Goal: Information Seeking & Learning: Learn about a topic

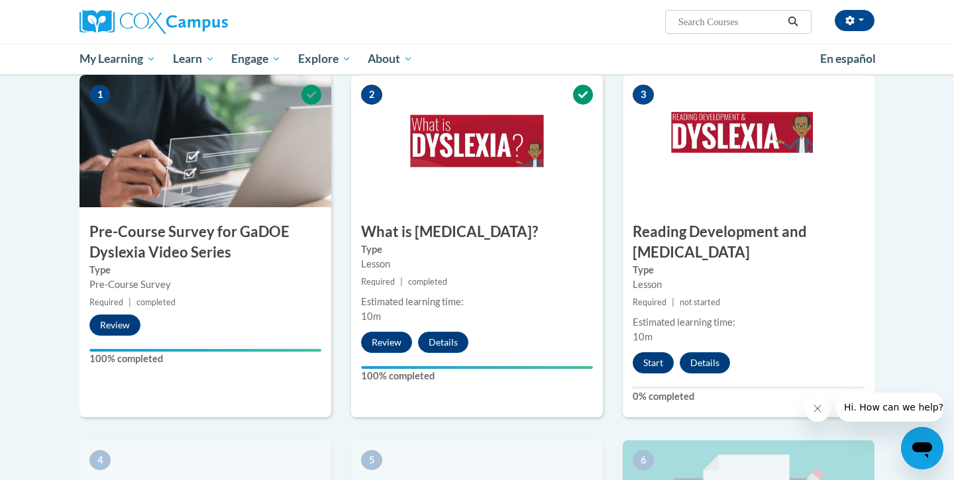
click at [655, 353] on button "Start" at bounding box center [653, 363] width 41 height 21
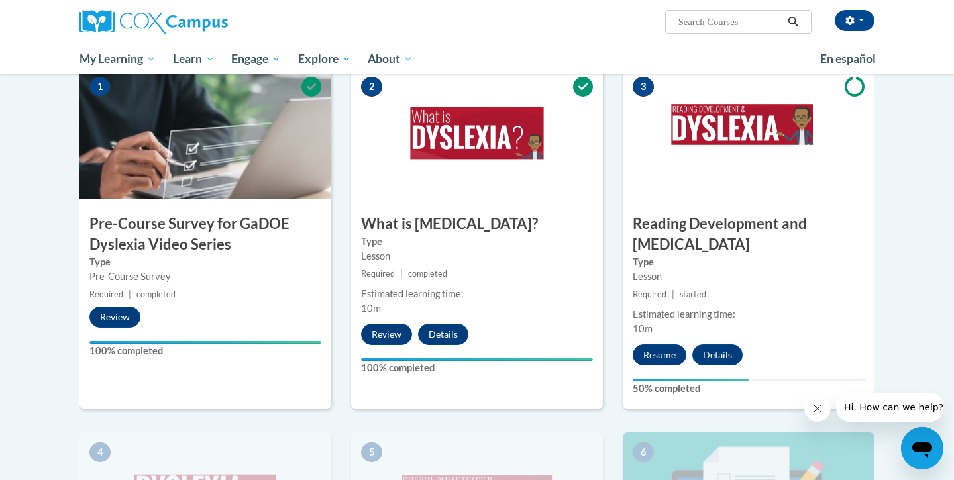
scroll to position [300, 0]
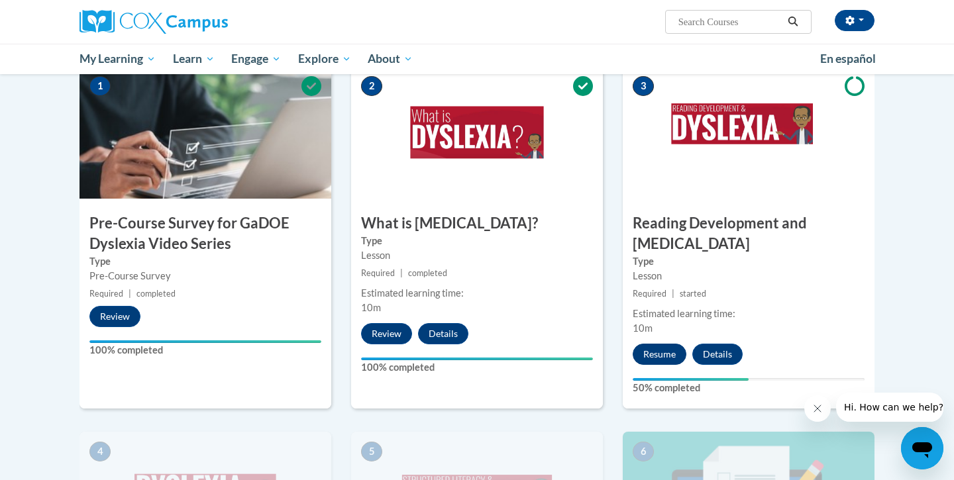
click at [661, 344] on button "Resume" at bounding box center [660, 354] width 54 height 21
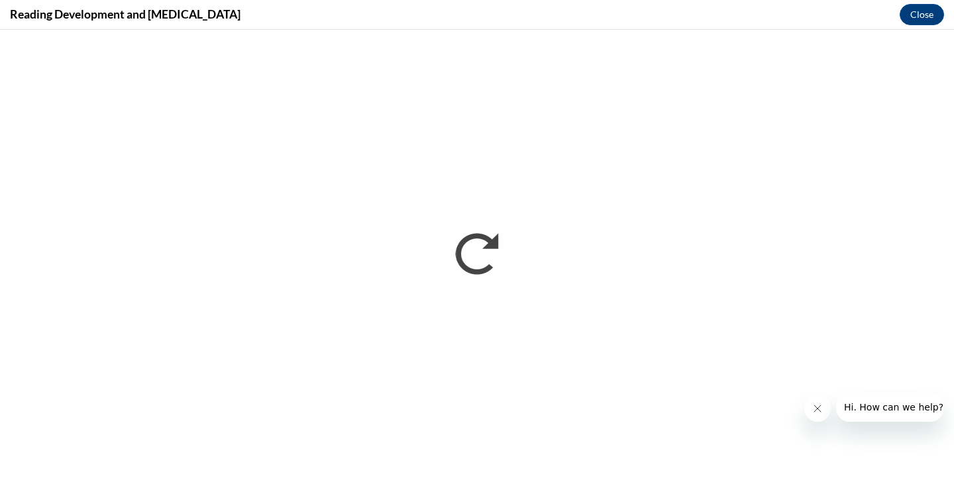
scroll to position [0, 0]
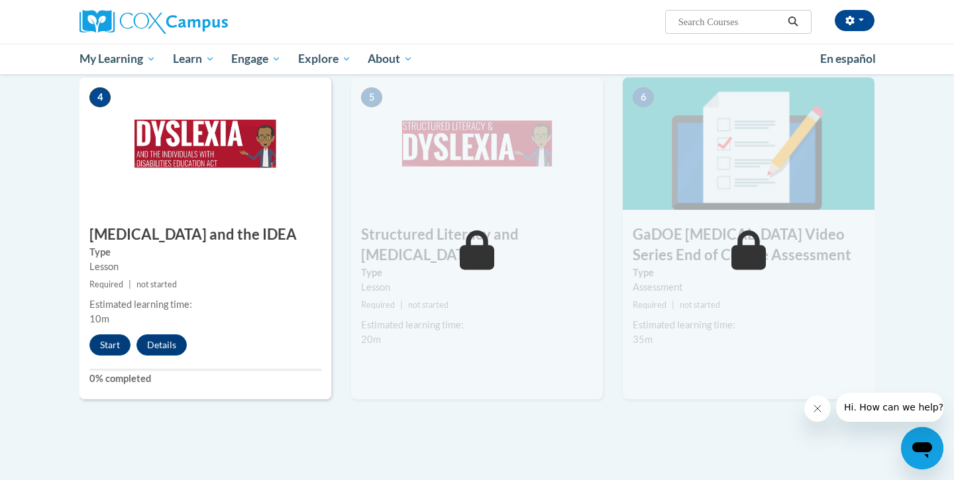
scroll to position [663, 0]
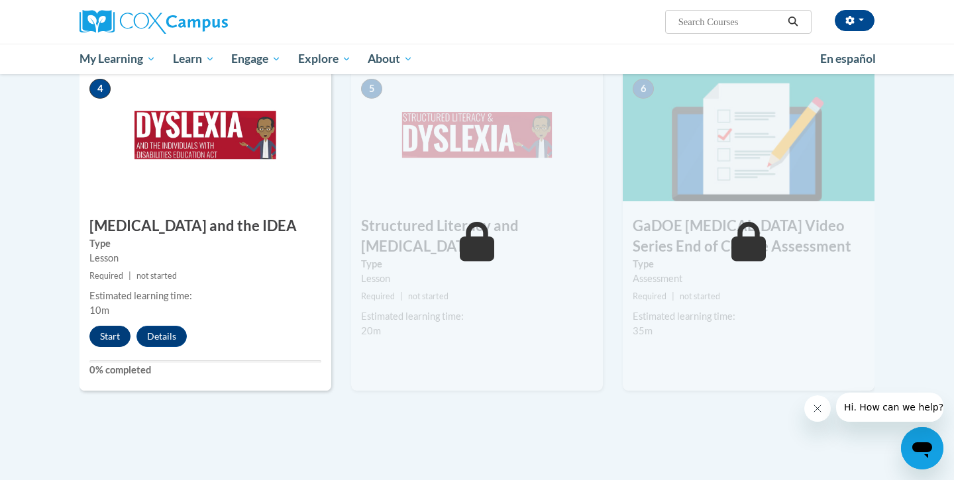
click at [117, 326] on button "Start" at bounding box center [109, 336] width 41 height 21
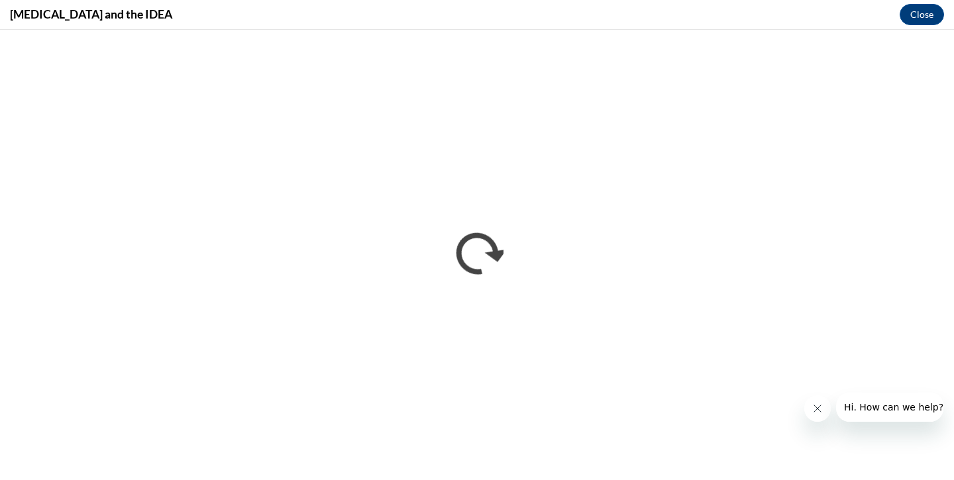
scroll to position [0, 0]
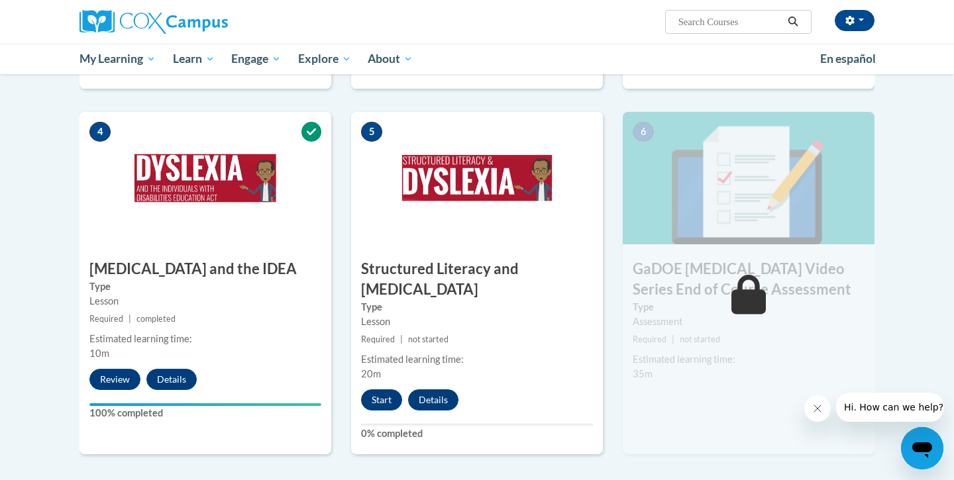
scroll to position [618, 0]
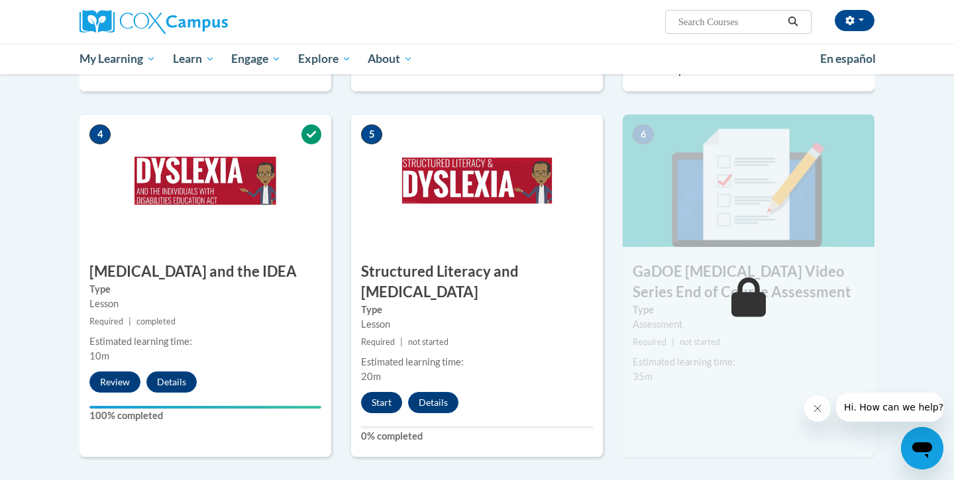
click at [382, 392] on button "Start" at bounding box center [381, 402] width 41 height 21
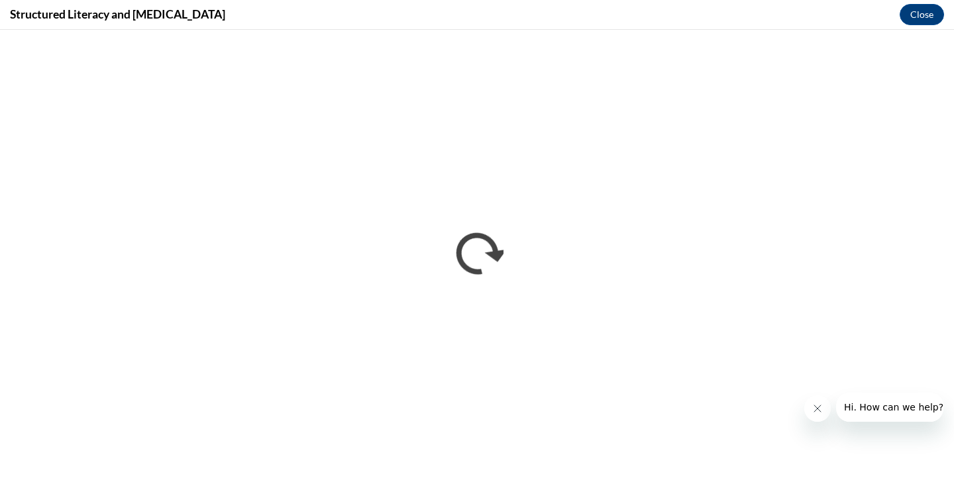
scroll to position [0, 0]
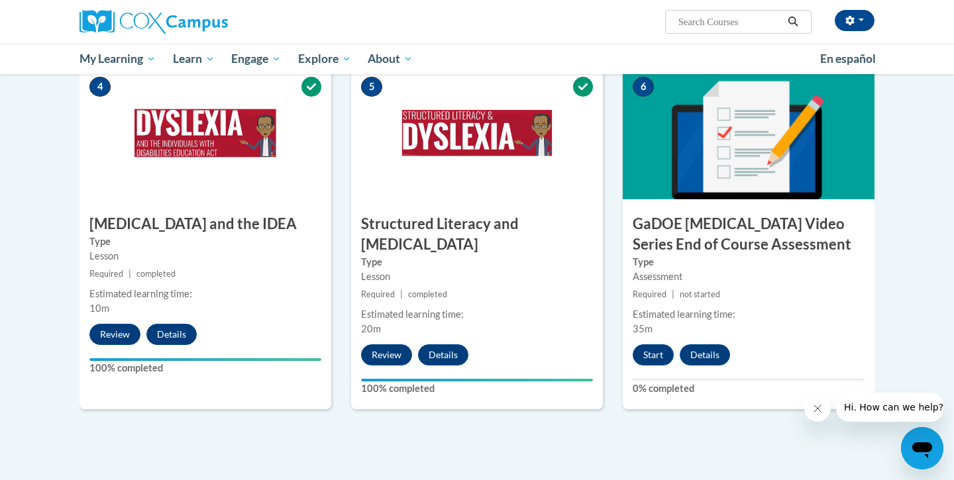
scroll to position [669, 0]
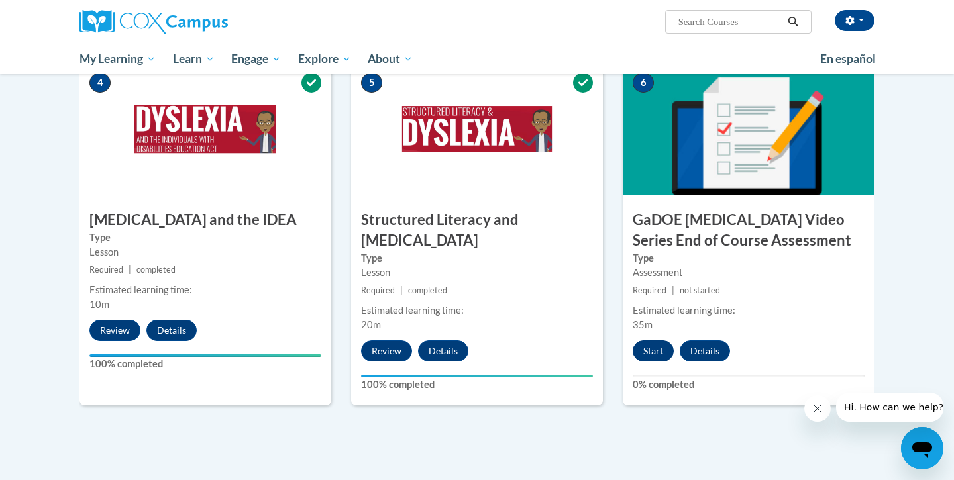
click at [657, 341] on button "Start" at bounding box center [653, 351] width 41 height 21
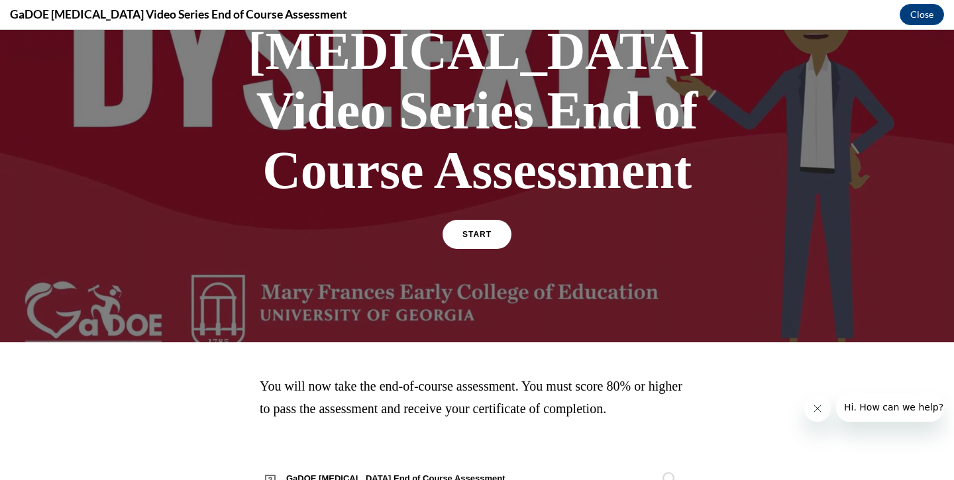
scroll to position [154, 0]
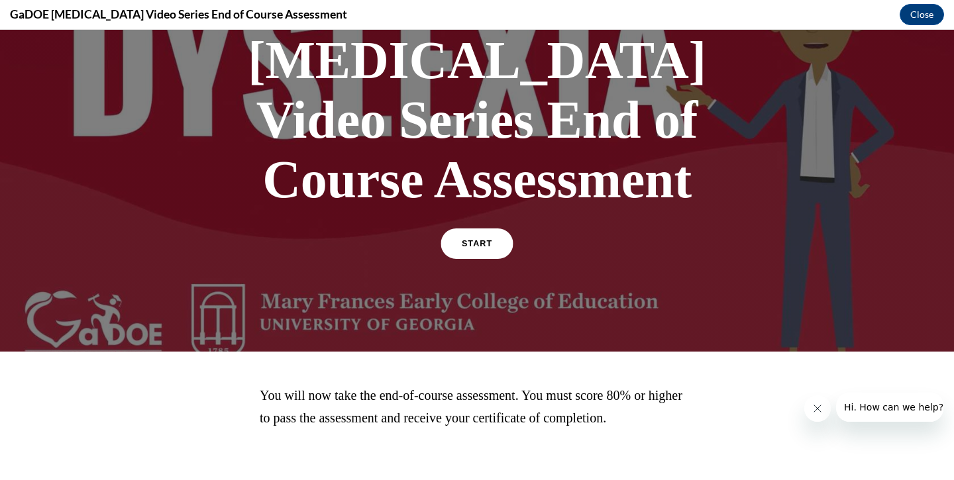
click at [487, 229] on link "START" at bounding box center [477, 244] width 72 height 30
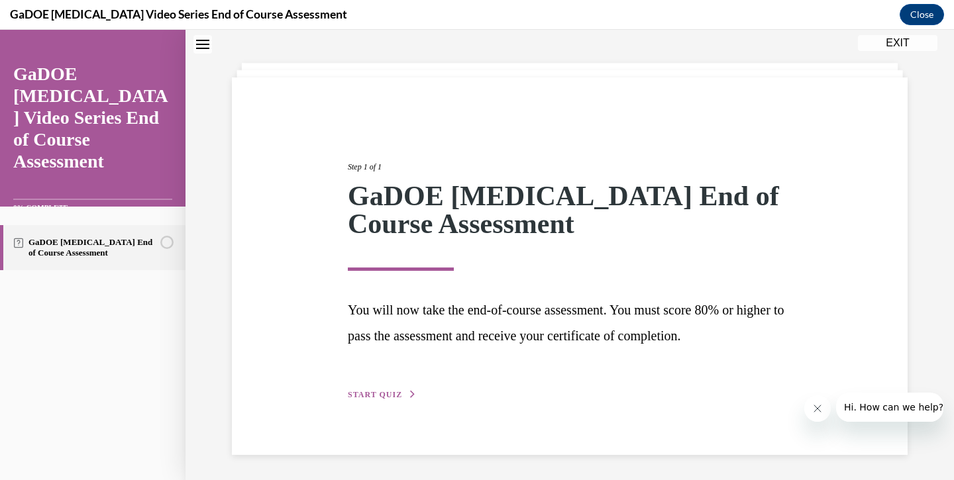
scroll to position [53, 0]
click at [393, 391] on span "START QUIZ" at bounding box center [375, 395] width 54 height 9
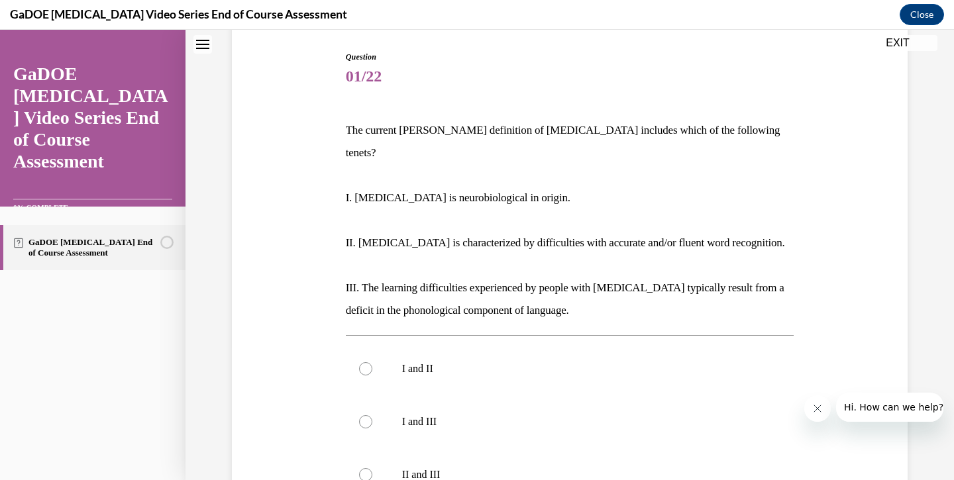
scroll to position [137, 0]
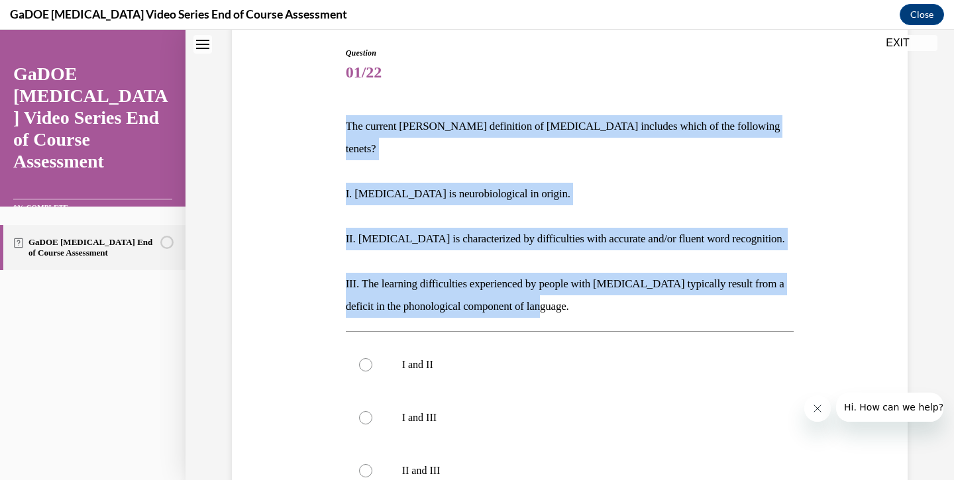
drag, startPoint x: 347, startPoint y: 127, endPoint x: 586, endPoint y: 282, distance: 286.0
click at [586, 282] on div "The current IDA definition of dyslexia includes which of the following tenets? …" at bounding box center [570, 216] width 449 height 203
copy div "The current IDA definition of dyslexia includes which of the following tenets? …"
click at [407, 228] on p "II. Dyslexia is characterized by difficulties with accurate and/or fluent word …" at bounding box center [570, 239] width 449 height 23
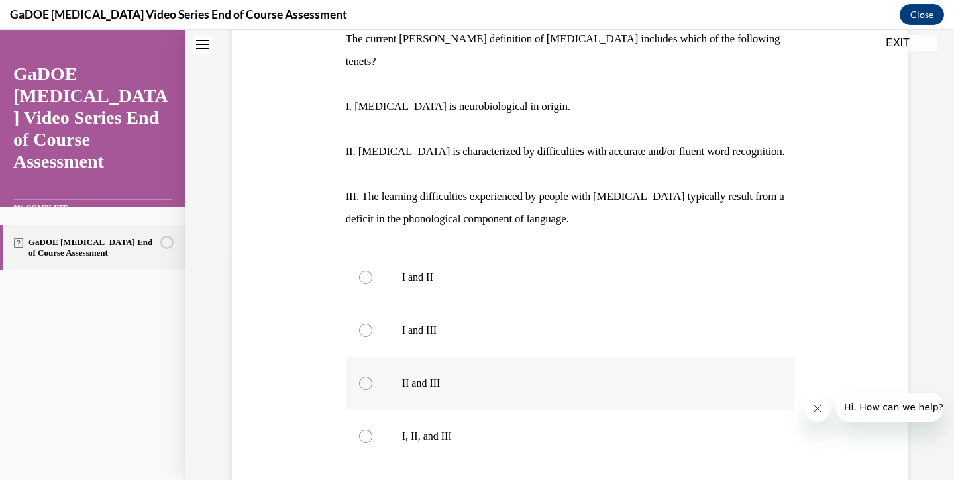
scroll to position [213, 0]
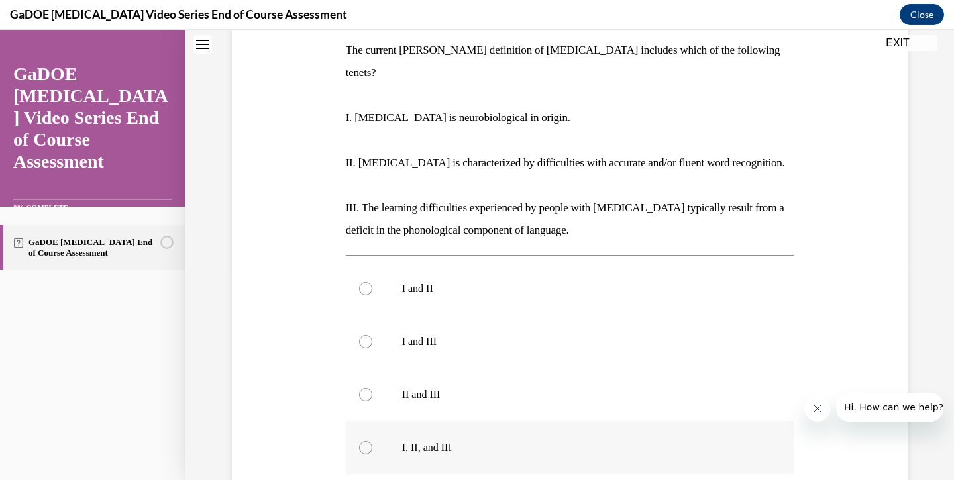
click at [364, 441] on div at bounding box center [365, 447] width 13 height 13
click at [364, 441] on input "I, II, and III" at bounding box center [365, 447] width 13 height 13
radio input "true"
click at [587, 174] on p at bounding box center [570, 185] width 449 height 23
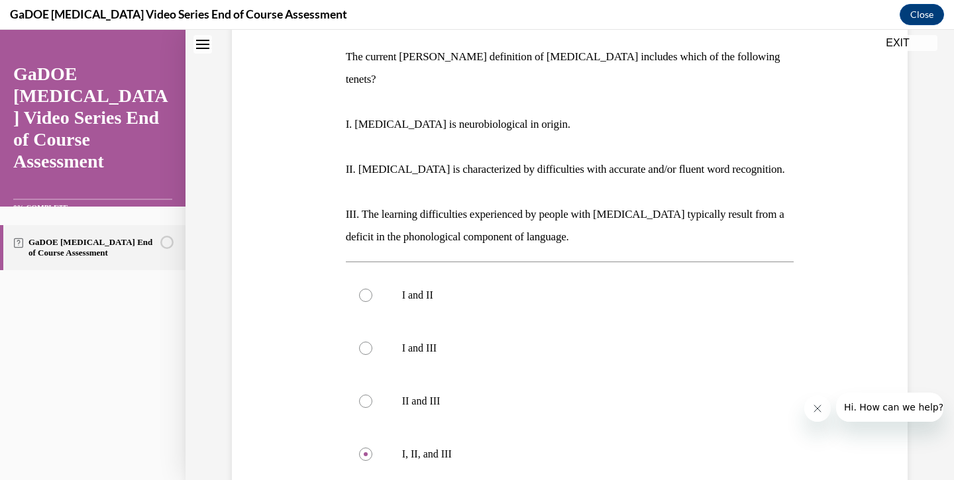
scroll to position [213, 0]
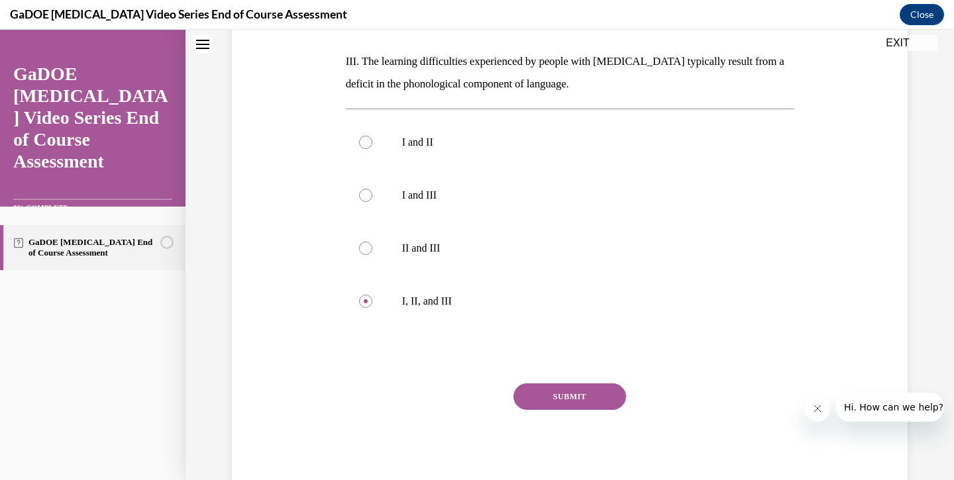
click at [613, 384] on button "SUBMIT" at bounding box center [570, 397] width 113 height 27
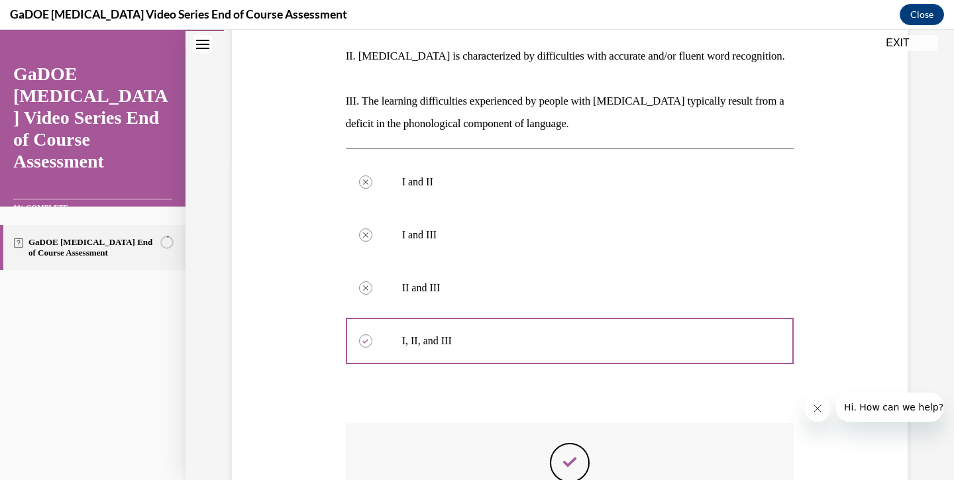
scroll to position [467, 0]
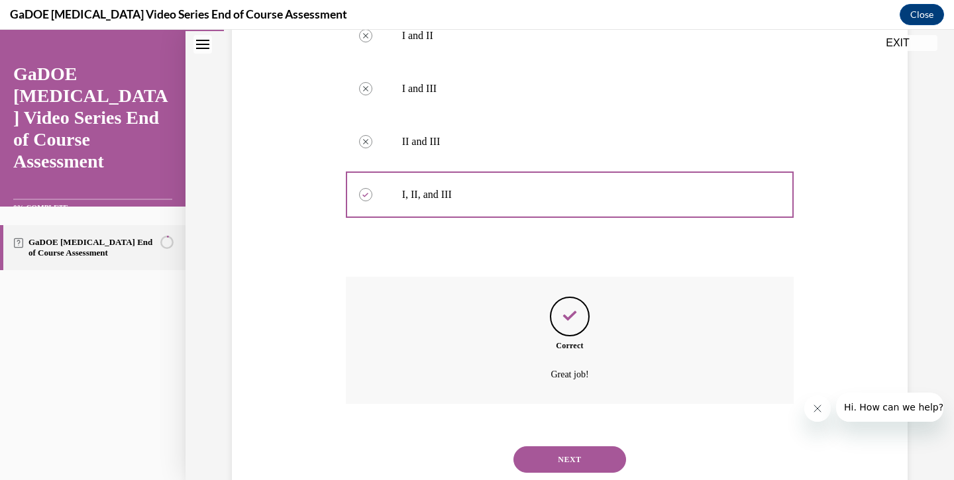
click at [557, 447] on button "NEXT" at bounding box center [570, 460] width 113 height 27
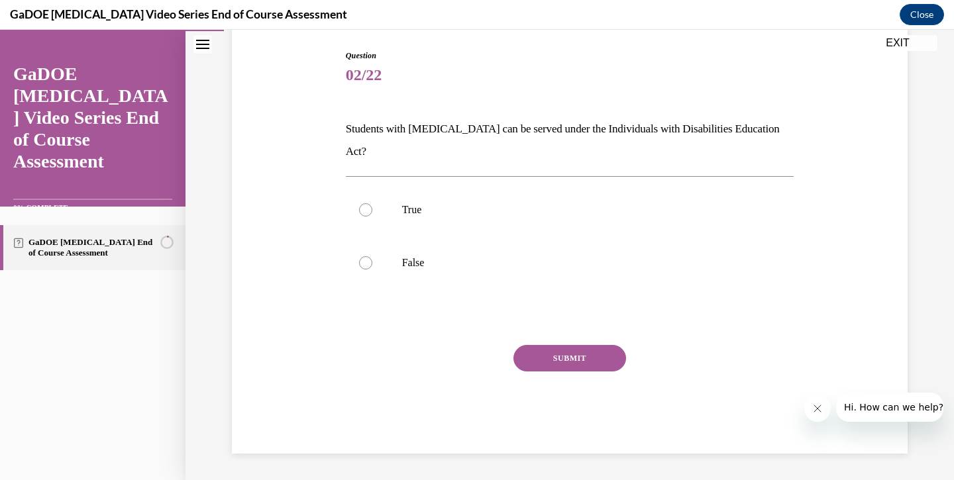
scroll to position [91, 0]
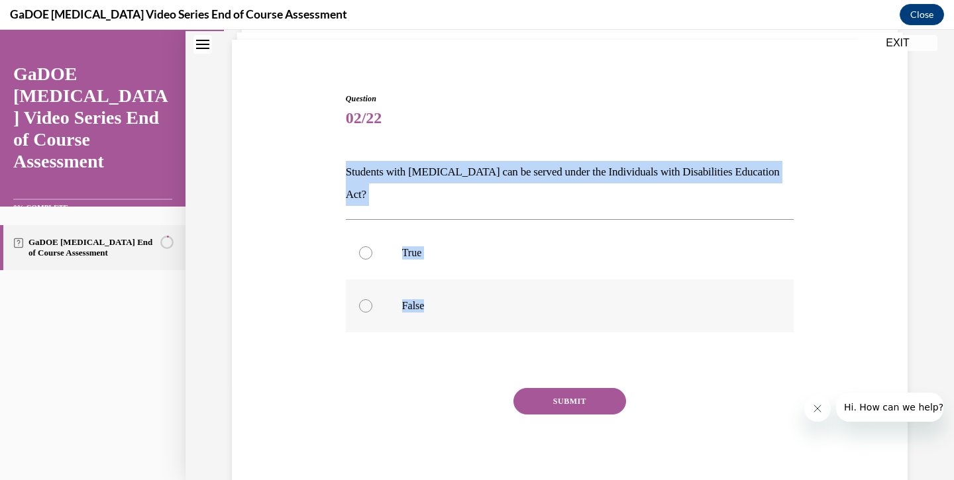
drag, startPoint x: 347, startPoint y: 170, endPoint x: 459, endPoint y: 302, distance: 173.0
click at [459, 302] on div "Question 02/22 Students with dyslexia can be served under the Individuals with …" at bounding box center [570, 295] width 449 height 404
copy div "Students with dyslexia can be served under the Individuals with Disabilities Ed…"
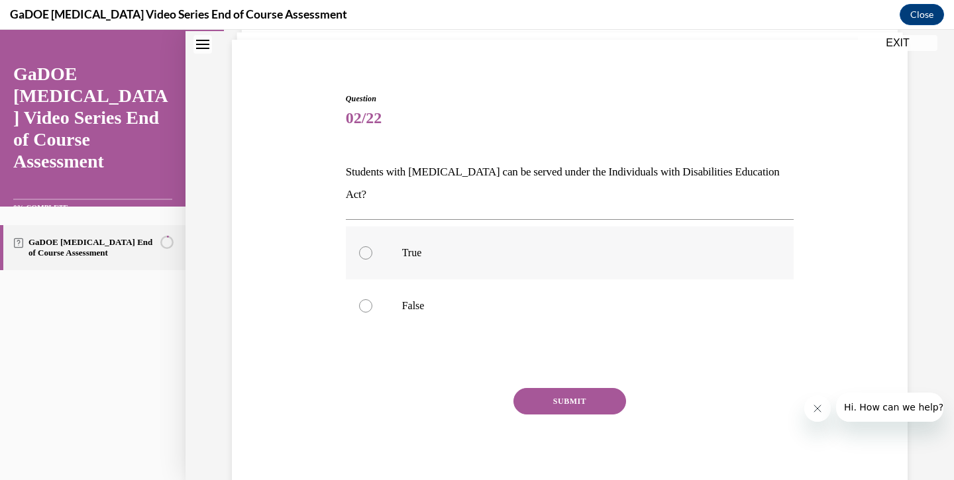
click at [359, 230] on label "True" at bounding box center [570, 253] width 449 height 53
click at [359, 247] on input "True" at bounding box center [365, 253] width 13 height 13
radio input "true"
click at [531, 388] on button "SUBMIT" at bounding box center [570, 401] width 113 height 27
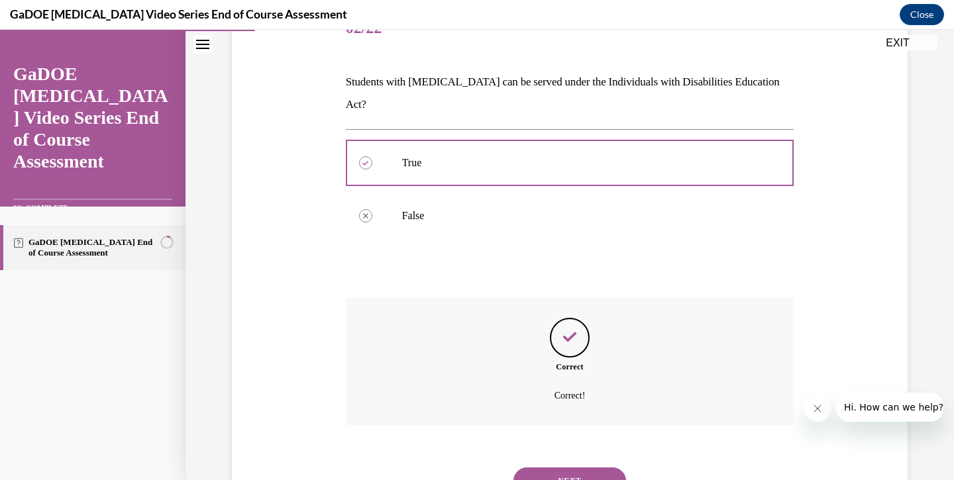
scroll to position [203, 0]
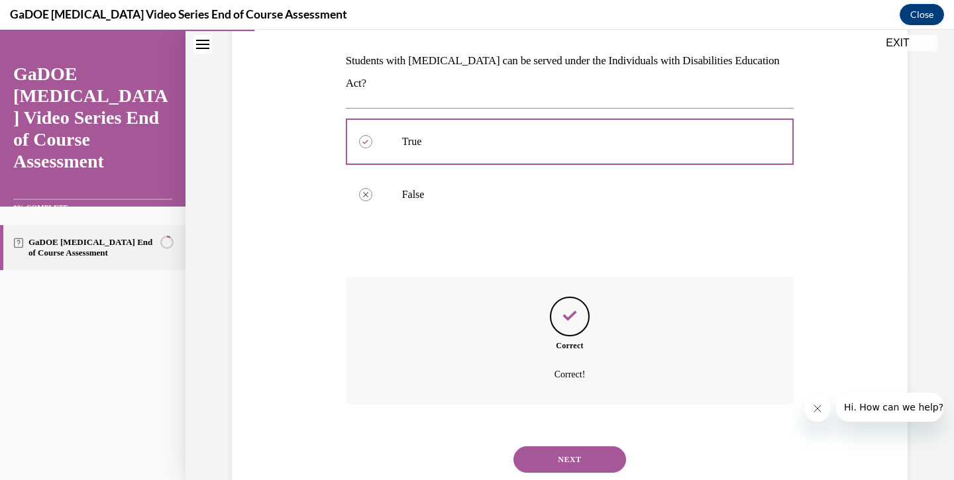
click at [560, 447] on button "NEXT" at bounding box center [570, 460] width 113 height 27
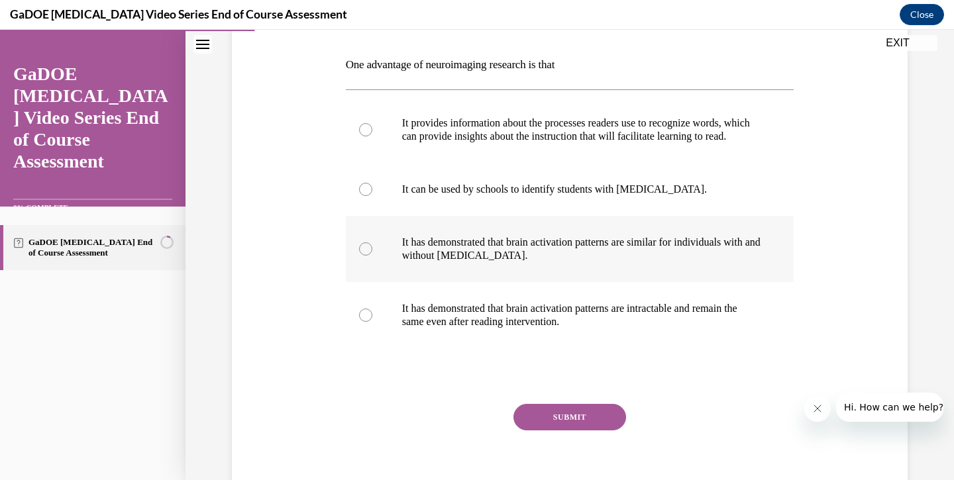
scroll to position [215, 0]
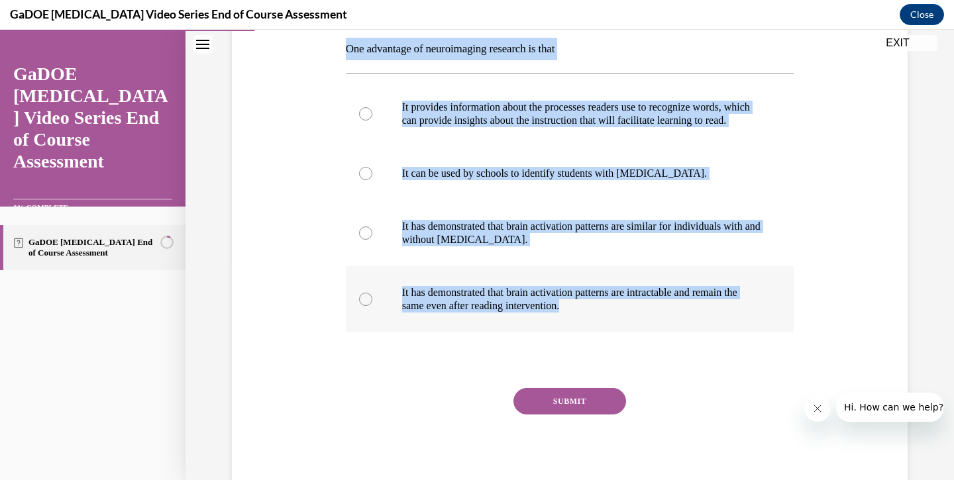
drag, startPoint x: 345, startPoint y: 50, endPoint x: 597, endPoint y: 313, distance: 364.6
click at [597, 313] on div "Question 03/22 One advantage of neuroimaging research is that It provides infor…" at bounding box center [570, 223] width 455 height 547
copy div "One advantage of neuroimaging research is that It provides information about th…"
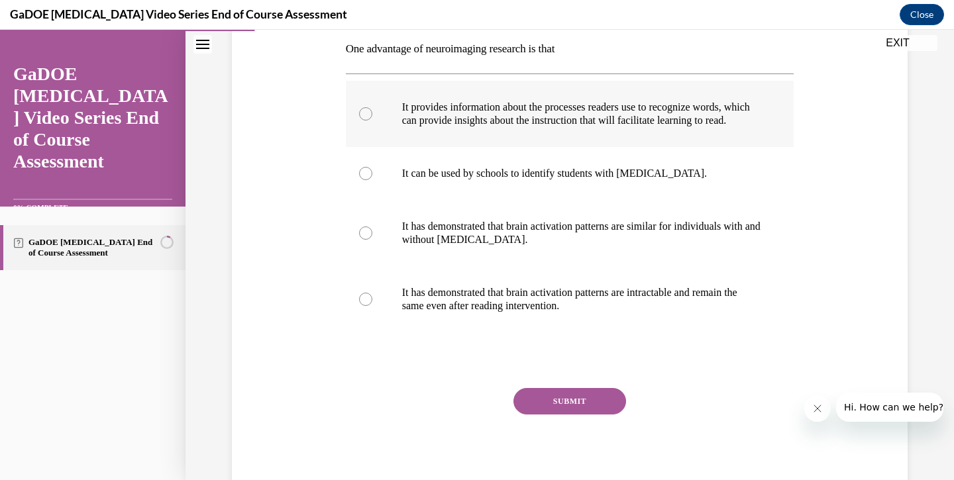
click at [466, 127] on p "It provides information about the processes readers use to recognize words, whi…" at bounding box center [581, 114] width 359 height 27
click at [372, 121] on input "It provides information about the processes readers use to recognize words, whi…" at bounding box center [365, 113] width 13 height 13
radio input "true"
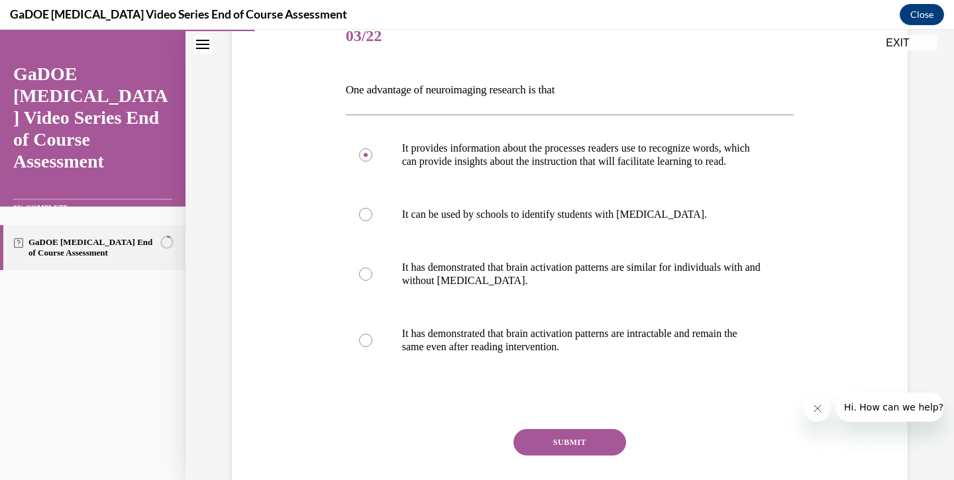
click at [329, 93] on div "Question 03/22 One advantage of neuroimaging research is that It provides infor…" at bounding box center [570, 254] width 683 height 567
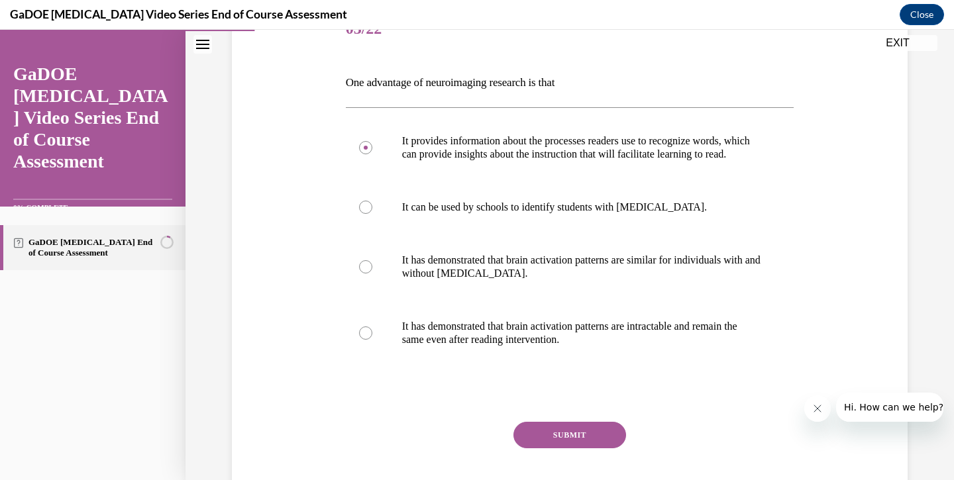
scroll to position [175, 0]
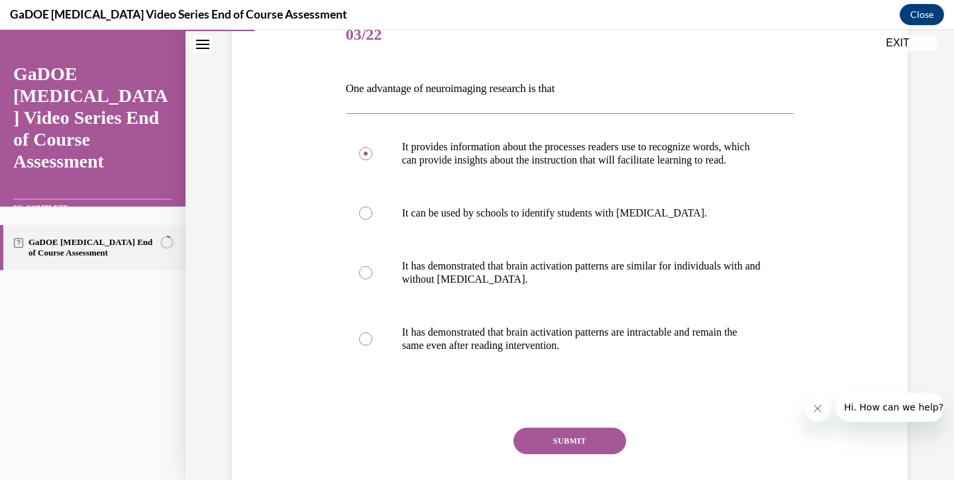
click at [559, 447] on button "SUBMIT" at bounding box center [570, 441] width 113 height 27
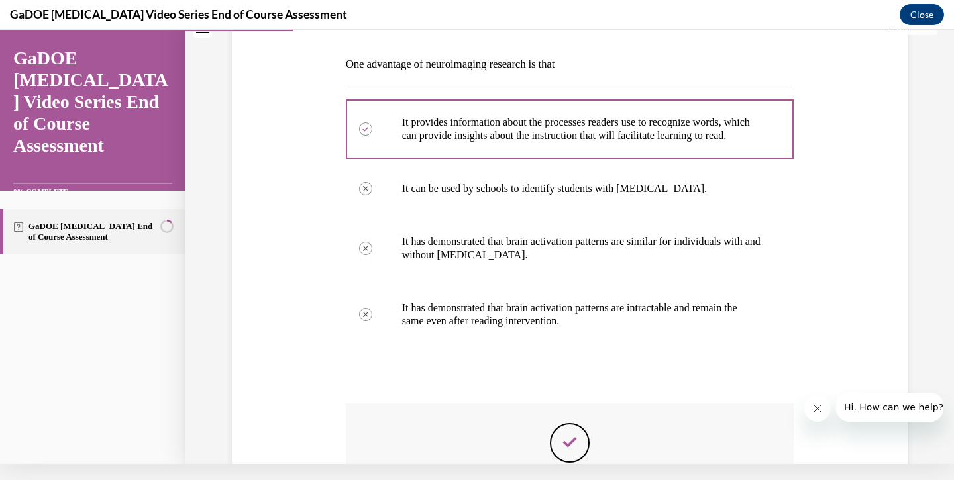
scroll to position [362, 0]
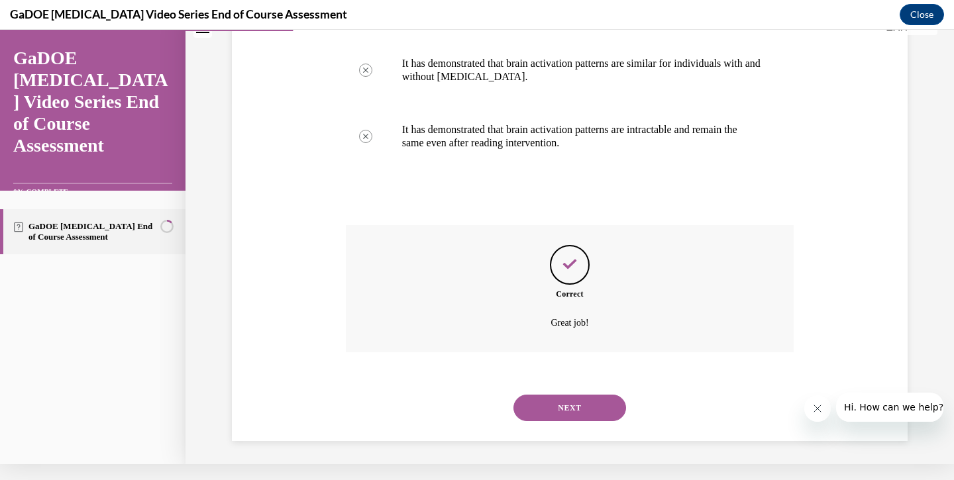
click at [571, 408] on button "NEXT" at bounding box center [570, 408] width 113 height 27
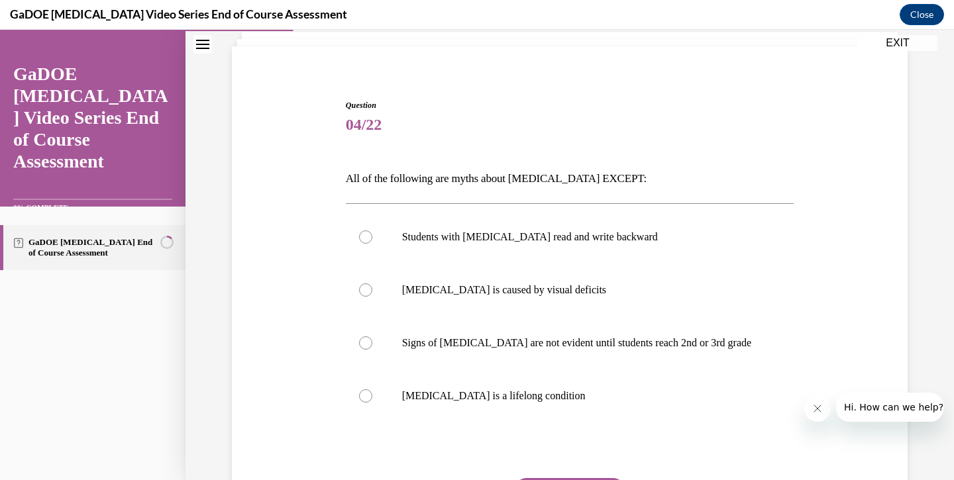
scroll to position [85, 0]
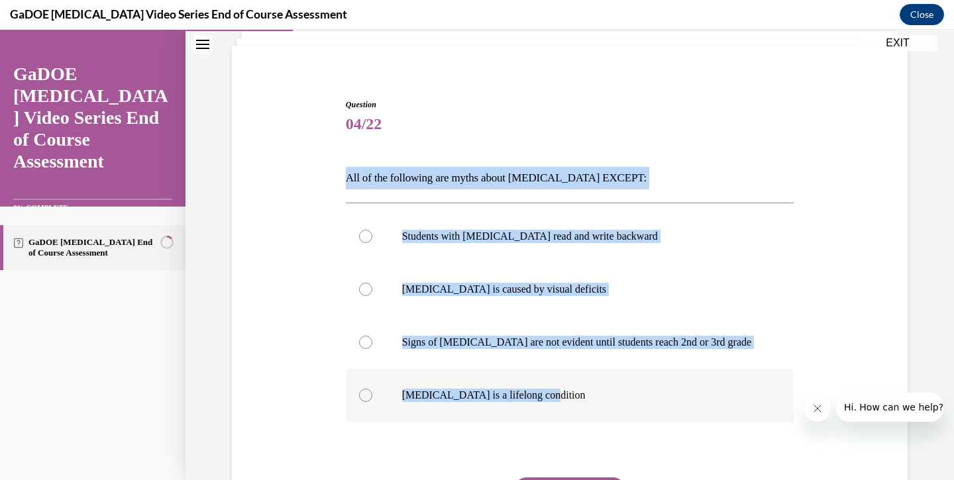
drag, startPoint x: 345, startPoint y: 177, endPoint x: 591, endPoint y: 393, distance: 327.8
click at [591, 393] on div "Question 04/22 All of the following are myths about dyslexia EXCEPT: Students w…" at bounding box center [570, 333] width 455 height 508
copy div "All of the following are myths about dyslexia EXCEPT: Students with dyslexia re…"
click at [364, 288] on div at bounding box center [365, 289] width 13 height 13
click at [364, 288] on input "Dyslexia is caused by visual deficits" at bounding box center [365, 289] width 13 height 13
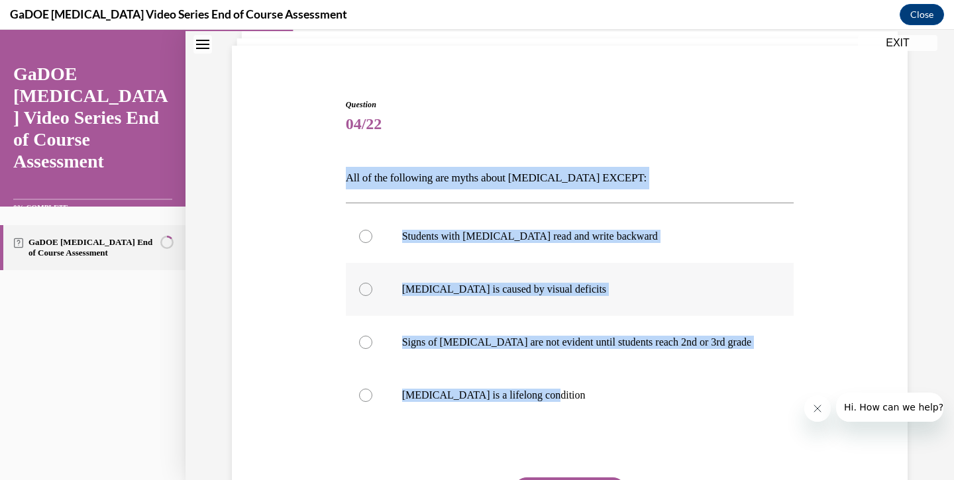
radio input "true"
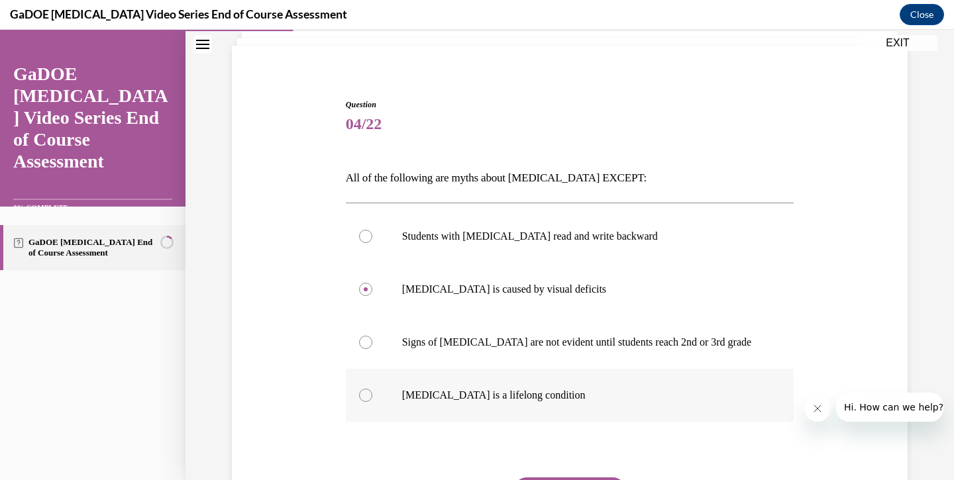
click at [364, 400] on div at bounding box center [365, 395] width 13 height 13
click at [364, 400] on input "Dyslexia is a lifelong condition" at bounding box center [365, 395] width 13 height 13
radio input "true"
click at [502, 107] on span "Question" at bounding box center [570, 105] width 449 height 12
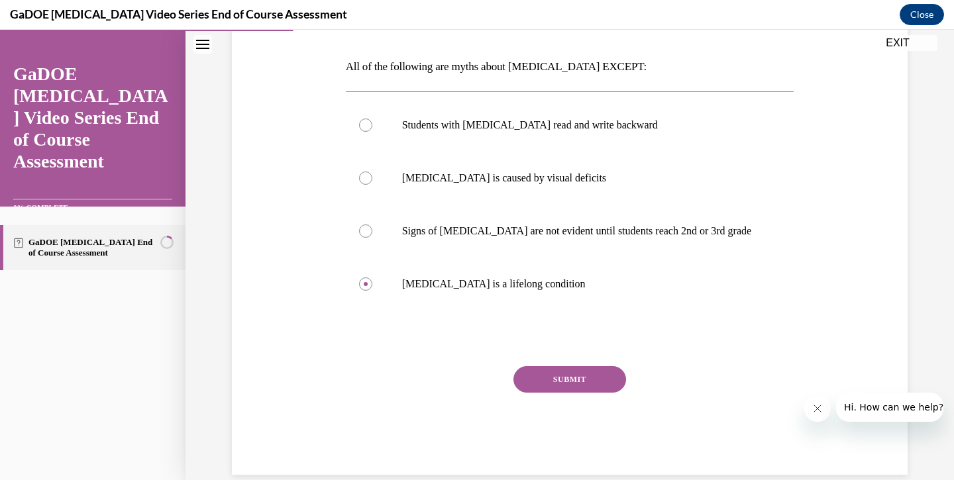
click at [552, 382] on button "SUBMIT" at bounding box center [570, 379] width 113 height 27
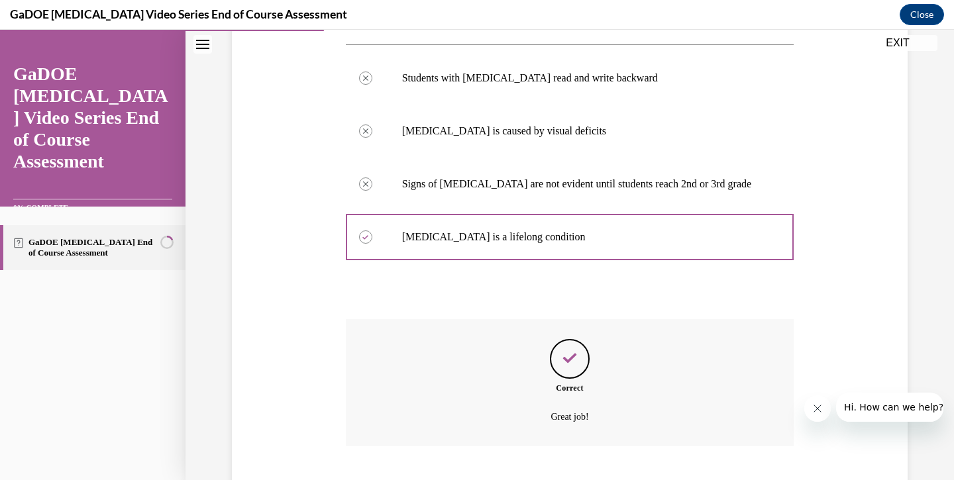
scroll to position [309, 0]
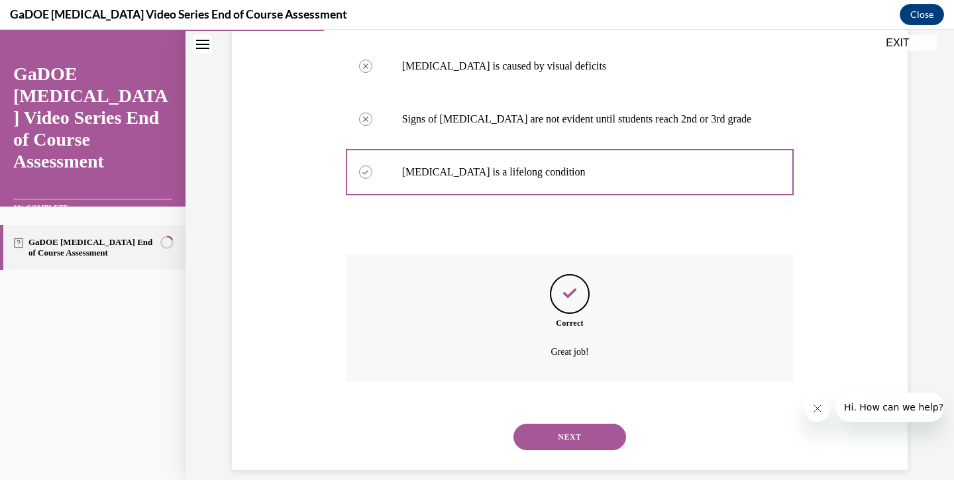
click at [561, 424] on button "NEXT" at bounding box center [570, 437] width 113 height 27
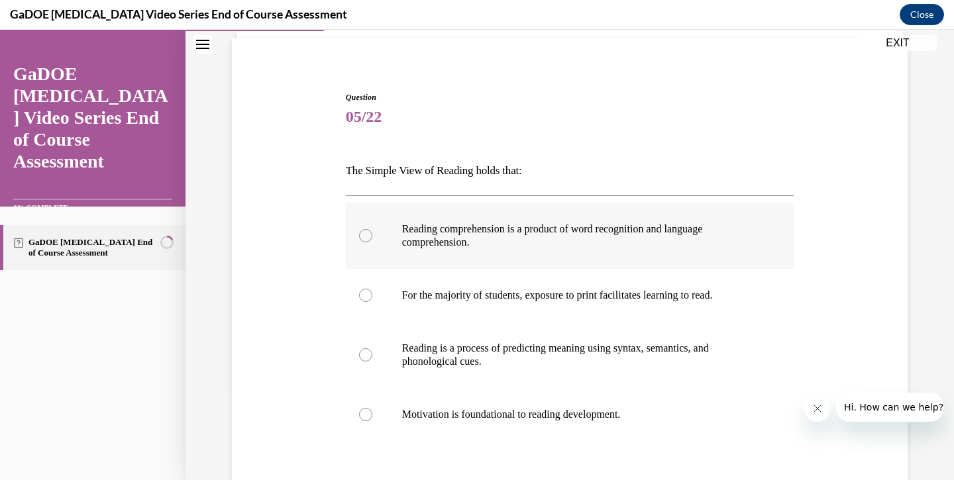
scroll to position [141, 0]
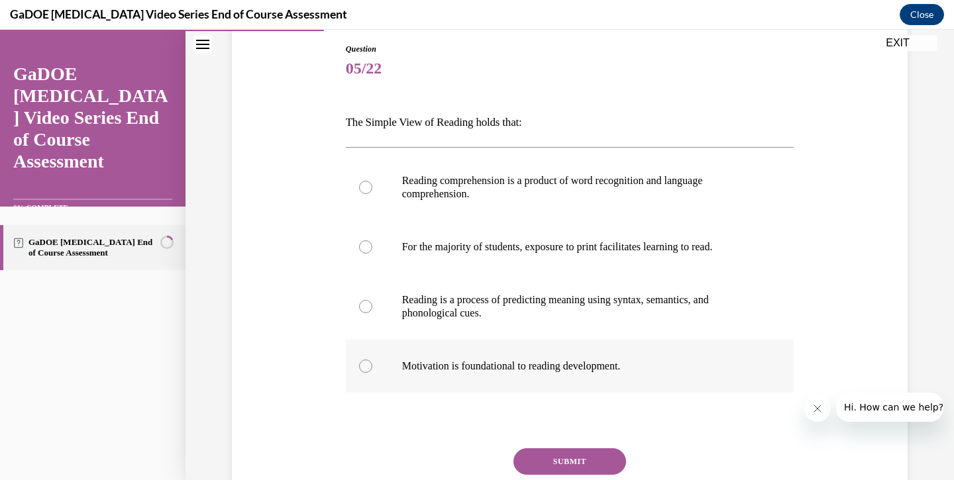
drag, startPoint x: 344, startPoint y: 122, endPoint x: 658, endPoint y: 363, distance: 396.0
click at [658, 364] on div "Question 05/22 The Simple View of Reading holds that: Reading comprehension is …" at bounding box center [570, 290] width 455 height 534
copy div "The Simple View of Reading holds that: Reading comprehension is a product of wo…"
click at [370, 188] on div at bounding box center [365, 187] width 13 height 13
click at [370, 188] on input "Reading comprehension is a product of word recognition and language comprehensi…" at bounding box center [365, 187] width 13 height 13
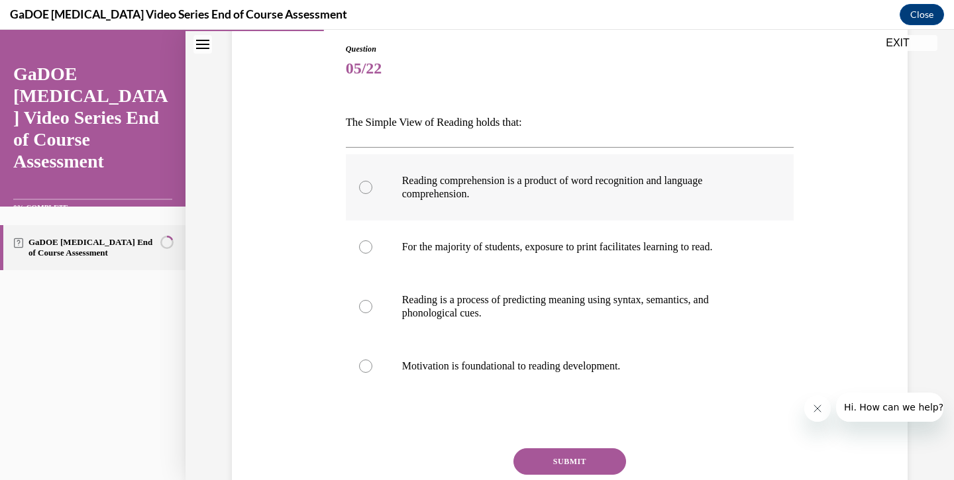
radio input "true"
click at [587, 80] on span "05/22" at bounding box center [570, 68] width 449 height 27
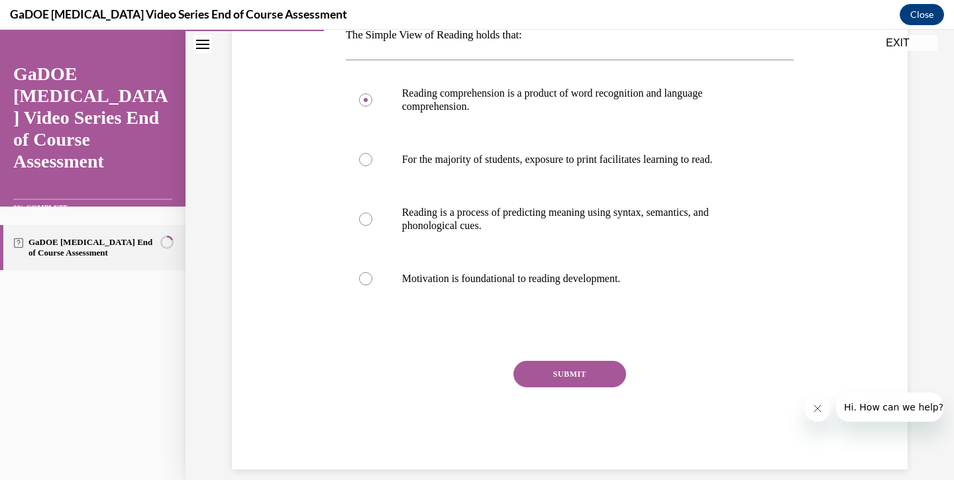
click at [579, 372] on button "SUBMIT" at bounding box center [570, 374] width 113 height 27
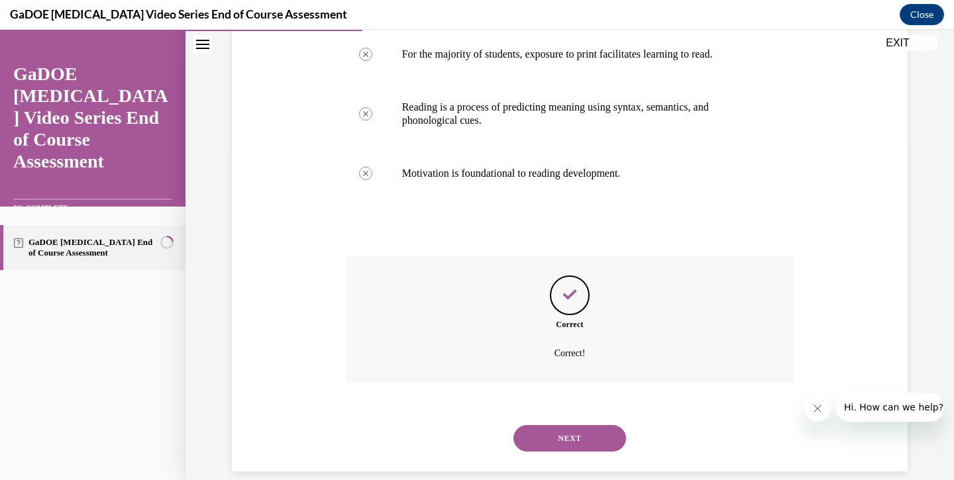
scroll to position [335, 0]
click at [568, 424] on button "NEXT" at bounding box center [570, 437] width 113 height 27
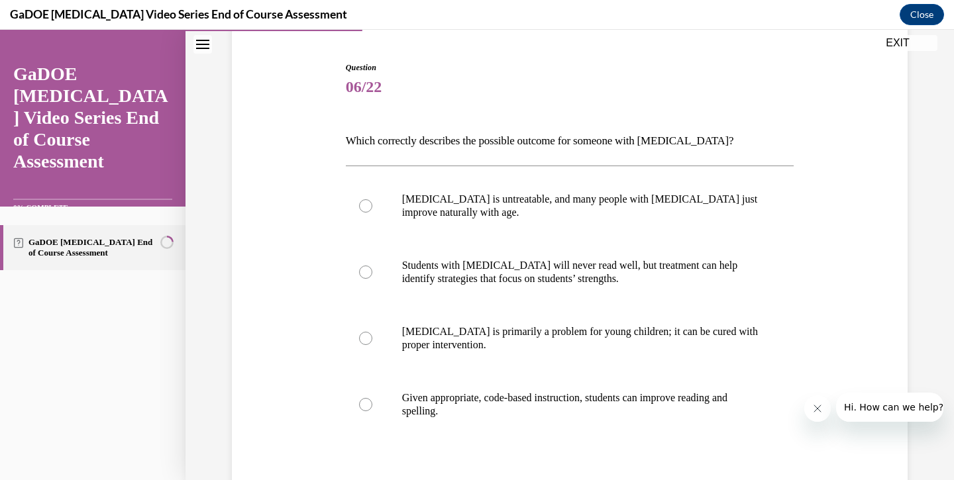
scroll to position [124, 0]
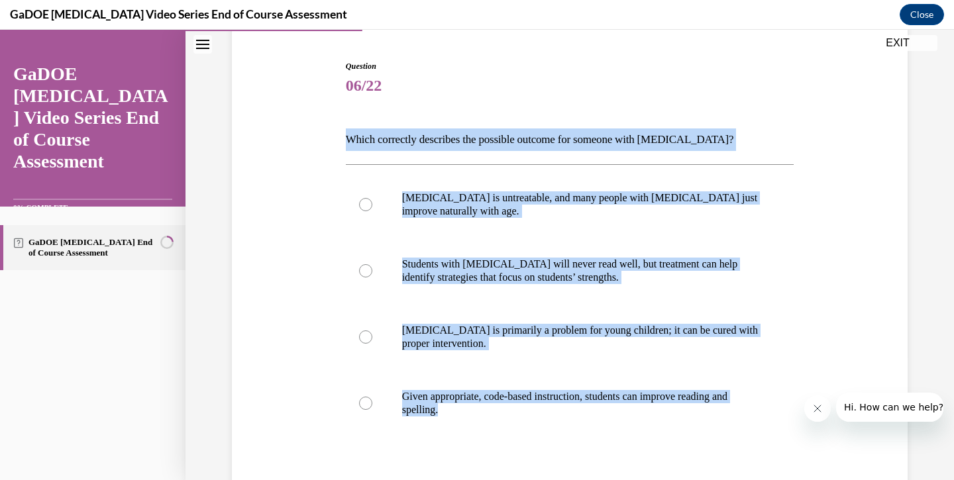
drag, startPoint x: 345, startPoint y: 135, endPoint x: 529, endPoint y: 456, distance: 369.9
click at [529, 457] on div "Question 06/22 Which correctly describes the possible outcome for someone with …" at bounding box center [570, 320] width 455 height 561
copy div "Which correctly describes the possible outcome for someone with dyslexia? Dysle…"
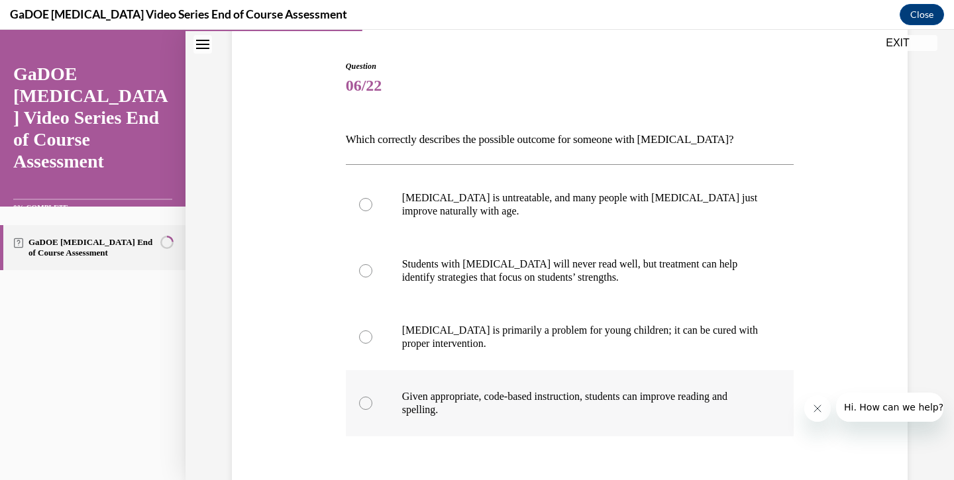
click at [359, 406] on div at bounding box center [365, 403] width 13 height 13
click at [359, 406] on input "Given appropriate, code-based instruction, students can improve reading and spe…" at bounding box center [365, 403] width 13 height 13
radio input "true"
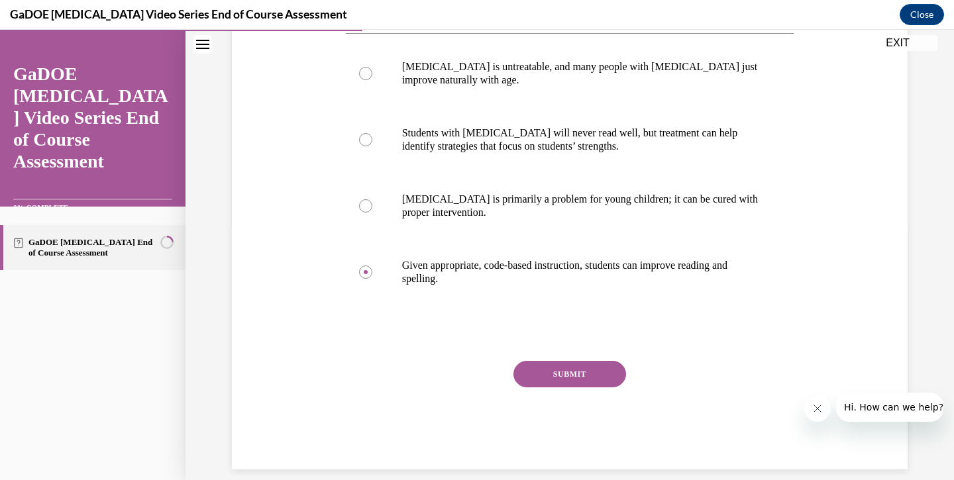
click at [553, 380] on button "SUBMIT" at bounding box center [570, 374] width 113 height 27
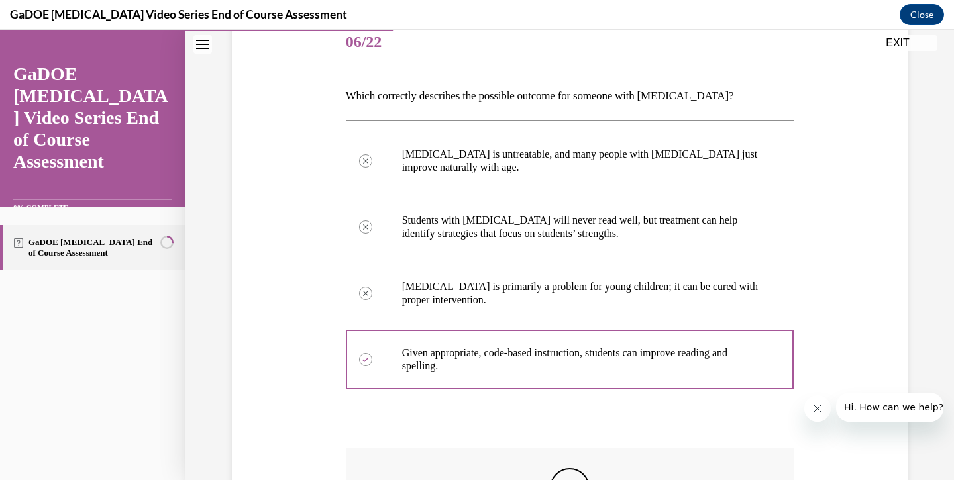
scroll to position [313, 0]
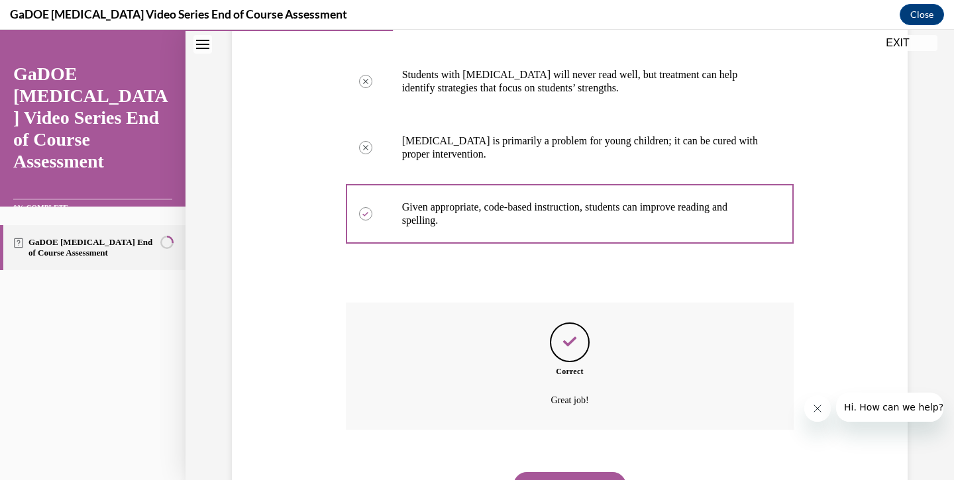
click at [586, 472] on button "NEXT" at bounding box center [570, 485] width 113 height 27
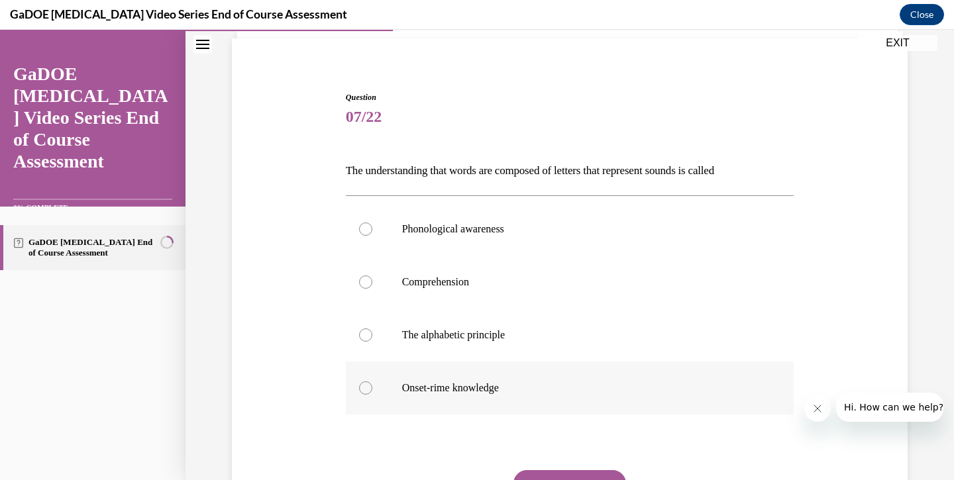
scroll to position [98, 0]
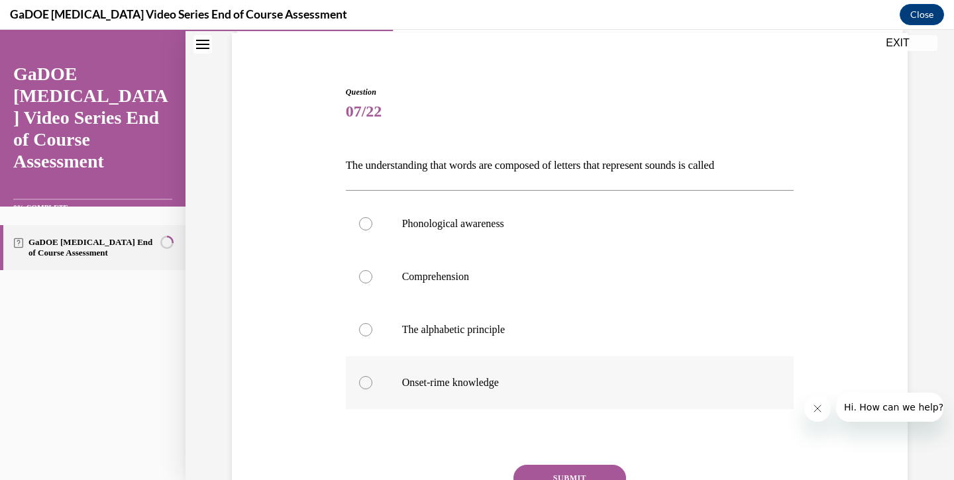
drag, startPoint x: 345, startPoint y: 161, endPoint x: 560, endPoint y: 394, distance: 316.6
click at [560, 394] on div "Question 07/22 The understanding that words are composed of letters that repres…" at bounding box center [570, 330] width 449 height 488
copy div "The understanding that words are composed of letters that represent sounds is c…"
click at [367, 331] on div at bounding box center [365, 329] width 13 height 13
click at [367, 331] on input "The alphabetic principle" at bounding box center [365, 329] width 13 height 13
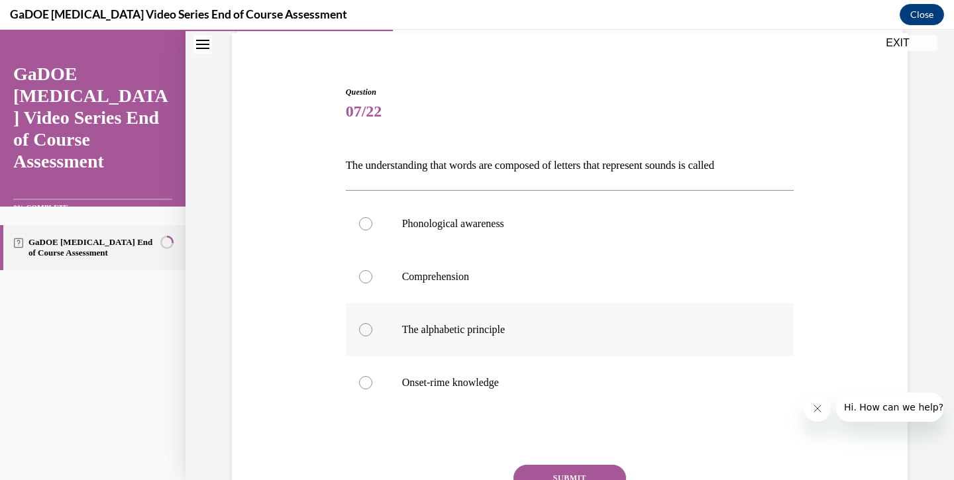
radio input "true"
click at [564, 109] on span "07/22" at bounding box center [570, 111] width 449 height 27
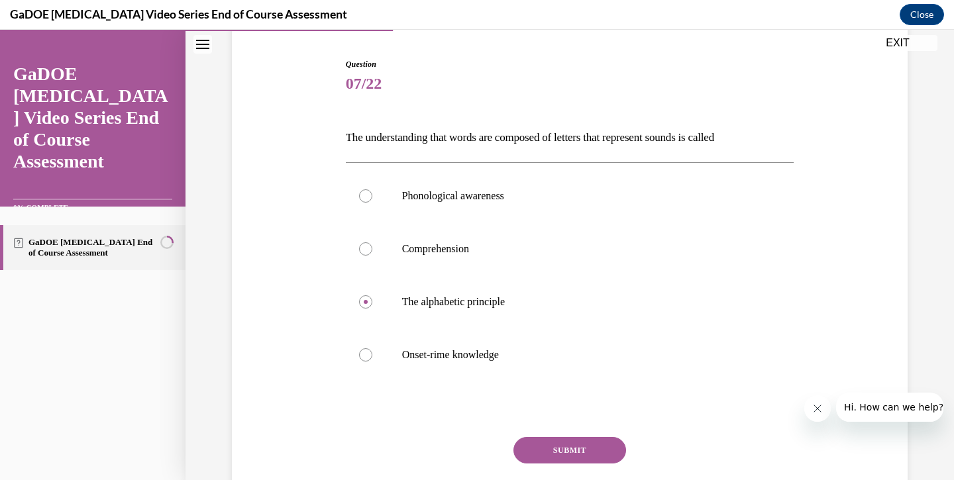
click at [577, 444] on button "SUBMIT" at bounding box center [570, 450] width 113 height 27
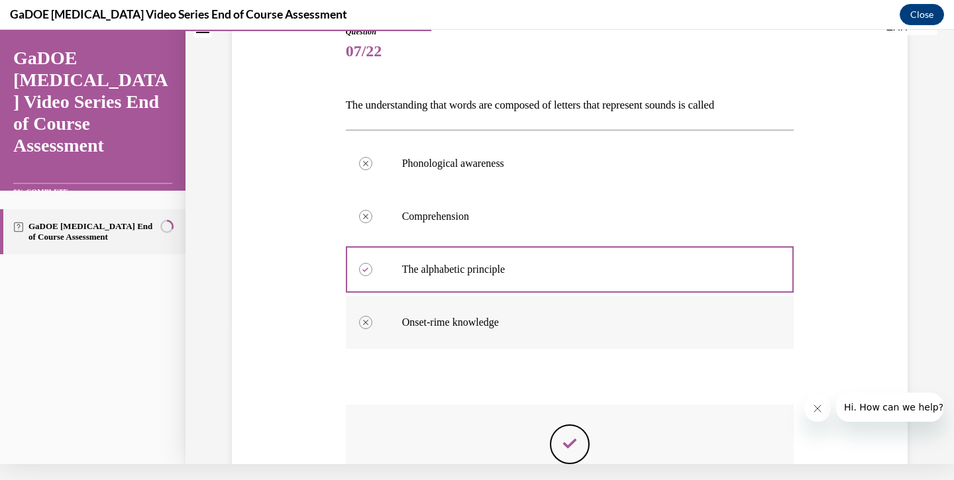
scroll to position [140, 0]
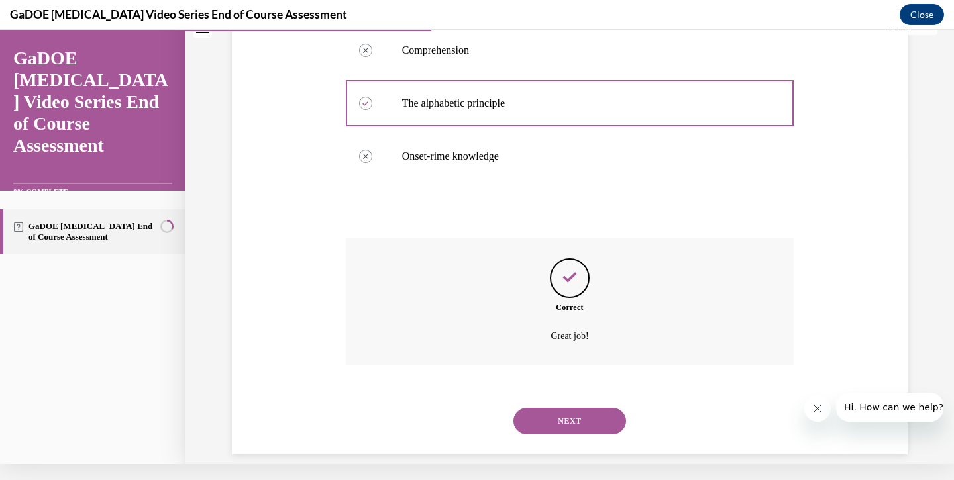
click at [573, 408] on button "NEXT" at bounding box center [570, 421] width 113 height 27
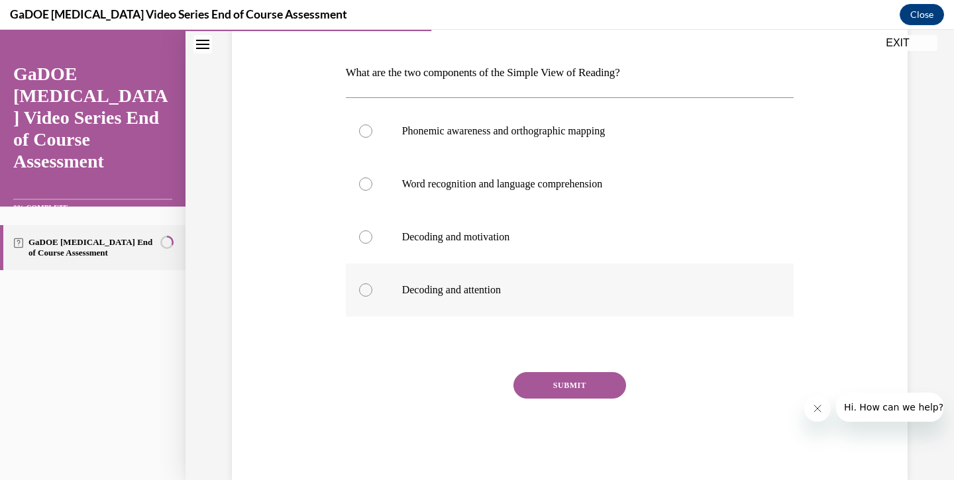
scroll to position [79, 0]
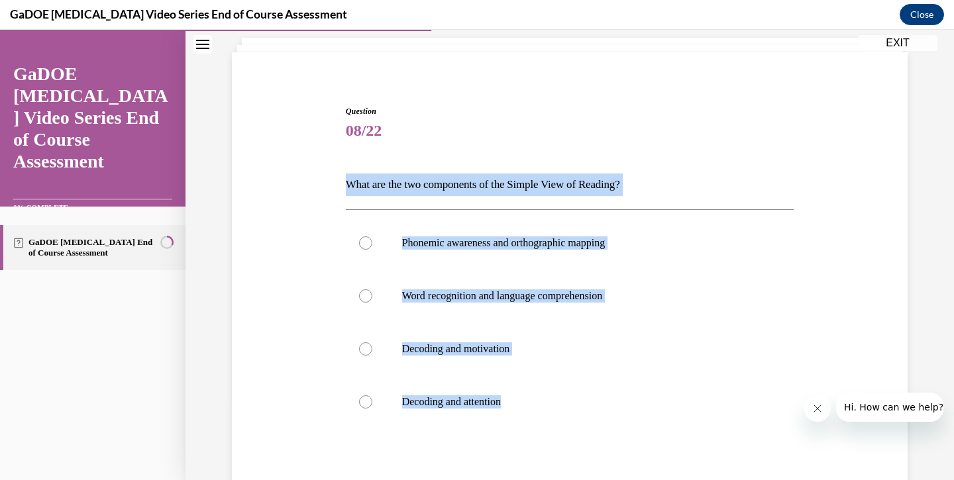
drag, startPoint x: 344, startPoint y: 184, endPoint x: 558, endPoint y: 459, distance: 348.5
click at [558, 459] on div "Question 08/22 What are the two components of the Simple View of Reading? Phone…" at bounding box center [570, 339] width 455 height 508
copy div "What are the two components of the Simple View of Reading? Phonemic awareness a…"
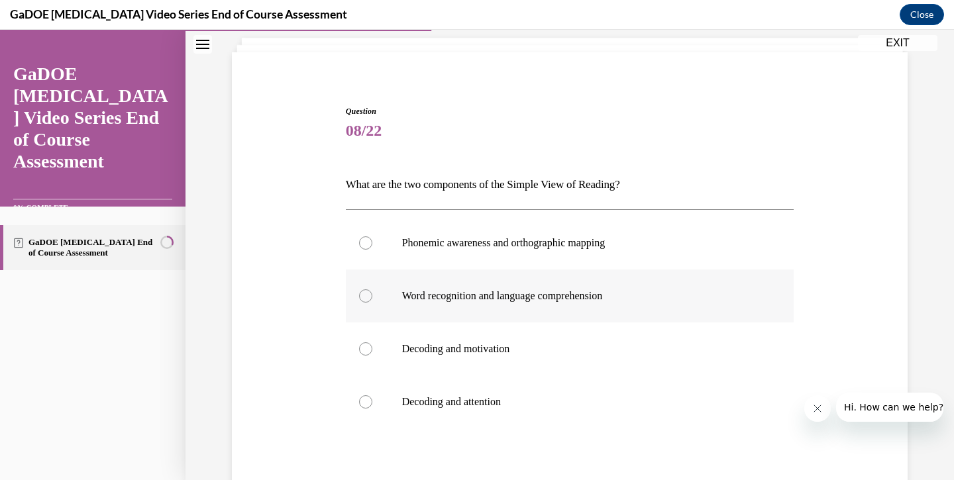
click at [366, 294] on div at bounding box center [365, 296] width 13 height 13
click at [366, 294] on input "Word recognition and language comprehension" at bounding box center [365, 296] width 13 height 13
radio input "true"
click at [494, 145] on div "Question 08/22 What are the two components of the Simple View of Reading? Phone…" at bounding box center [570, 349] width 449 height 488
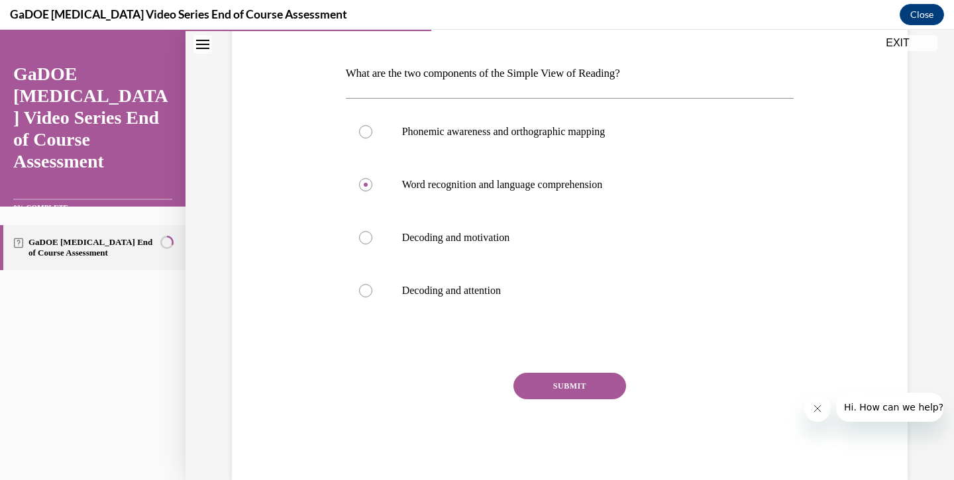
click at [563, 389] on button "SUBMIT" at bounding box center [570, 386] width 113 height 27
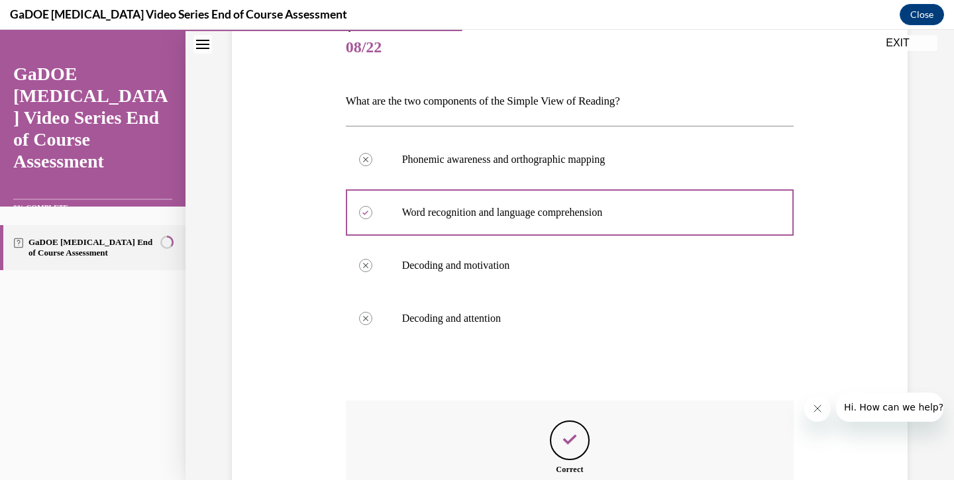
scroll to position [309, 0]
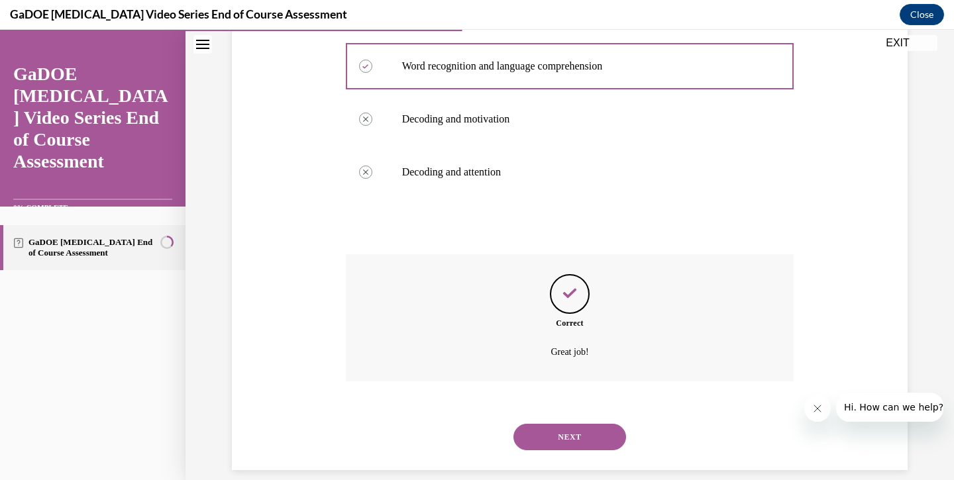
click at [573, 424] on button "NEXT" at bounding box center [570, 437] width 113 height 27
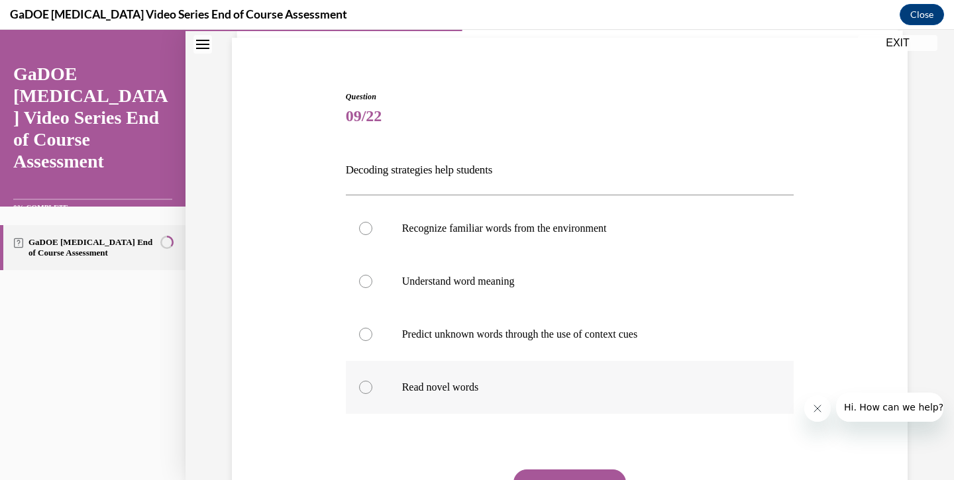
scroll to position [107, 0]
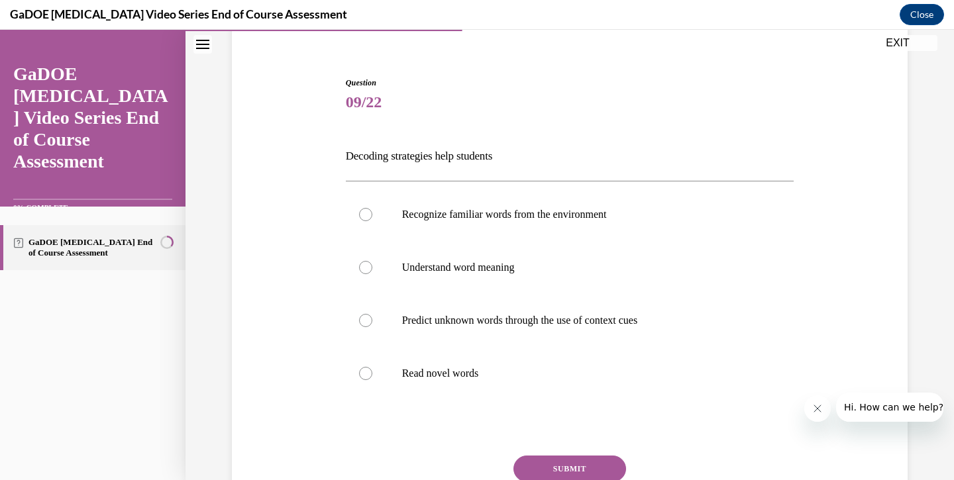
click at [341, 153] on div "Question 09/22 Decoding strategies help students Recognize familiar words from …" at bounding box center [570, 300] width 683 height 527
drag, startPoint x: 450, startPoint y: 249, endPoint x: 451, endPoint y: 301, distance: 52.4
click at [455, 305] on div "Recognize familiar words from the environment Understand word meaning Predict u…" at bounding box center [570, 294] width 449 height 212
click at [441, 136] on div "Question 09/22 Decoding strategies help students Recognize familiar words from …" at bounding box center [570, 321] width 449 height 488
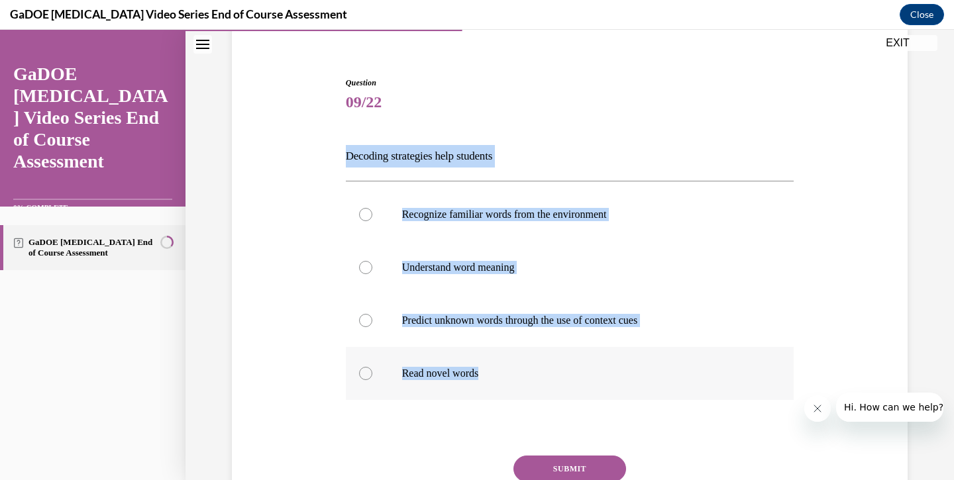
drag, startPoint x: 344, startPoint y: 154, endPoint x: 553, endPoint y: 384, distance: 311.0
click at [553, 384] on div "Question 09/22 Decoding strategies help students Recognize familiar words from …" at bounding box center [570, 311] width 455 height 508
copy div "Decoding strategies help students Recognize familiar words from the environment…"
click at [629, 113] on span "09/22" at bounding box center [570, 102] width 449 height 27
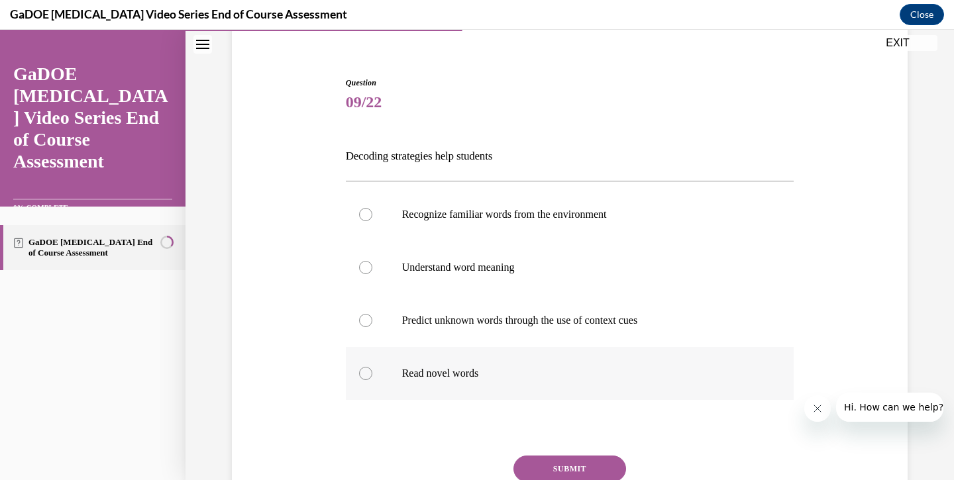
click at [365, 374] on div at bounding box center [365, 373] width 13 height 13
click at [365, 374] on input "Read novel words" at bounding box center [365, 373] width 13 height 13
radio input "true"
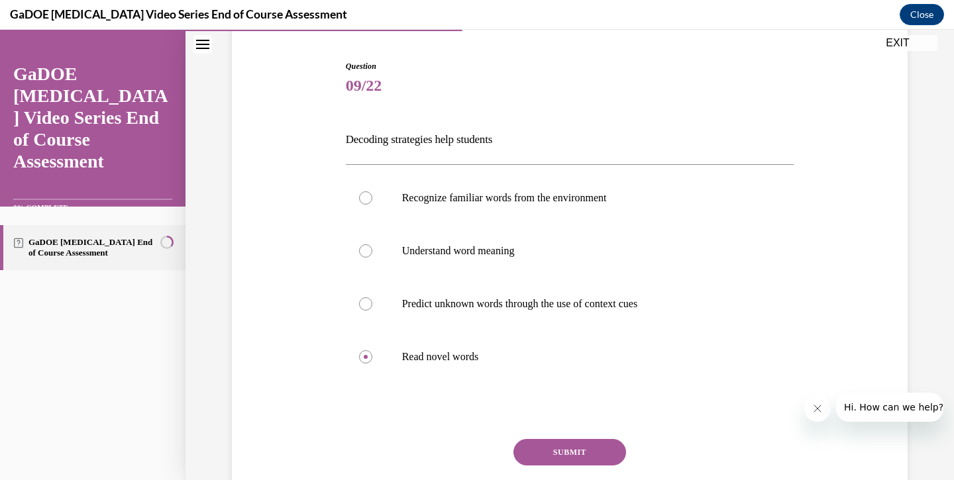
scroll to position [116, 0]
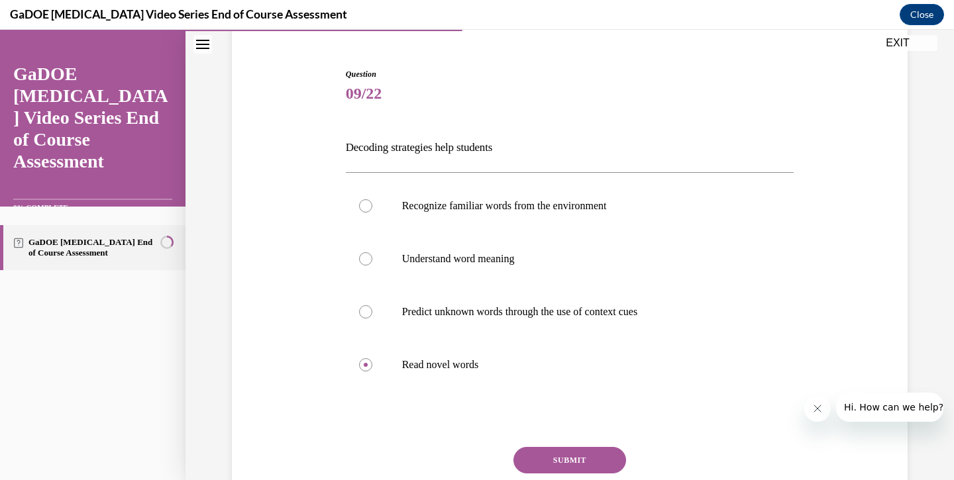
click at [547, 447] on div "Question 09/22 Decoding strategies help students Recognize familiar words from …" at bounding box center [570, 312] width 449 height 488
click at [568, 457] on button "SUBMIT" at bounding box center [570, 460] width 113 height 27
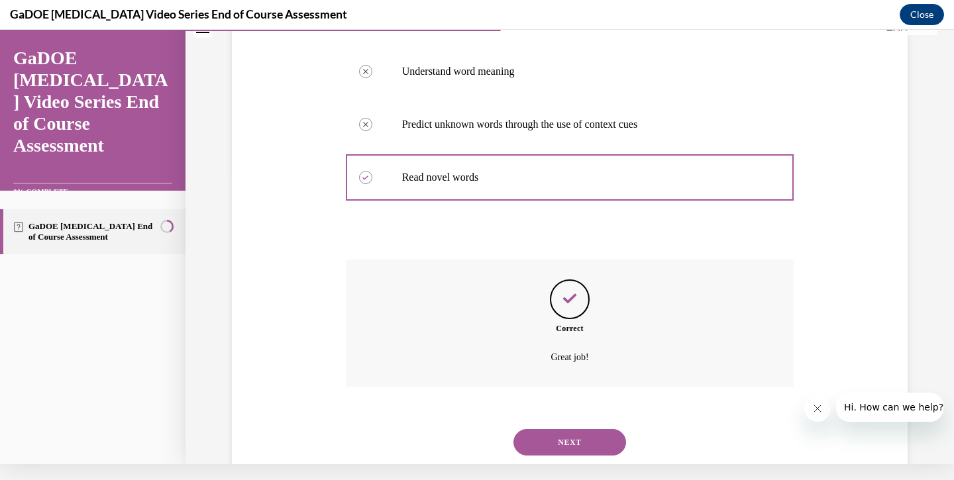
scroll to position [309, 0]
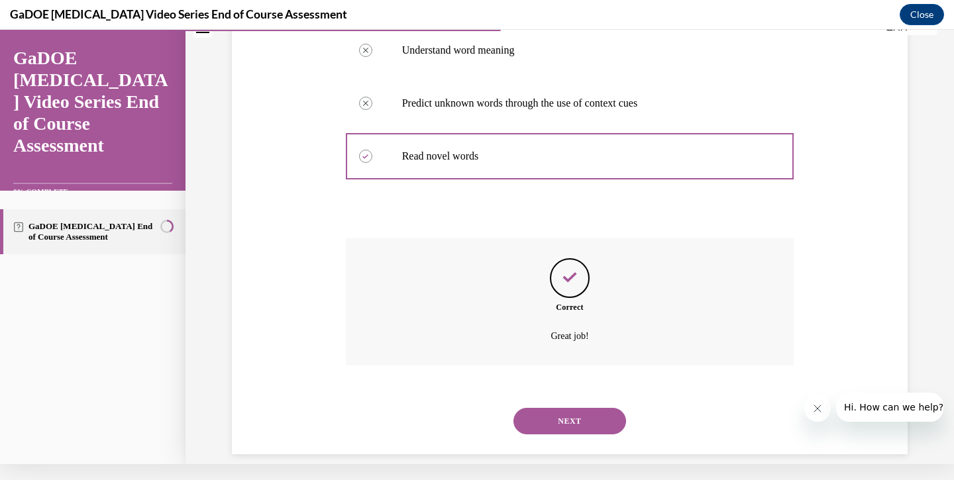
click at [569, 408] on button "NEXT" at bounding box center [570, 421] width 113 height 27
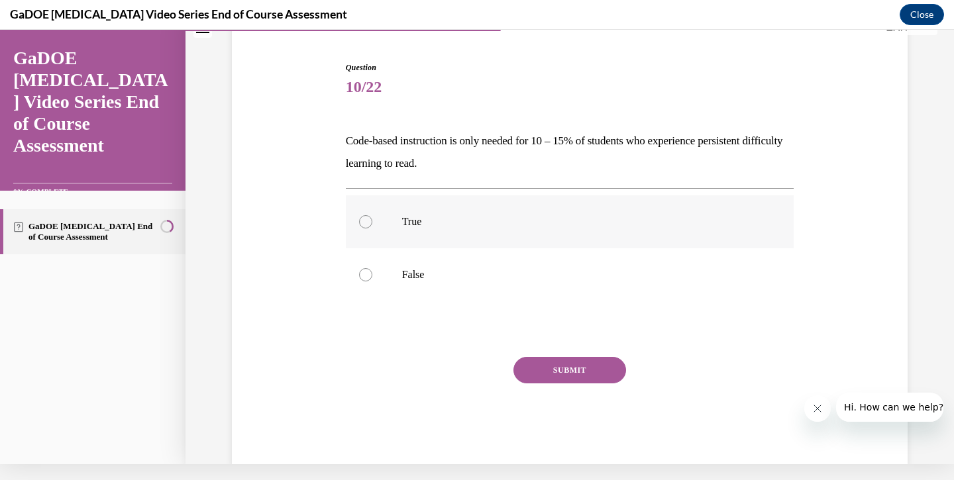
scroll to position [95, 0]
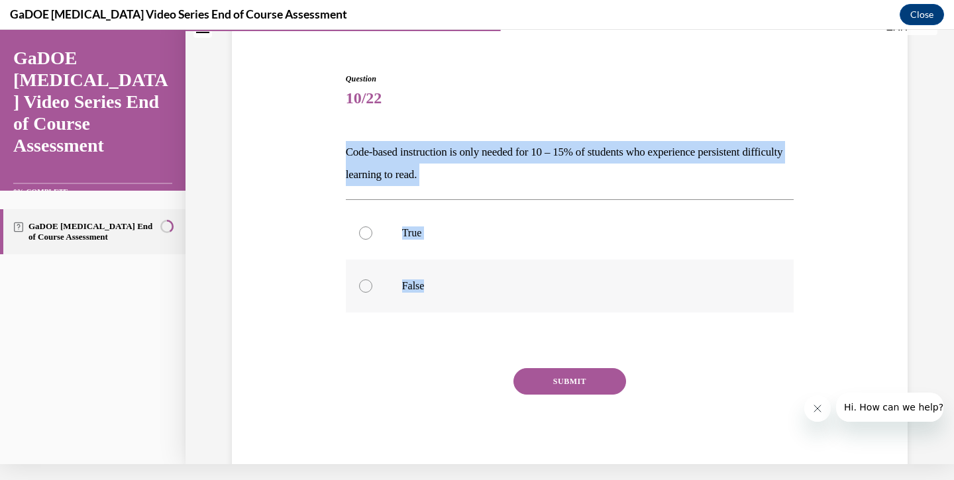
drag, startPoint x: 347, startPoint y: 147, endPoint x: 475, endPoint y: 291, distance: 192.9
click at [475, 291] on div "Question 10/22 Code-based instruction is only needed for 10 – 15% of students w…" at bounding box center [570, 275] width 449 height 404
copy div "Code-based instruction is only needed for 10 – 15% of students who experience p…"
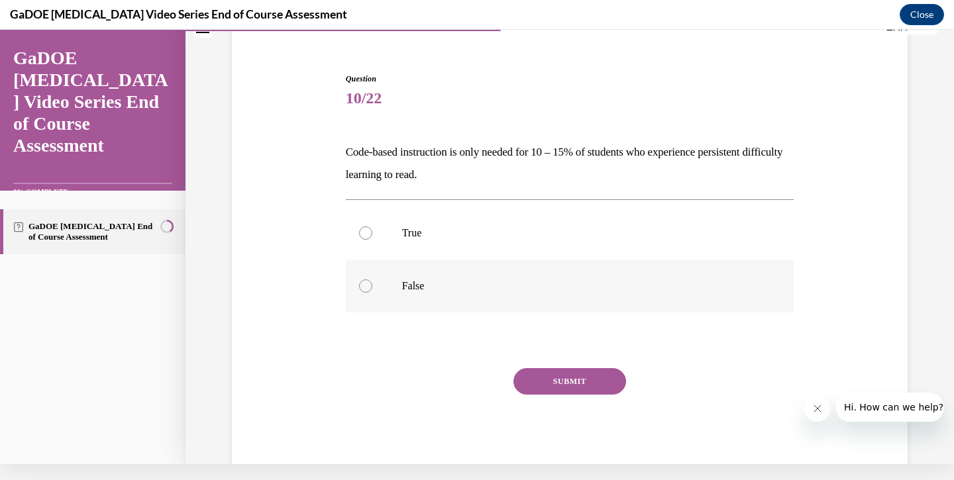
click at [370, 282] on div at bounding box center [365, 286] width 13 height 13
click at [370, 282] on input "False" at bounding box center [365, 286] width 13 height 13
radio input "true"
click at [520, 50] on div "Question 10/22 Code-based instruction is only needed for 10 – 15% of students w…" at bounding box center [570, 255] width 683 height 444
click at [563, 391] on button "SUBMIT" at bounding box center [570, 381] width 113 height 27
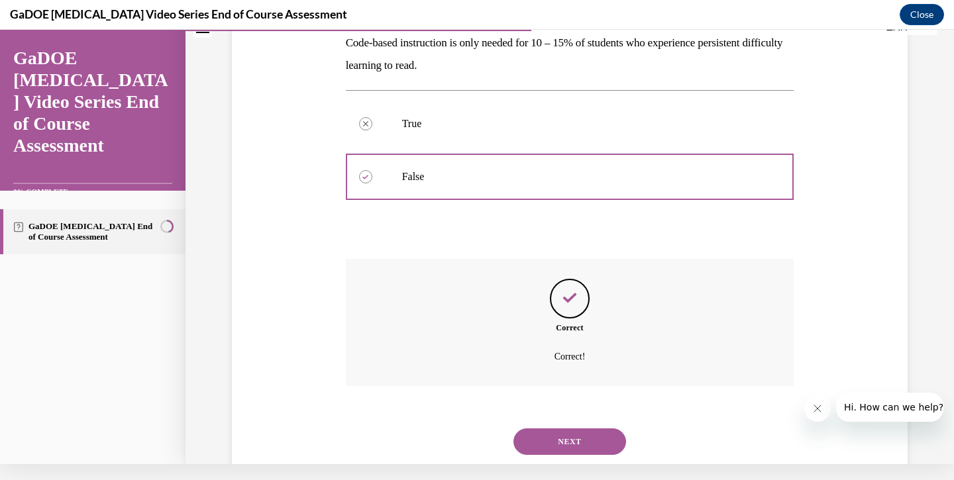
scroll to position [225, 0]
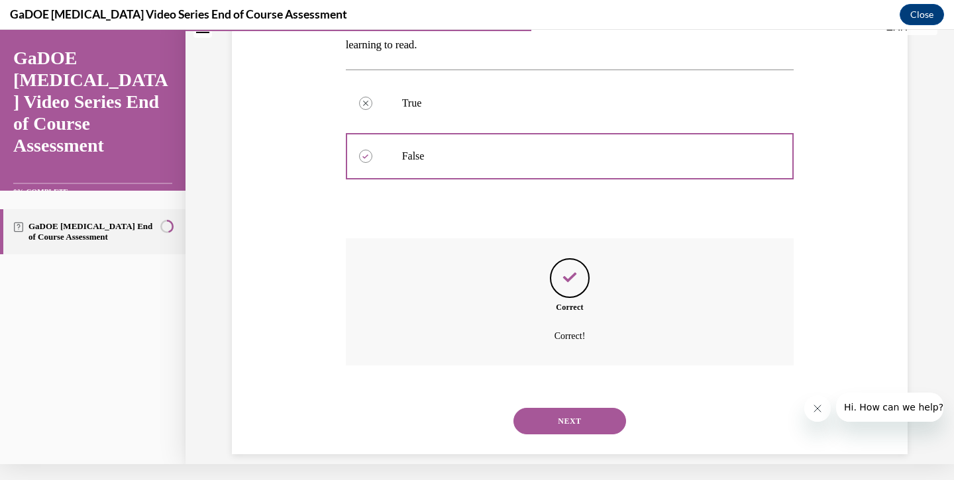
click at [570, 410] on button "NEXT" at bounding box center [570, 421] width 113 height 27
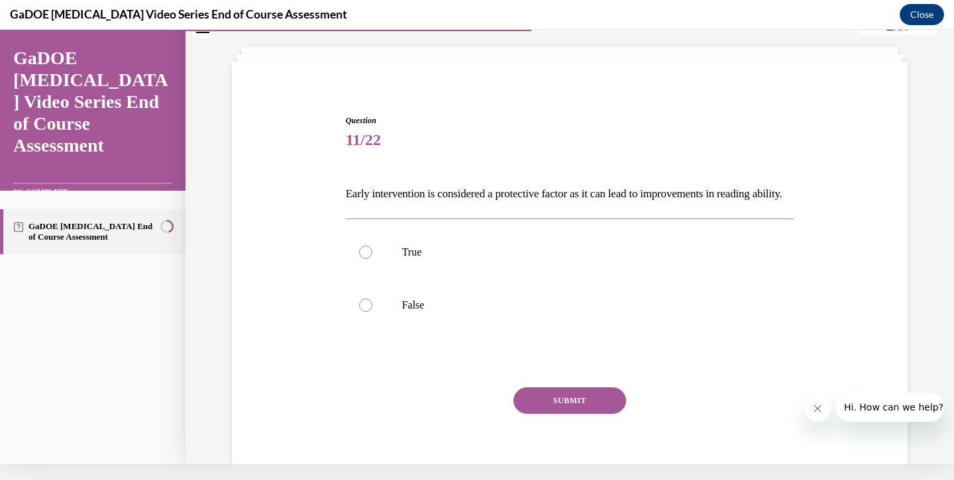
scroll to position [55, 0]
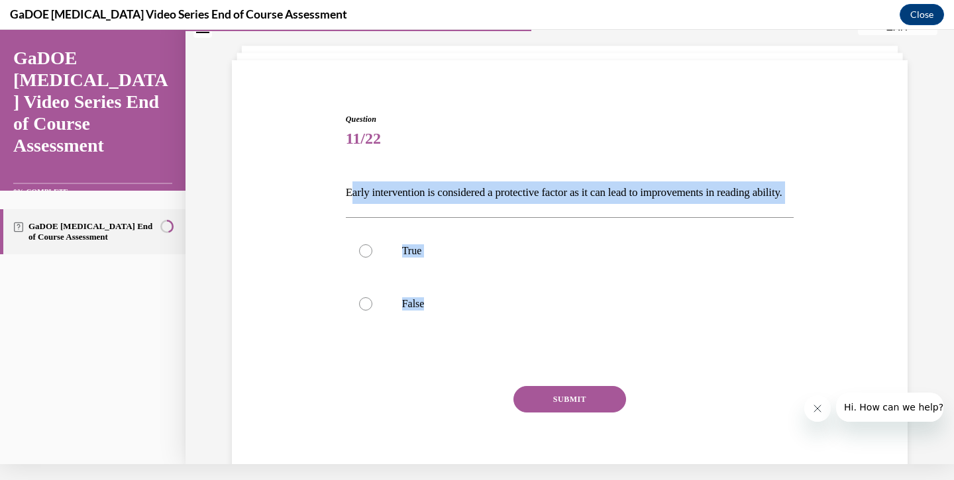
drag, startPoint x: 349, startPoint y: 188, endPoint x: 452, endPoint y: 362, distance: 202.3
click at [453, 362] on div "Question 11/22 Early intervention is considered a protective factor as it can l…" at bounding box center [570, 304] width 449 height 382
click at [363, 258] on div at bounding box center [365, 251] width 13 height 13
click at [363, 258] on input "True" at bounding box center [365, 251] width 13 height 13
radio input "true"
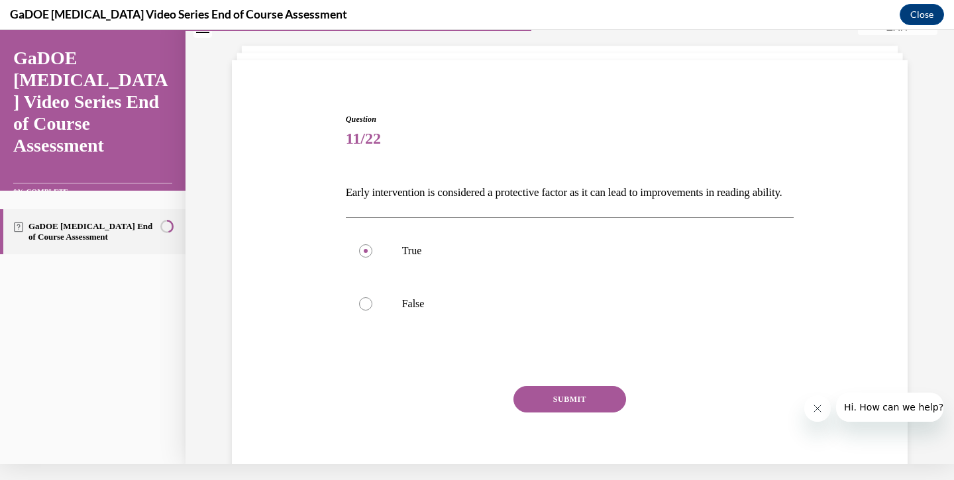
click at [577, 413] on button "SUBMIT" at bounding box center [570, 399] width 113 height 27
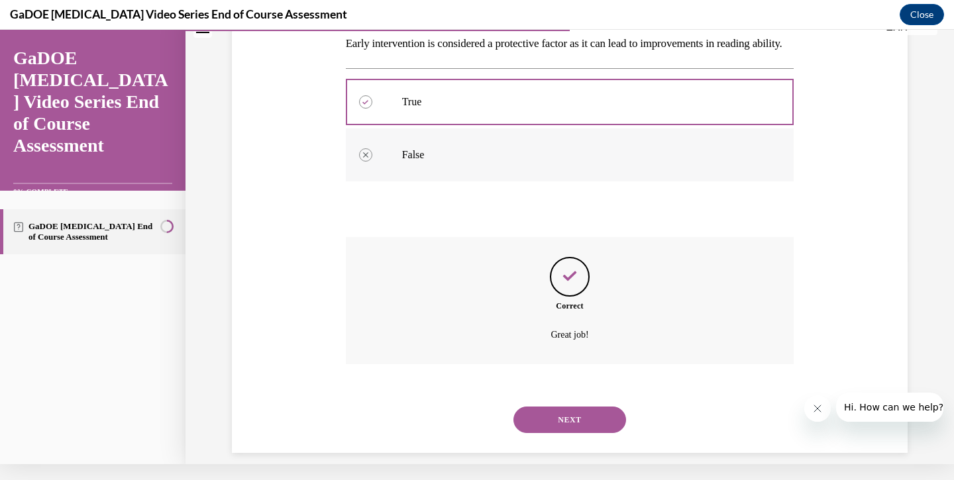
scroll to position [225, 0]
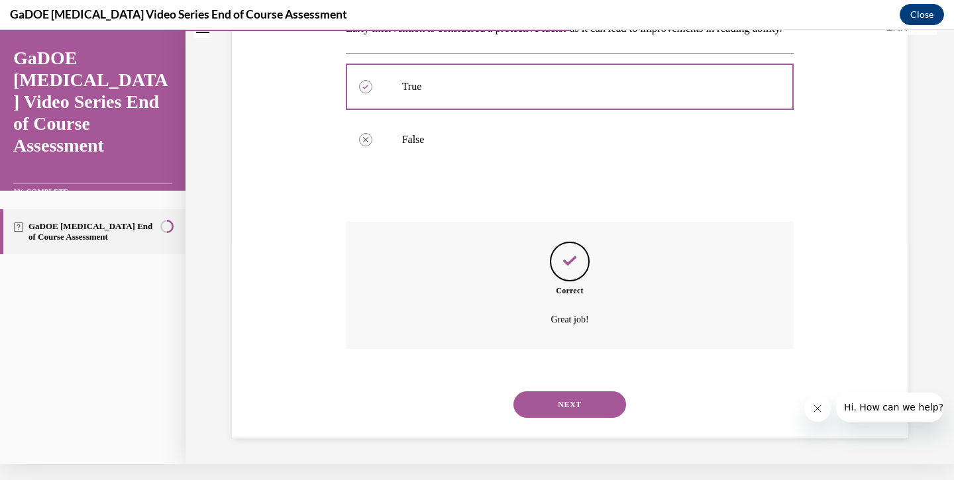
click at [565, 404] on button "NEXT" at bounding box center [570, 405] width 113 height 27
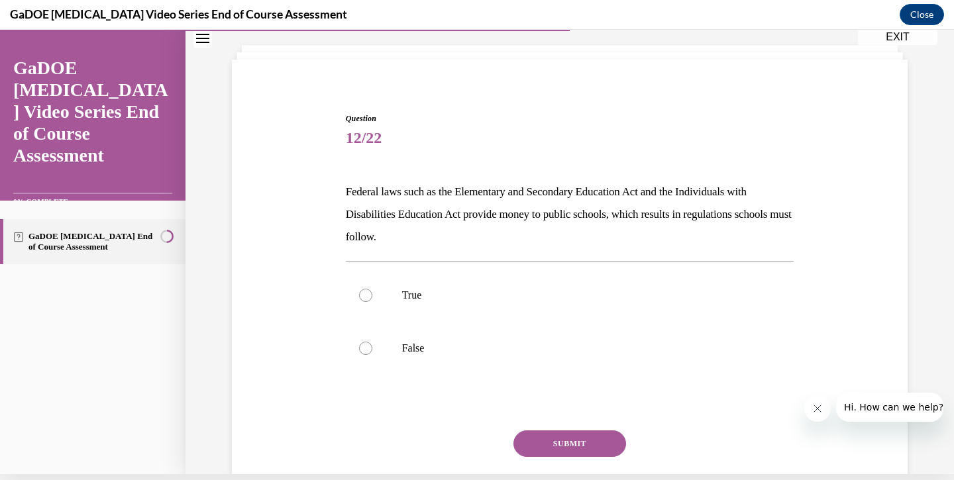
scroll to position [51, 0]
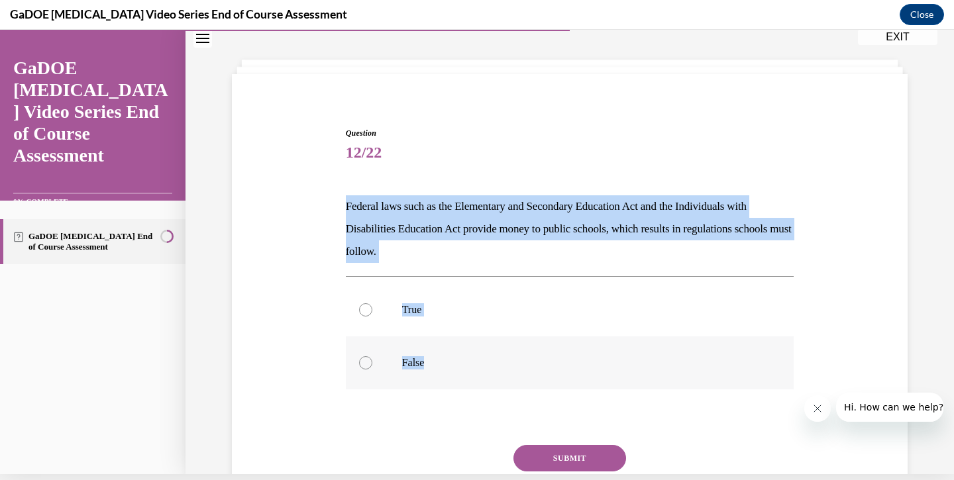
drag, startPoint x: 348, startPoint y: 201, endPoint x: 447, endPoint y: 372, distance: 198.3
click at [447, 372] on div "Question 12/22 Federal laws such as the Elementary and Secondary Education Act …" at bounding box center [570, 340] width 449 height 427
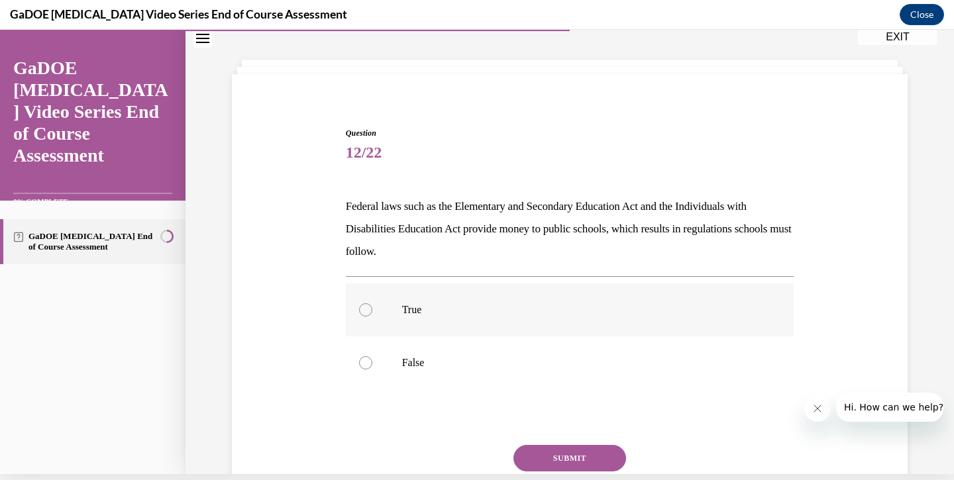
click at [367, 305] on div at bounding box center [365, 310] width 13 height 13
click at [367, 305] on input "True" at bounding box center [365, 310] width 13 height 13
radio input "true"
click at [449, 178] on div "Question 12/22 Federal laws such as the Elementary and Secondary Education Act …" at bounding box center [570, 340] width 449 height 427
click at [563, 459] on button "SUBMIT" at bounding box center [570, 458] width 113 height 27
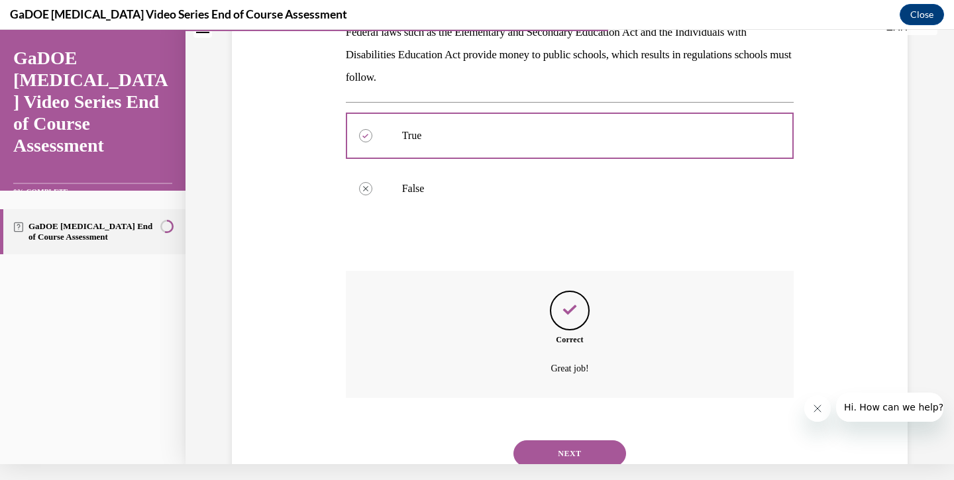
scroll to position [248, 0]
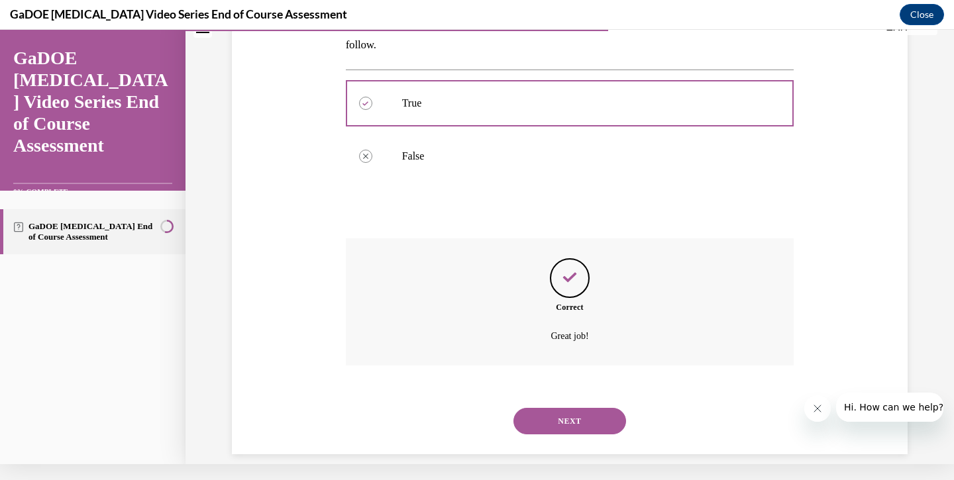
click at [569, 408] on button "NEXT" at bounding box center [570, 421] width 113 height 27
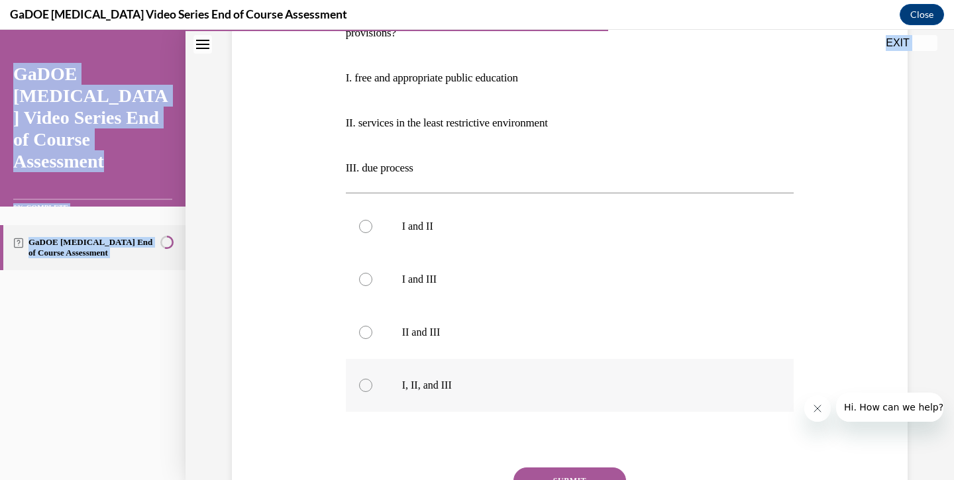
scroll to position [253, 0]
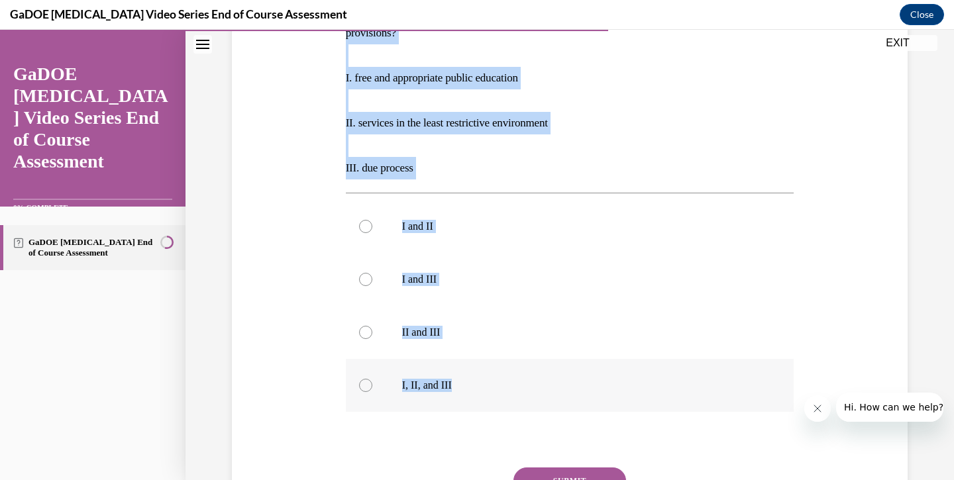
drag, startPoint x: 343, startPoint y: 160, endPoint x: 477, endPoint y: 398, distance: 273.9
click at [477, 398] on div "Question 13/22 Students found eligible for special education services have a le…" at bounding box center [570, 243] width 455 height 665
click at [365, 384] on div at bounding box center [365, 385] width 13 height 13
click at [365, 384] on input "I, II, and III" at bounding box center [365, 385] width 13 height 13
radio input "true"
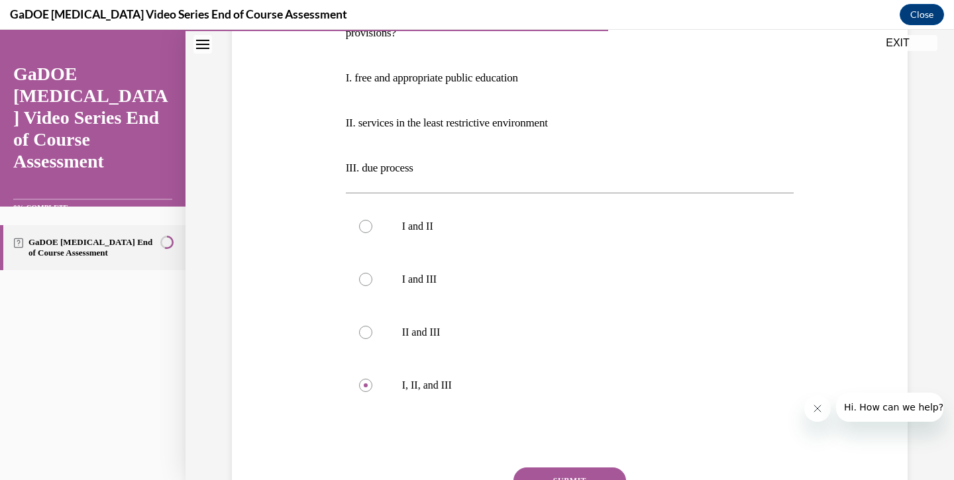
click at [313, 180] on div "Question 13/22 Students found eligible for special education services have a le…" at bounding box center [570, 233] width 683 height 685
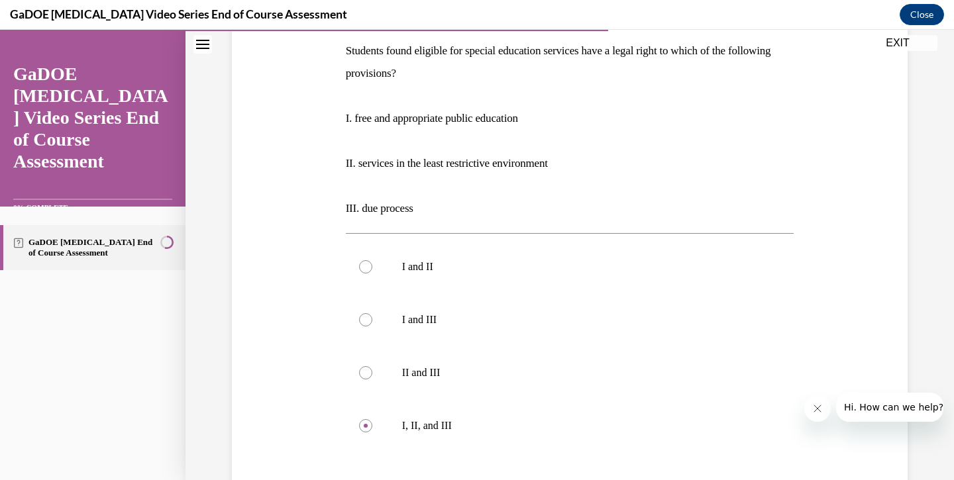
scroll to position [216, 0]
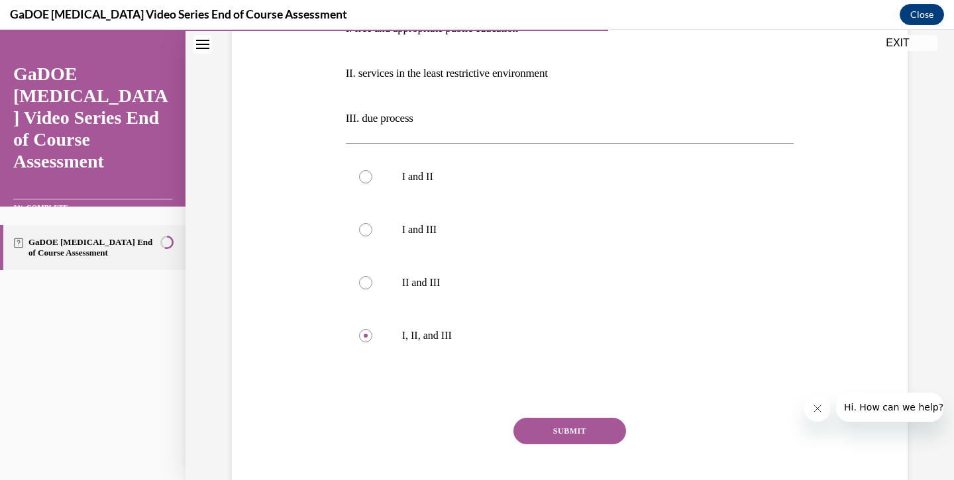
click at [562, 423] on button "SUBMIT" at bounding box center [570, 431] width 113 height 27
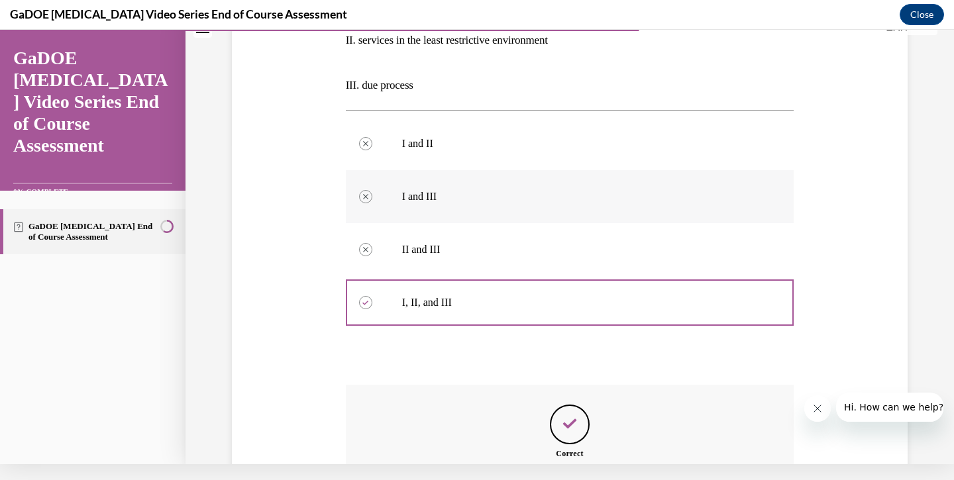
scroll to position [467, 0]
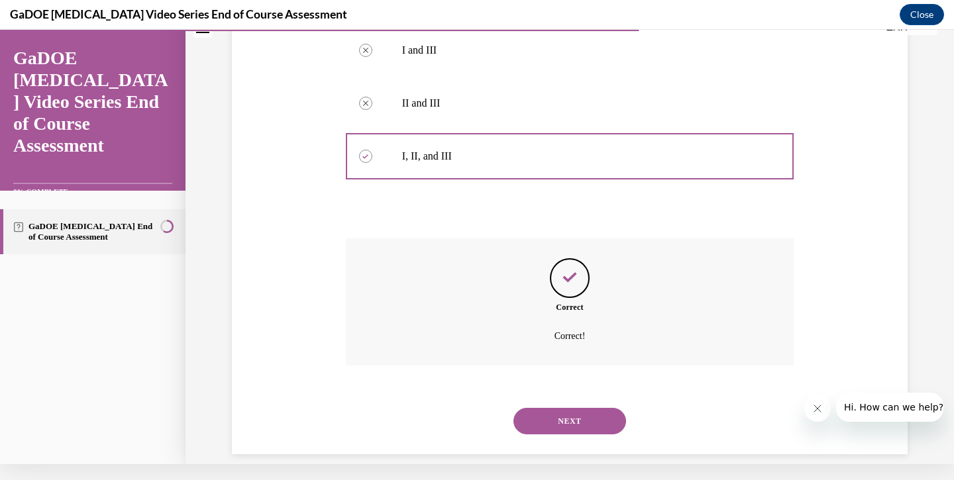
click at [575, 408] on button "NEXT" at bounding box center [570, 421] width 113 height 27
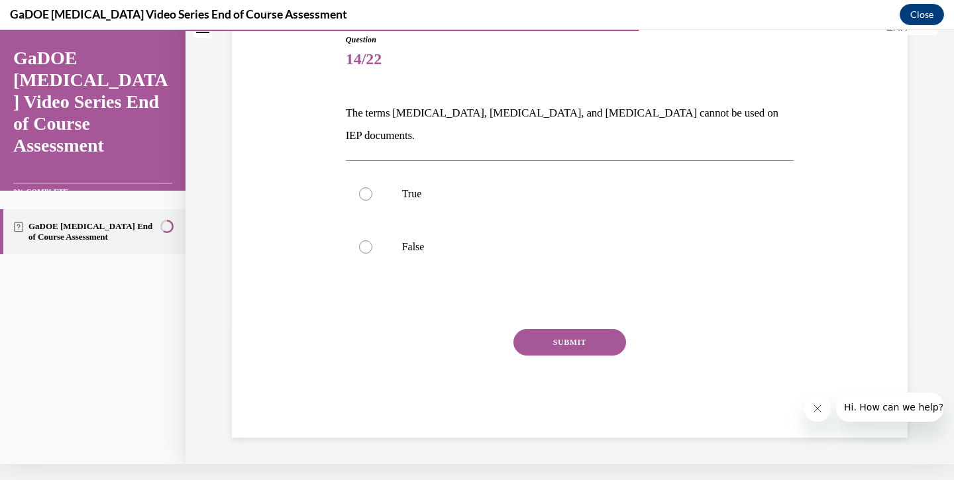
scroll to position [84, 0]
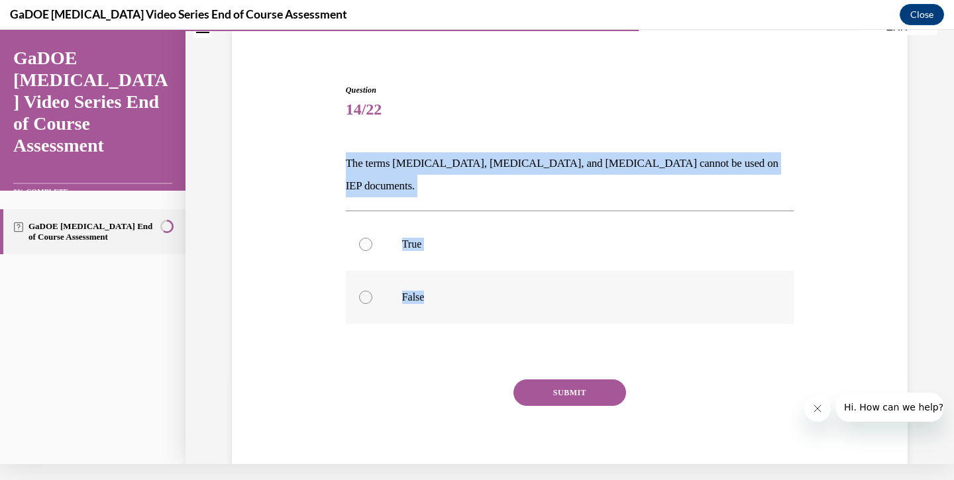
drag, startPoint x: 347, startPoint y: 157, endPoint x: 455, endPoint y: 276, distance: 161.4
click at [455, 276] on div "Question 14/22 The terms dyslexia, dyscalculia, and dysgraphia cannot be used o…" at bounding box center [570, 286] width 449 height 404
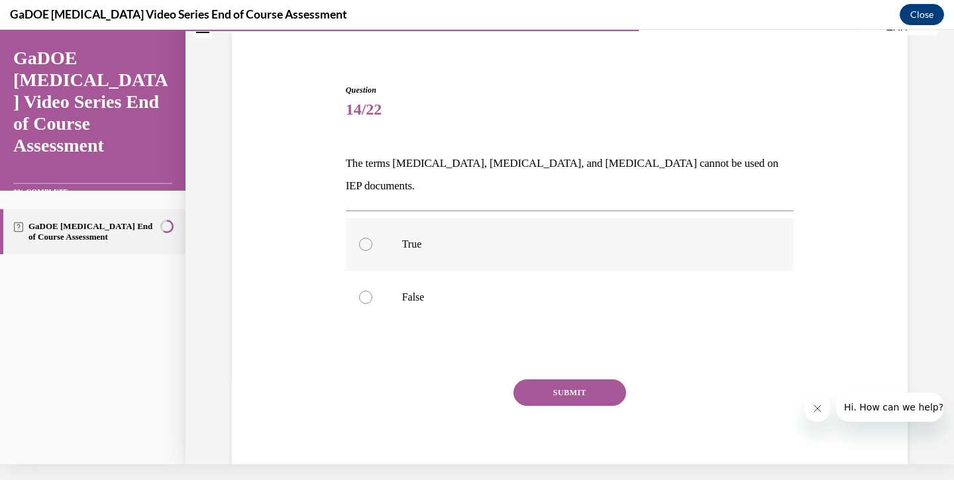
click at [359, 226] on label "True" at bounding box center [570, 244] width 449 height 53
click at [359, 238] on input "True" at bounding box center [365, 244] width 13 height 13
radio input "true"
click at [441, 140] on div "Question 14/22 The terms dyslexia, dyscalculia, and dysgraphia cannot be used o…" at bounding box center [570, 286] width 449 height 404
click at [546, 380] on button "SUBMIT" at bounding box center [570, 393] width 113 height 27
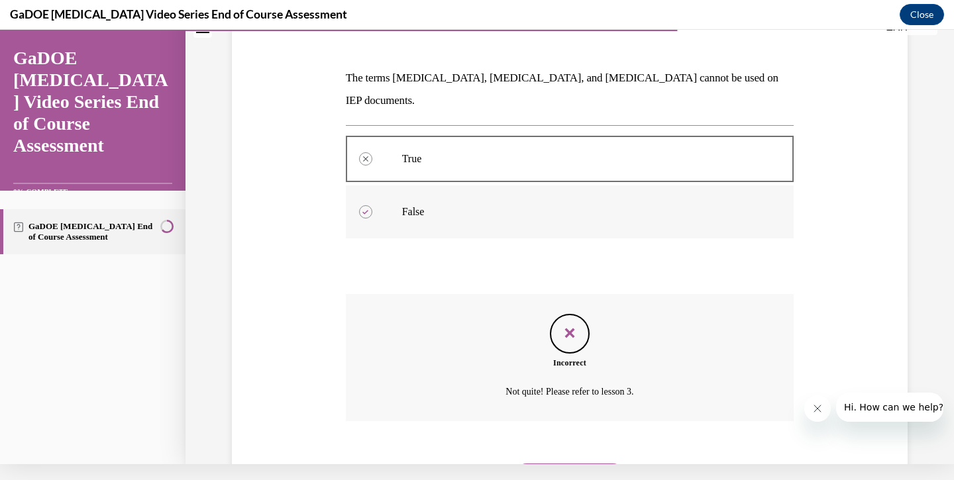
scroll to position [203, 0]
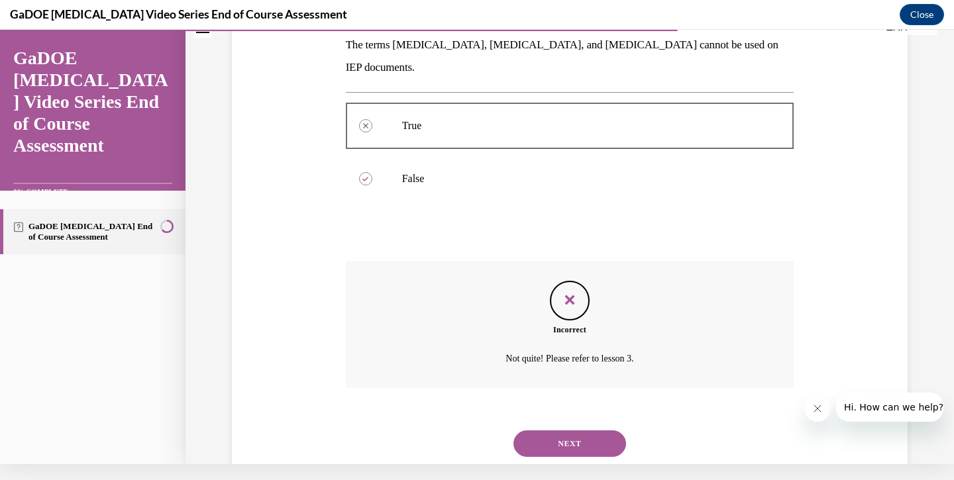
click at [567, 431] on button "NEXT" at bounding box center [570, 444] width 113 height 27
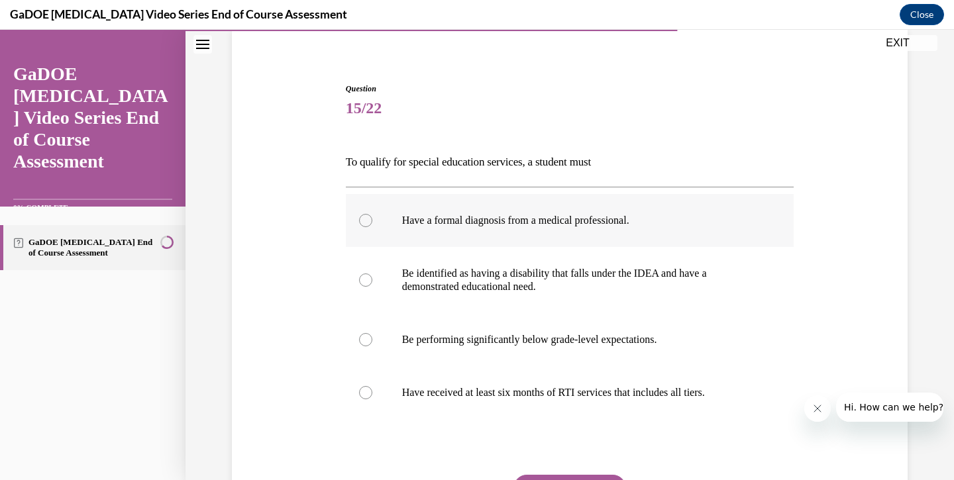
scroll to position [127, 0]
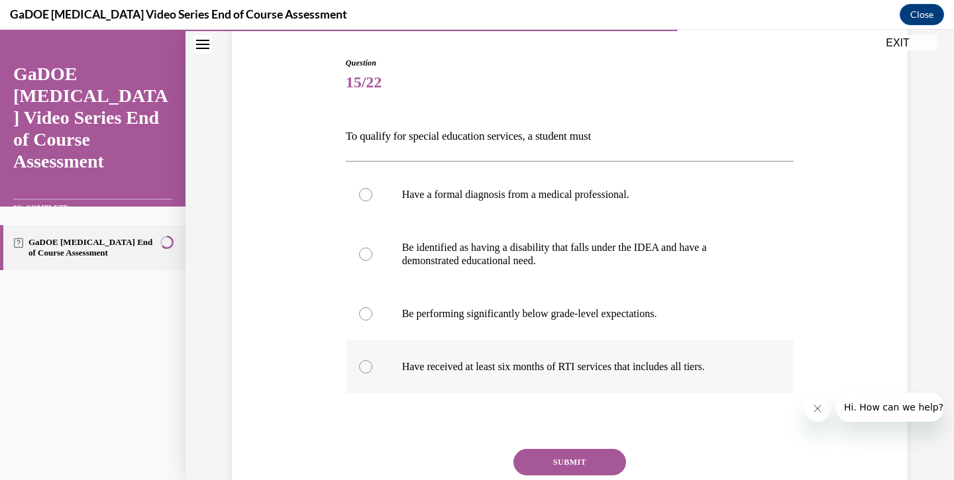
drag, startPoint x: 339, startPoint y: 135, endPoint x: 731, endPoint y: 385, distance: 465.5
click at [731, 385] on div "Question 15/22 To qualify for special education services, a student must Have a…" at bounding box center [570, 287] width 683 height 541
click at [368, 255] on div at bounding box center [365, 254] width 13 height 13
click at [368, 255] on input "Be identified as having a disability that falls under the IDEA and have a demon…" at bounding box center [365, 254] width 13 height 13
radio input "true"
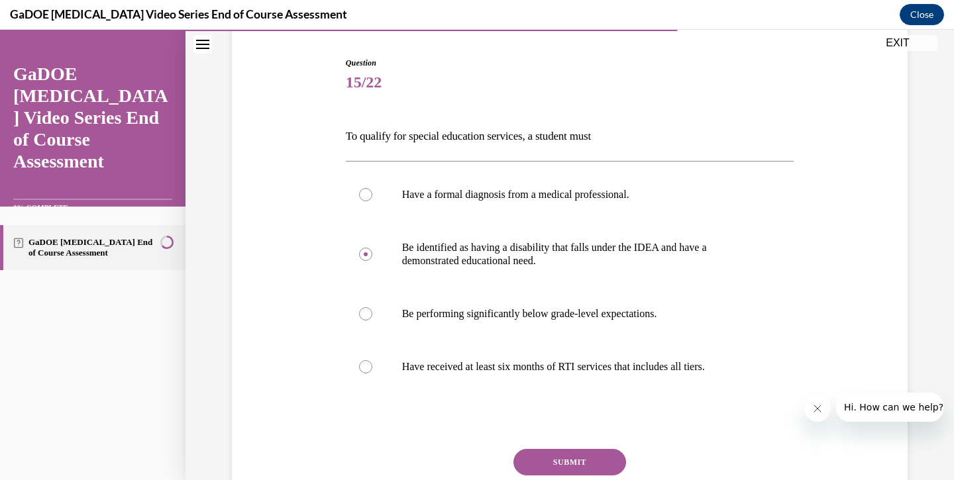
click at [528, 124] on div "Question 15/22 To qualify for special education services, a student must Have a…" at bounding box center [570, 307] width 449 height 501
click at [584, 459] on button "SUBMIT" at bounding box center [570, 462] width 113 height 27
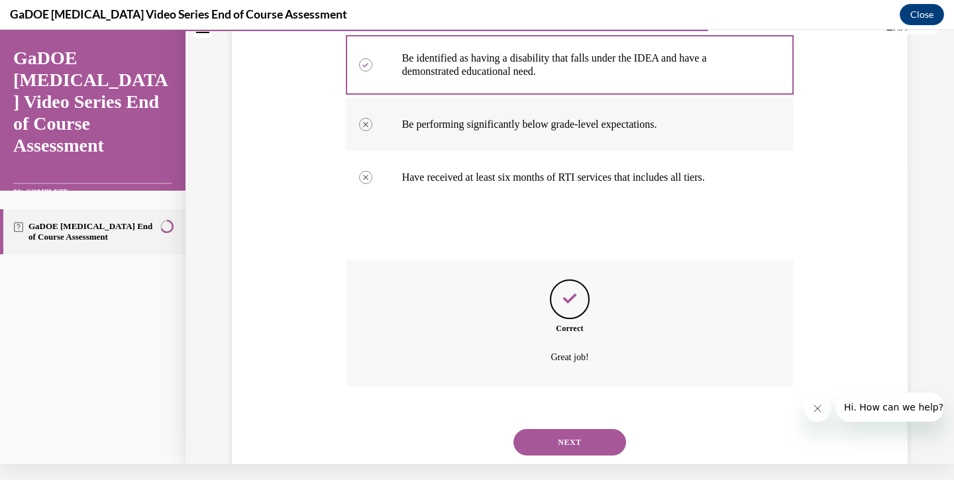
scroll to position [322, 0]
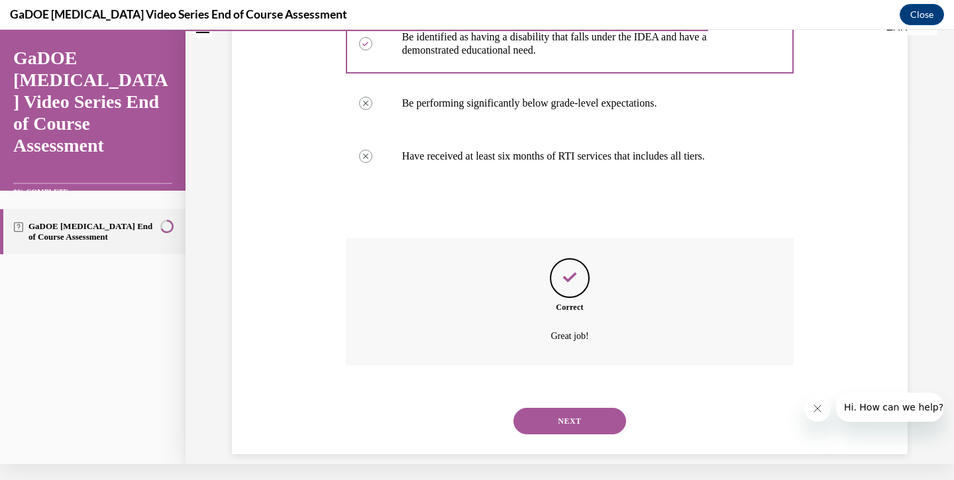
click at [590, 408] on button "NEXT" at bounding box center [570, 421] width 113 height 27
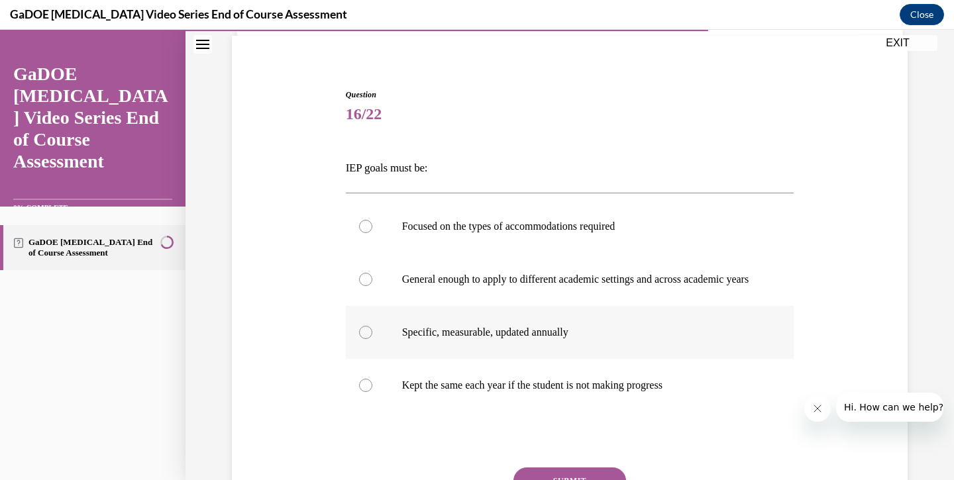
scroll to position [104, 0]
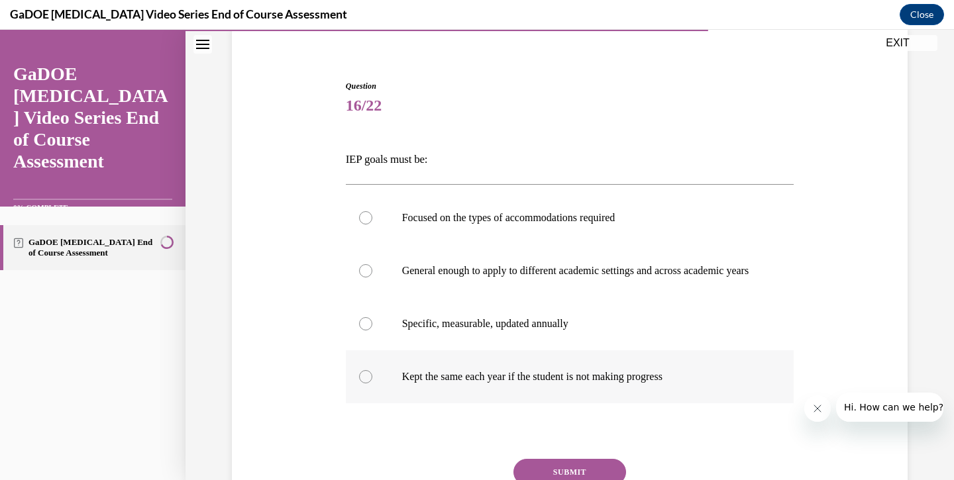
drag, startPoint x: 339, startPoint y: 156, endPoint x: 761, endPoint y: 409, distance: 491.3
click at [761, 409] on div "Question 16/22 IEP goals must be: Focused on the types of accommodations requir…" at bounding box center [570, 303] width 683 height 527
click at [368, 330] on label "Specific, measurable, updated annually" at bounding box center [570, 324] width 449 height 53
click at [368, 330] on input "Specific, measurable, updated annually" at bounding box center [365, 323] width 13 height 13
radio input "true"
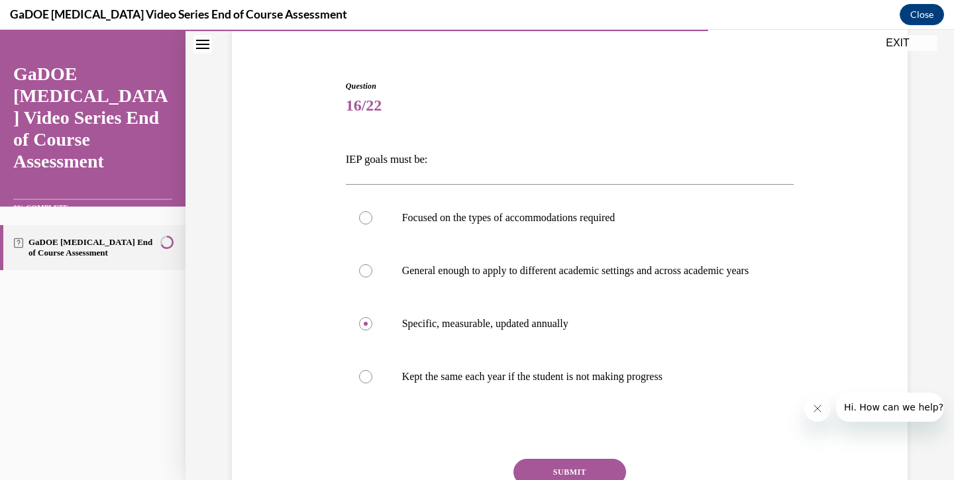
click at [515, 40] on div "Question 16/22 IEP goals must be: Focused on the types of accommodations requir…" at bounding box center [570, 303] width 683 height 527
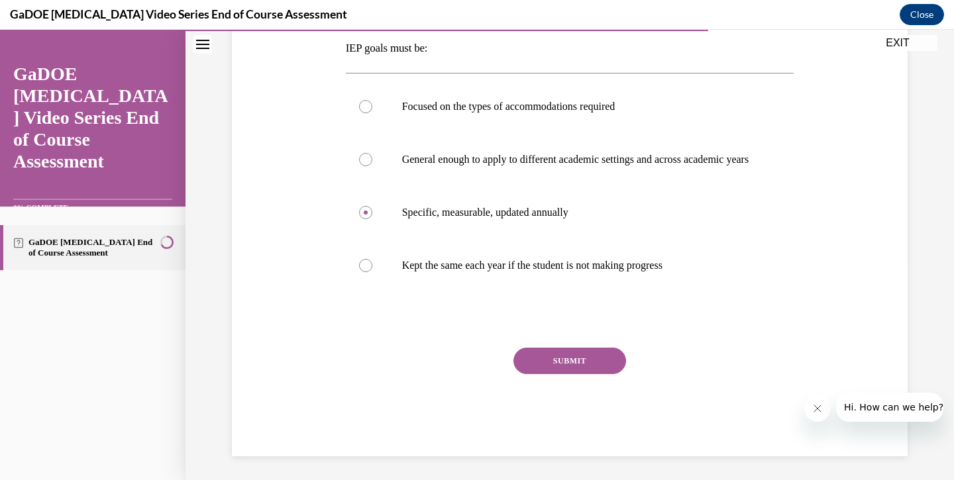
click at [581, 374] on button "SUBMIT" at bounding box center [570, 361] width 113 height 27
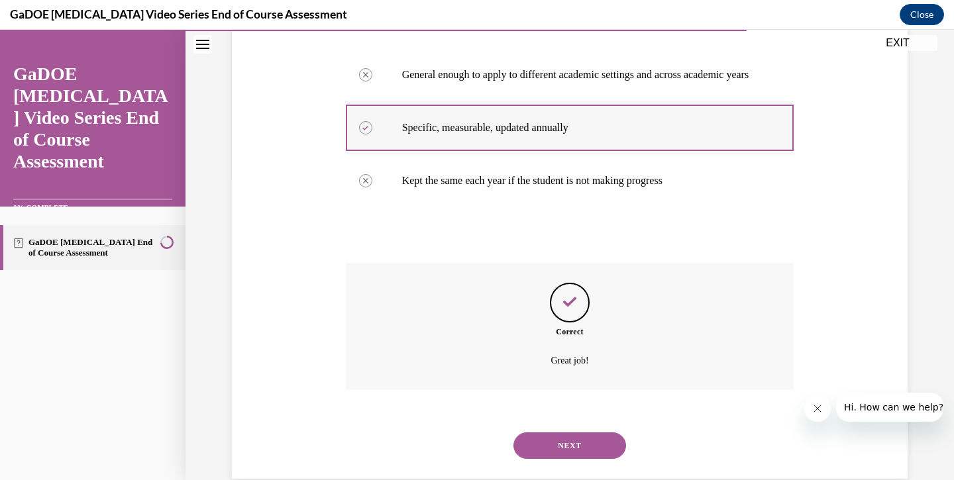
scroll to position [322, 0]
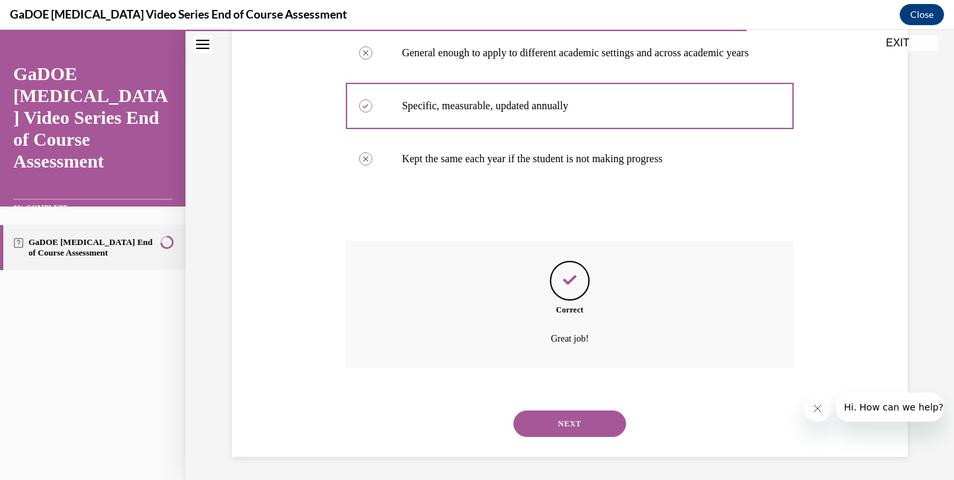
click at [565, 411] on button "NEXT" at bounding box center [570, 424] width 113 height 27
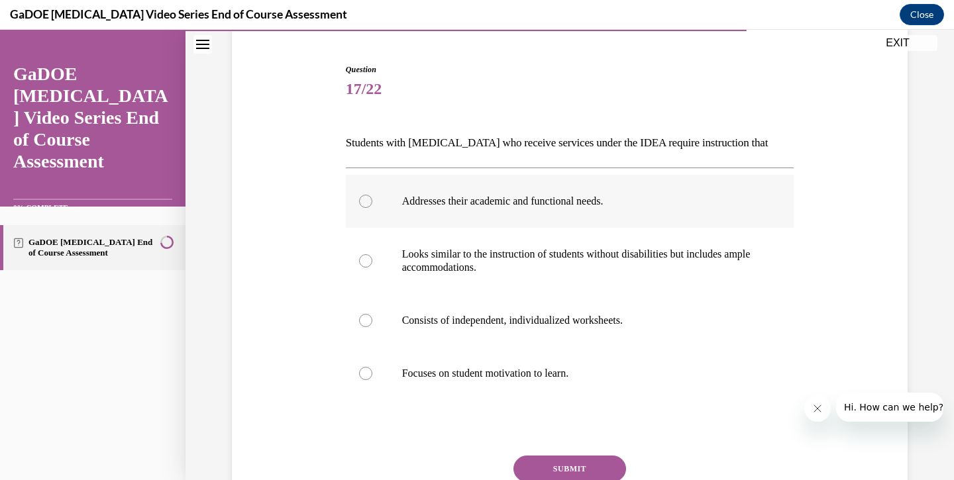
scroll to position [124, 0]
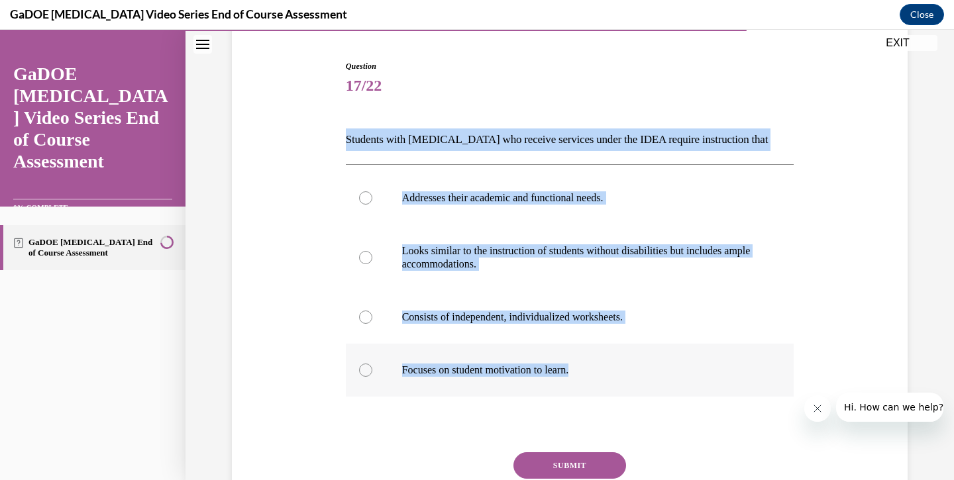
drag, startPoint x: 345, startPoint y: 135, endPoint x: 616, endPoint y: 389, distance: 371.3
click at [616, 389] on div "Question 17/22 Students with dyslexia who receive services under the IDEA requi…" at bounding box center [570, 310] width 449 height 501
click at [365, 195] on div at bounding box center [365, 198] width 13 height 13
click at [365, 195] on input "Addresses their academic and functional needs." at bounding box center [365, 198] width 13 height 13
radio input "true"
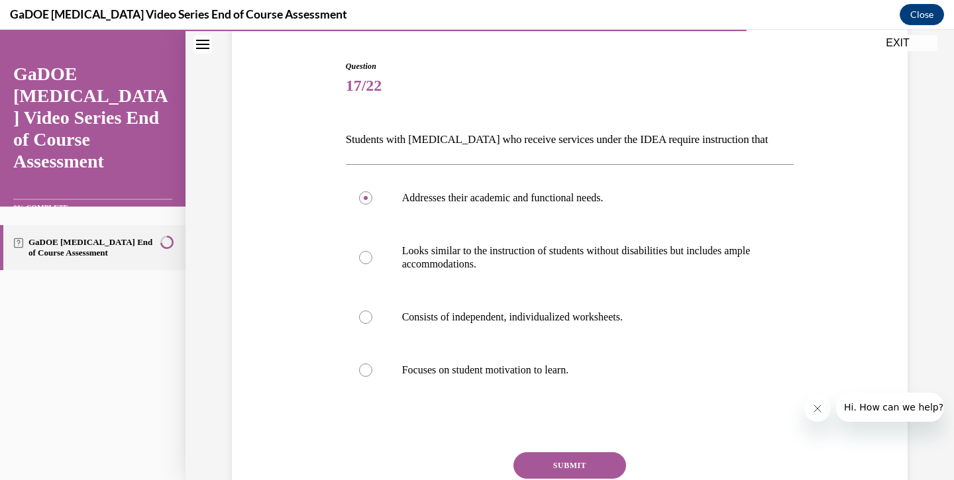
click at [577, 89] on span "17/22" at bounding box center [570, 85] width 449 height 27
click at [573, 465] on button "SUBMIT" at bounding box center [570, 466] width 113 height 27
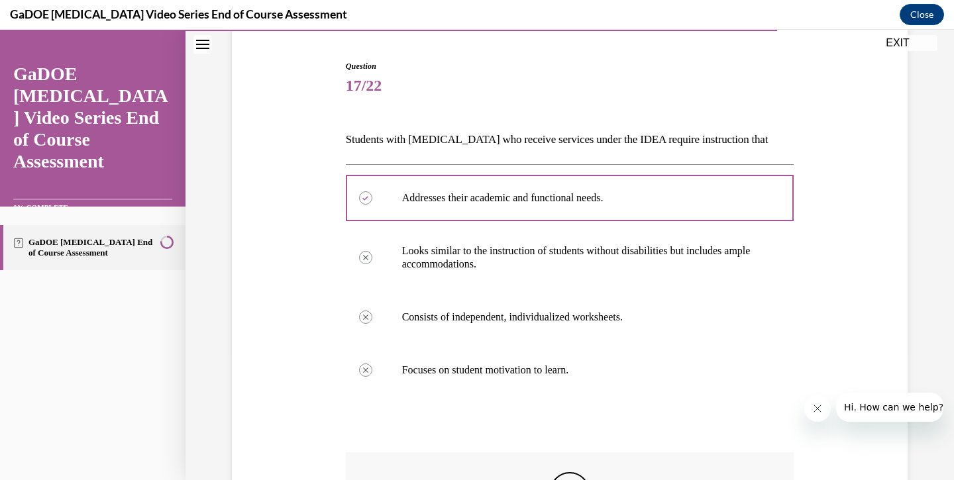
scroll to position [16, 0]
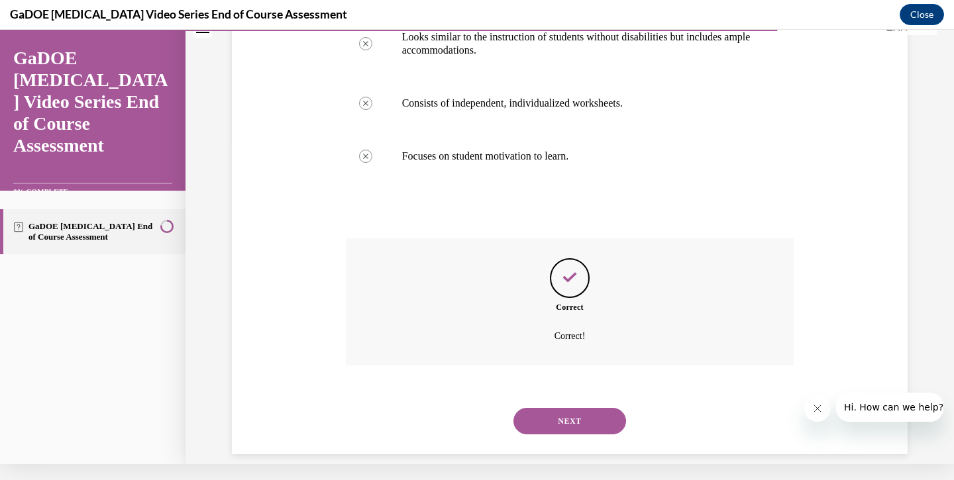
click at [567, 410] on button "NEXT" at bounding box center [570, 421] width 113 height 27
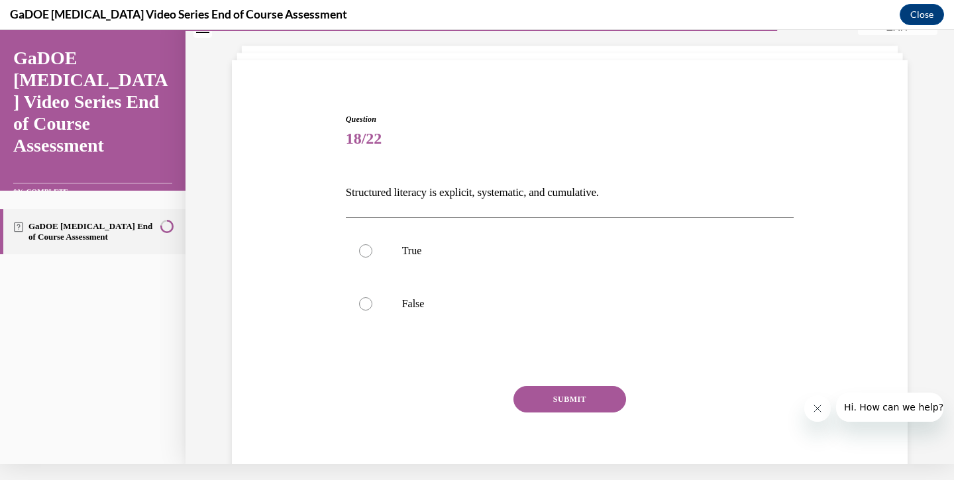
scroll to position [57, 0]
click at [365, 251] on div at bounding box center [365, 249] width 13 height 13
click at [365, 251] on input "True" at bounding box center [365, 249] width 13 height 13
radio input "true"
click at [582, 393] on button "SUBMIT" at bounding box center [570, 397] width 113 height 27
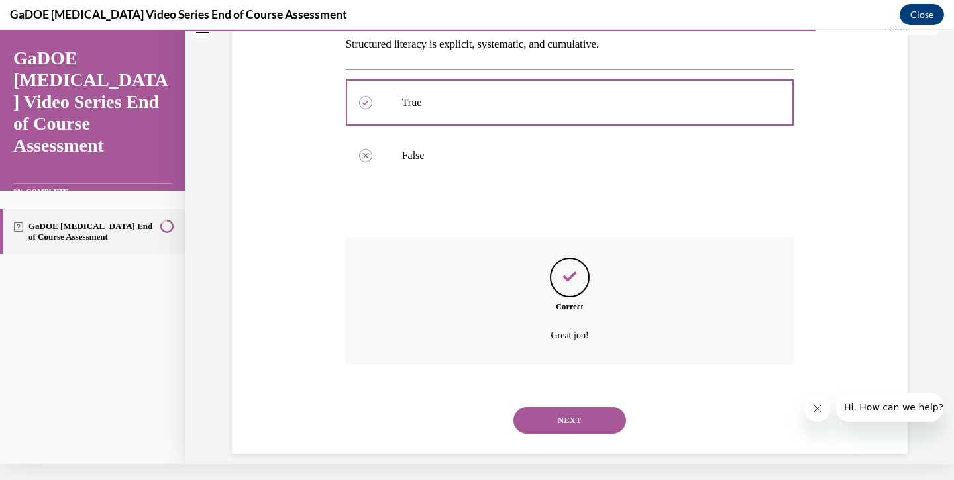
scroll to position [203, 0]
click at [570, 408] on button "NEXT" at bounding box center [570, 421] width 113 height 27
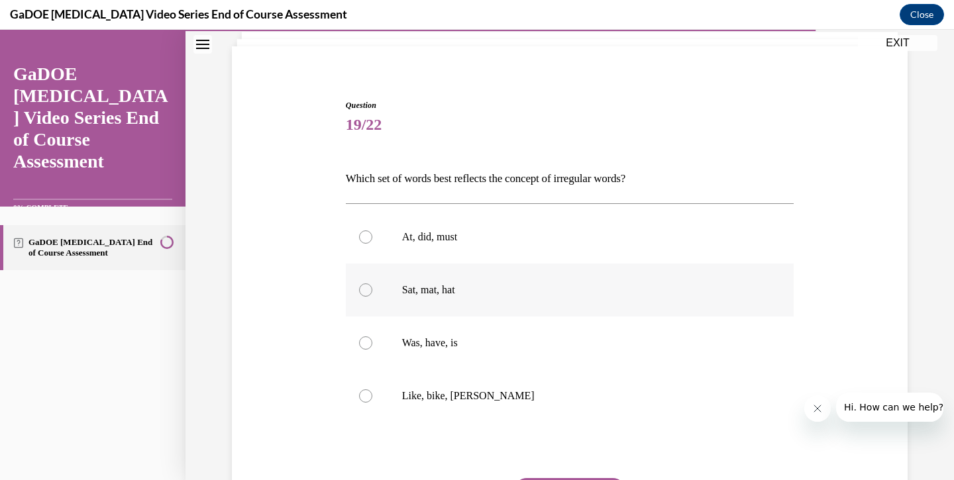
scroll to position [83, 0]
click at [374, 343] on label "Was, have, is" at bounding box center [570, 344] width 449 height 53
click at [372, 343] on input "Was, have, is" at bounding box center [365, 344] width 13 height 13
radio input "true"
click at [609, 110] on span "Question" at bounding box center [570, 107] width 449 height 12
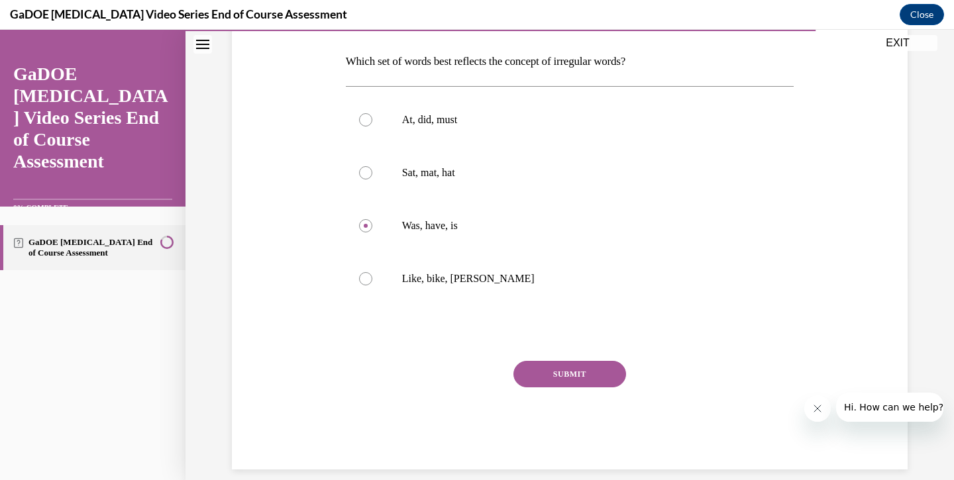
click at [567, 378] on button "SUBMIT" at bounding box center [570, 374] width 113 height 27
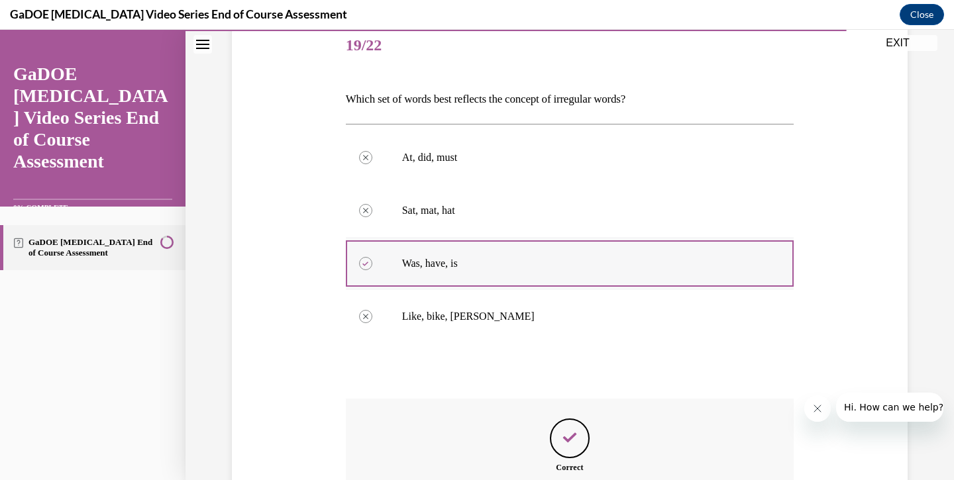
scroll to position [128, 0]
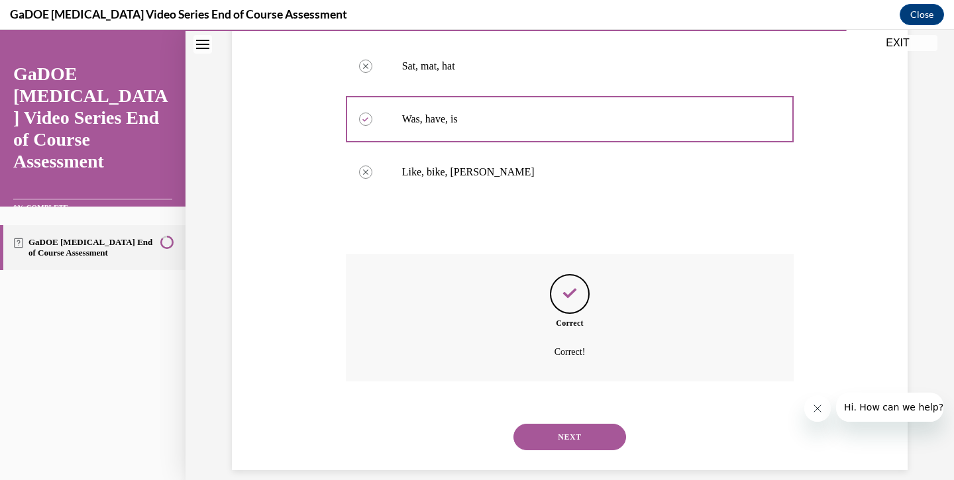
click at [586, 425] on button "NEXT" at bounding box center [570, 437] width 113 height 27
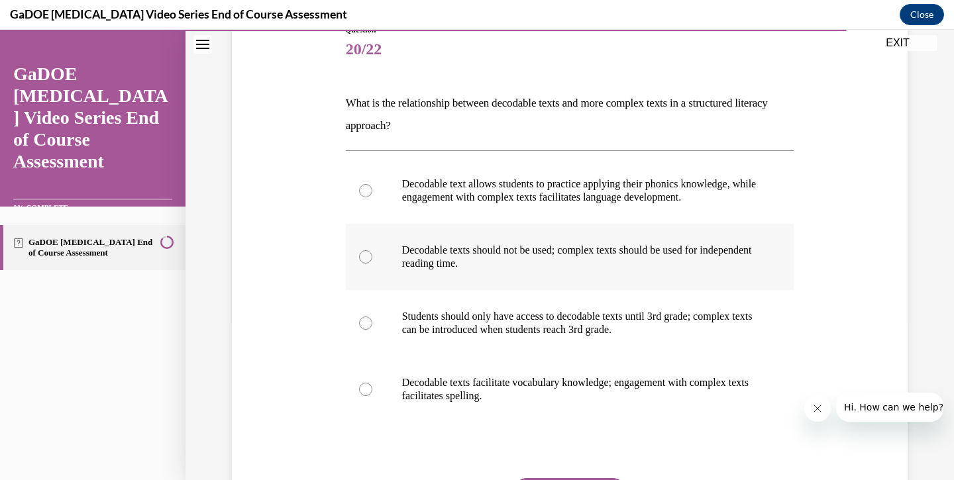
scroll to position [155, 0]
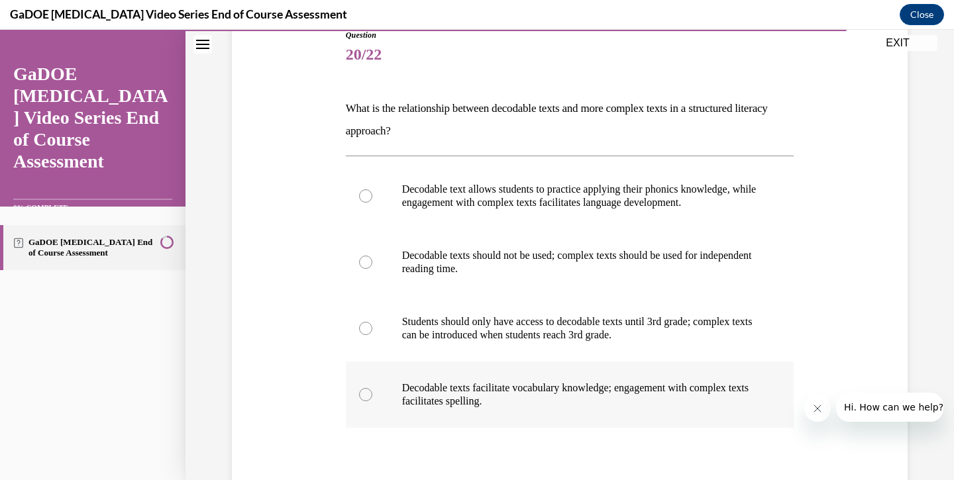
drag, startPoint x: 347, startPoint y: 103, endPoint x: 572, endPoint y: 412, distance: 381.7
click at [572, 412] on div "Question 20/22 What is the relationship between decodable texts and more comple…" at bounding box center [570, 310] width 449 height 563
click at [368, 196] on div at bounding box center [365, 196] width 13 height 13
click at [368, 196] on input "Decodable text allows students to practice applying their phonics knowledge, wh…" at bounding box center [365, 196] width 13 height 13
radio input "true"
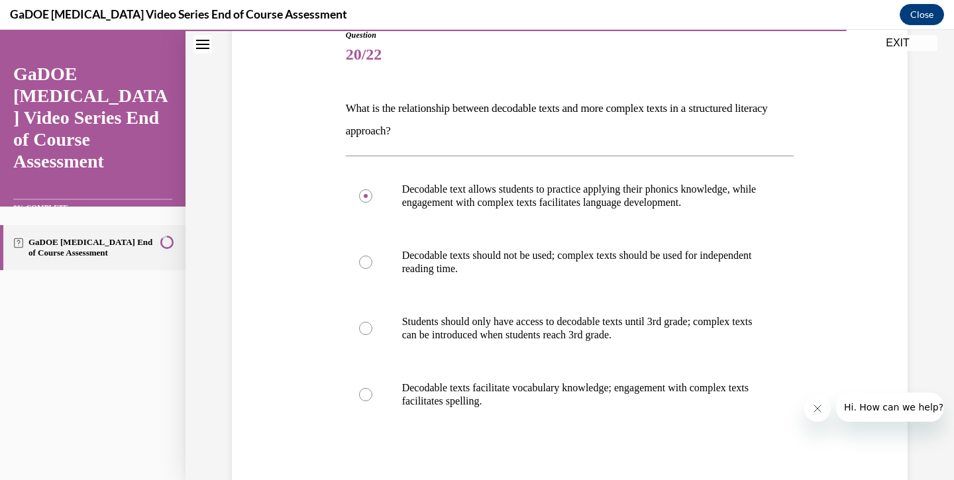
click at [313, 276] on div "Question 20/22 What is the relationship between decodable texts and more comple…" at bounding box center [570, 290] width 683 height 603
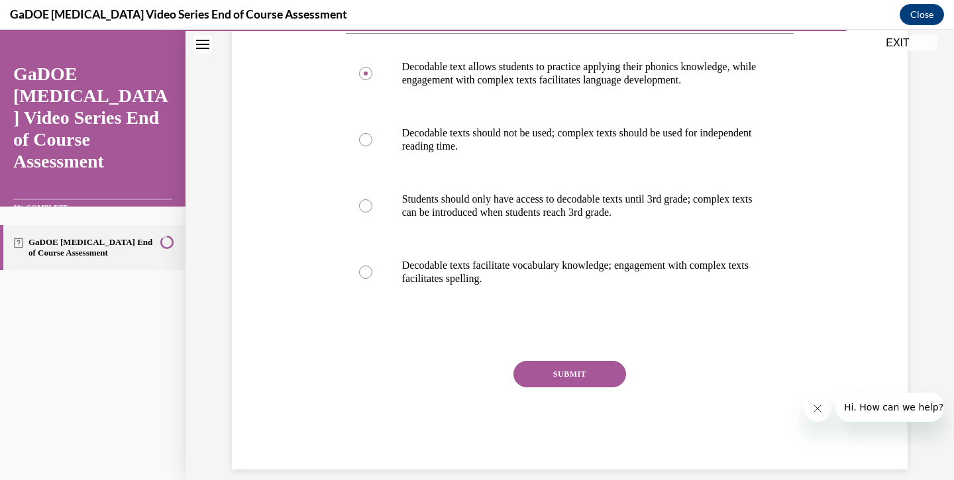
click at [543, 376] on button "SUBMIT" at bounding box center [570, 374] width 113 height 27
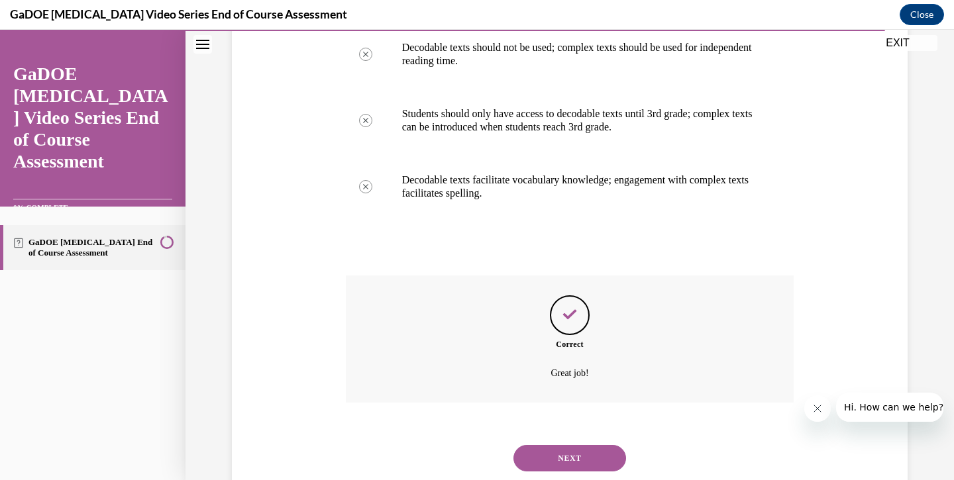
scroll to position [384, 0]
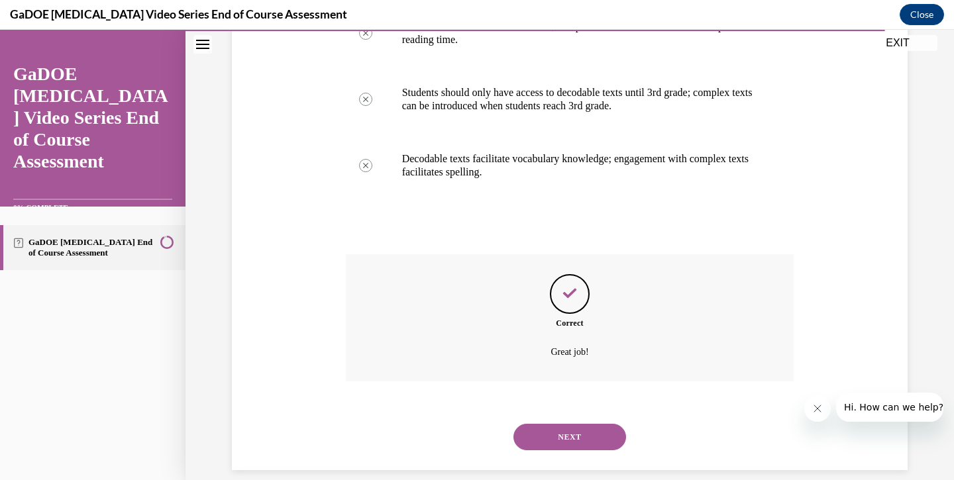
click at [575, 425] on button "NEXT" at bounding box center [570, 437] width 113 height 27
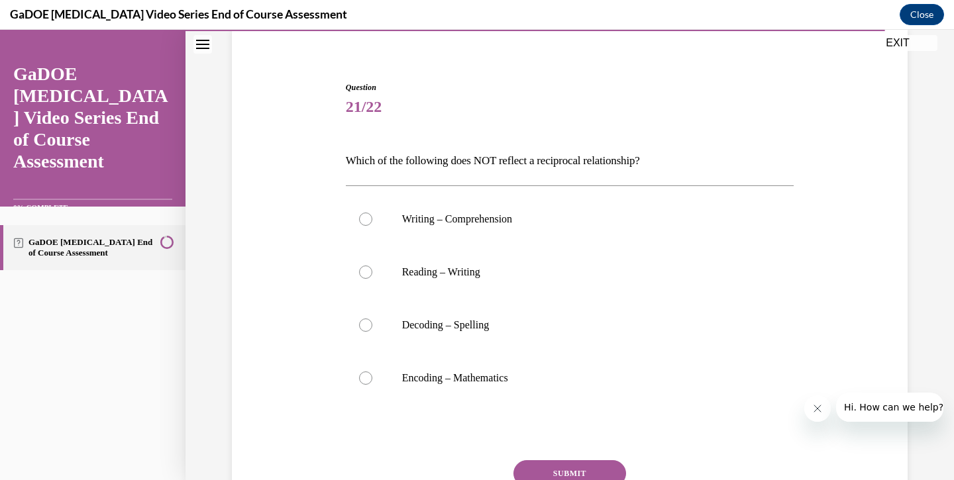
scroll to position [107, 0]
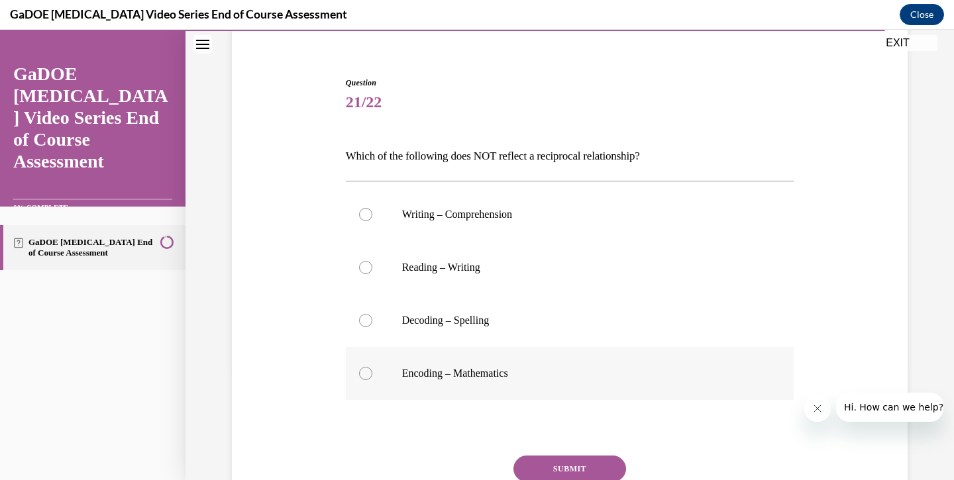
drag, startPoint x: 349, startPoint y: 154, endPoint x: 539, endPoint y: 392, distance: 304.1
click at [539, 392] on div "Question 21/22 Which of the following does NOT reflect a reciprocal relationshi…" at bounding box center [570, 321] width 449 height 488
click at [362, 372] on div at bounding box center [365, 373] width 13 height 13
click at [362, 372] on input "Encoding – Mathematics" at bounding box center [365, 373] width 13 height 13
radio input "true"
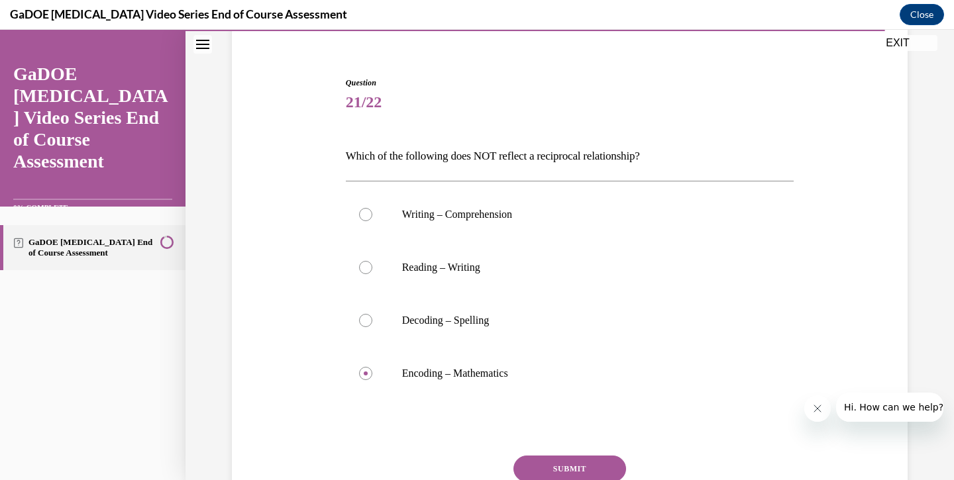
click at [329, 374] on div "Question 21/22 Which of the following does NOT reflect a reciprocal relationshi…" at bounding box center [570, 300] width 683 height 527
click at [582, 457] on button "SUBMIT" at bounding box center [570, 469] width 113 height 27
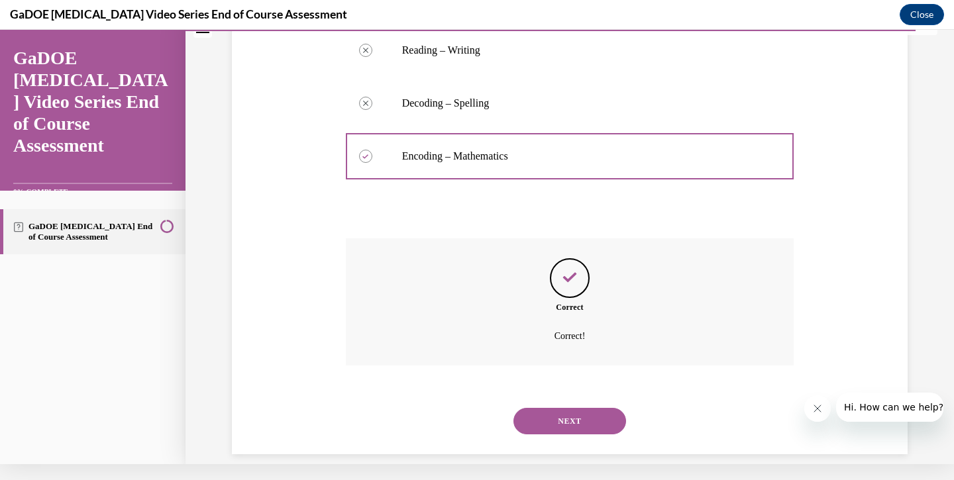
click at [565, 408] on button "NEXT" at bounding box center [570, 421] width 113 height 27
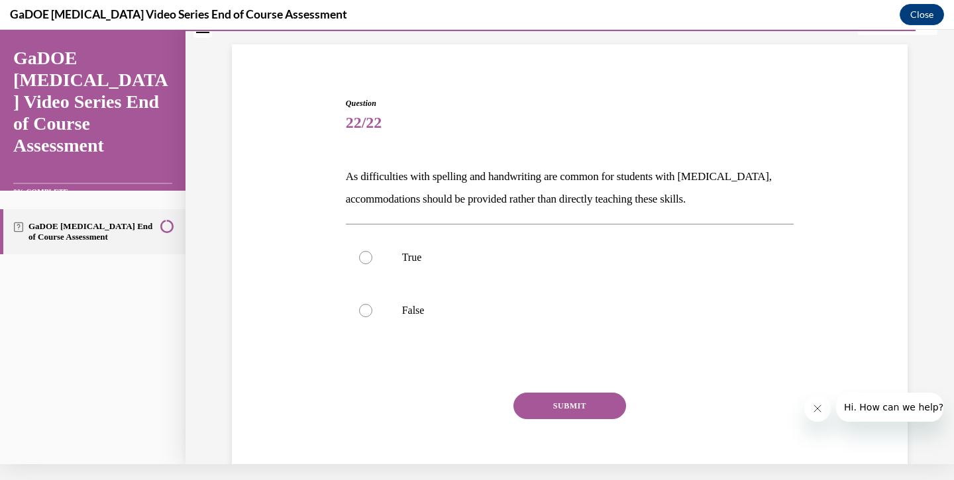
scroll to position [74, 0]
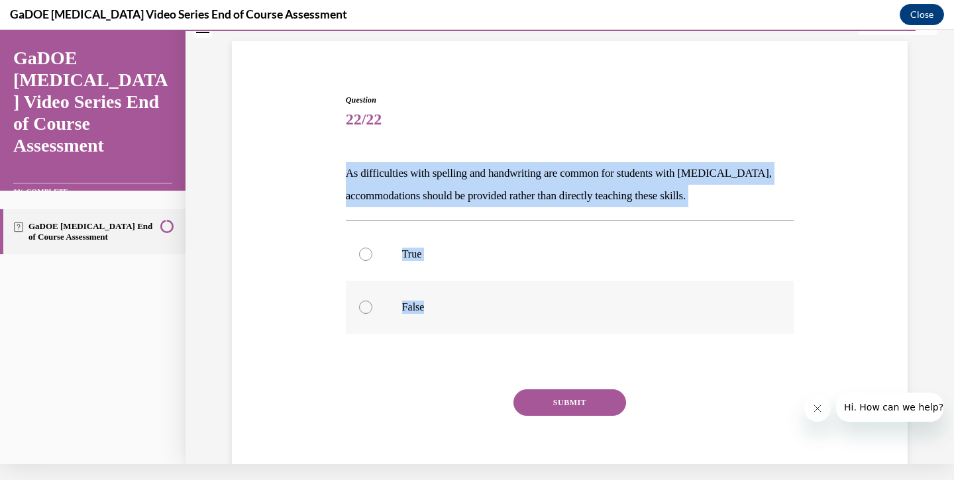
drag, startPoint x: 341, startPoint y: 171, endPoint x: 451, endPoint y: 315, distance: 182.0
click at [451, 315] on div "Question 22/22 As difficulties with spelling and handwriting are common for stu…" at bounding box center [570, 276] width 683 height 444
click at [364, 306] on div at bounding box center [365, 307] width 13 height 13
click at [364, 306] on input "False" at bounding box center [365, 307] width 13 height 13
radio input "true"
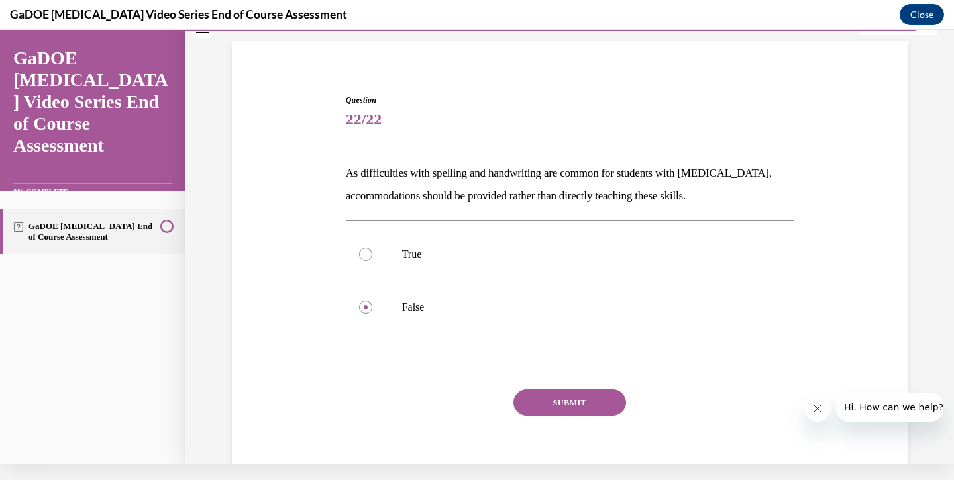
click at [366, 364] on div at bounding box center [570, 362] width 449 height 16
click at [533, 404] on button "SUBMIT" at bounding box center [570, 403] width 113 height 27
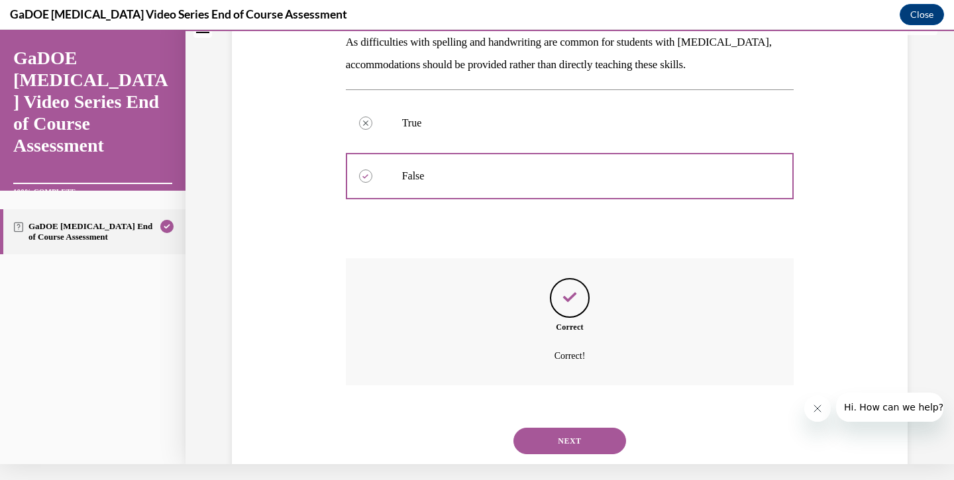
scroll to position [225, 0]
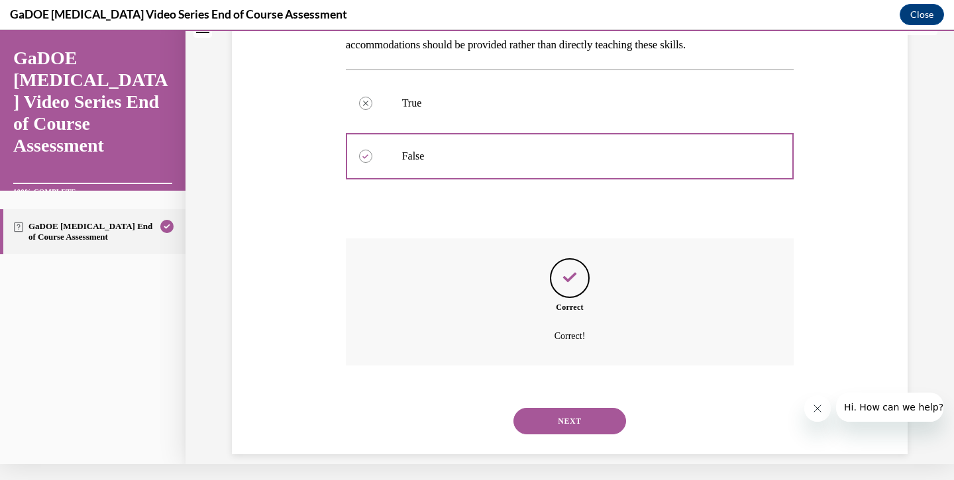
click at [574, 408] on button "NEXT" at bounding box center [570, 421] width 113 height 27
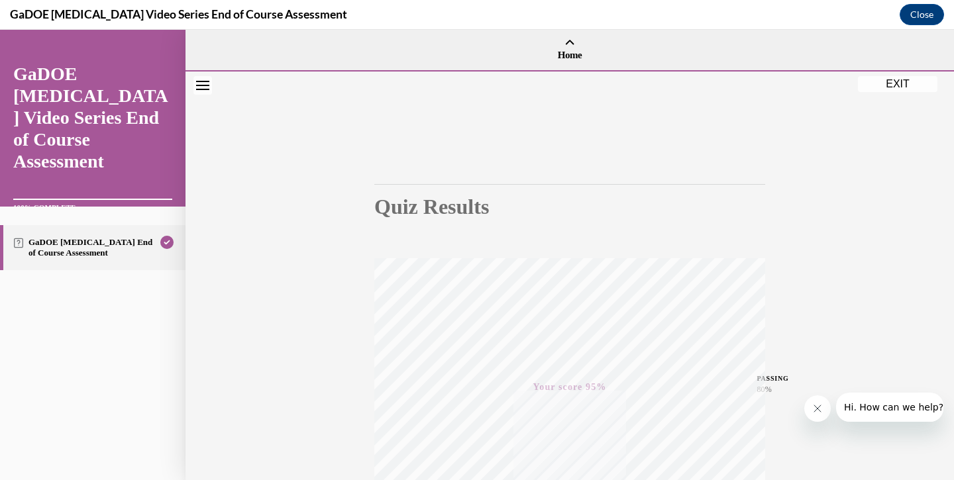
scroll to position [0, 0]
click at [889, 83] on button "EXIT" at bounding box center [898, 84] width 80 height 16
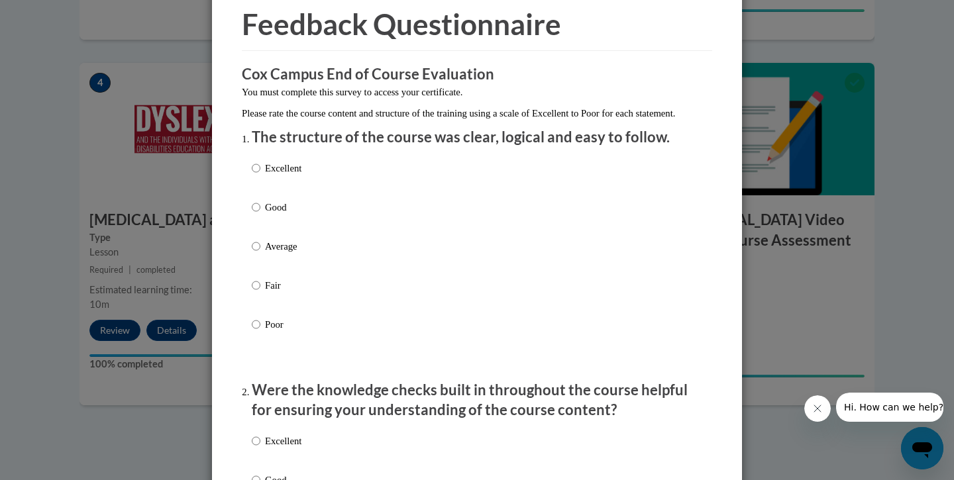
scroll to position [74, 0]
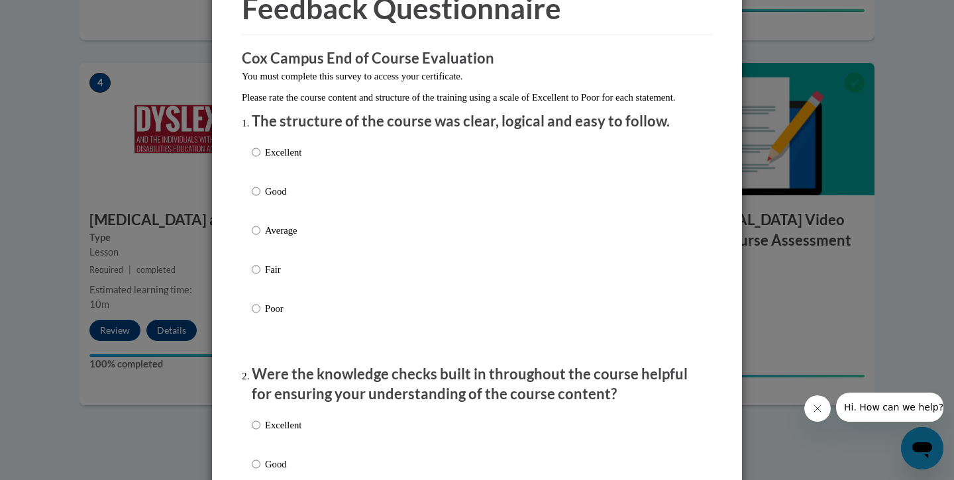
click at [257, 160] on input "Excellent" at bounding box center [256, 152] width 9 height 15
radio input "true"
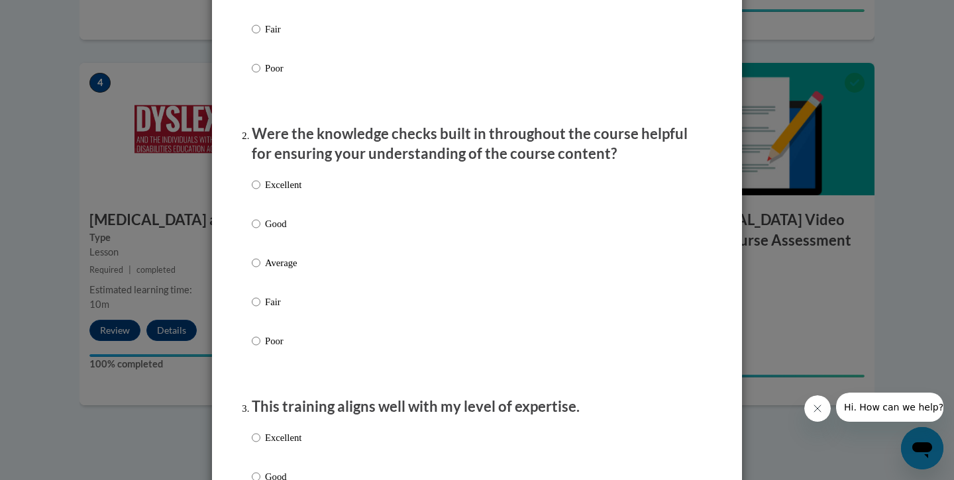
scroll to position [327, 0]
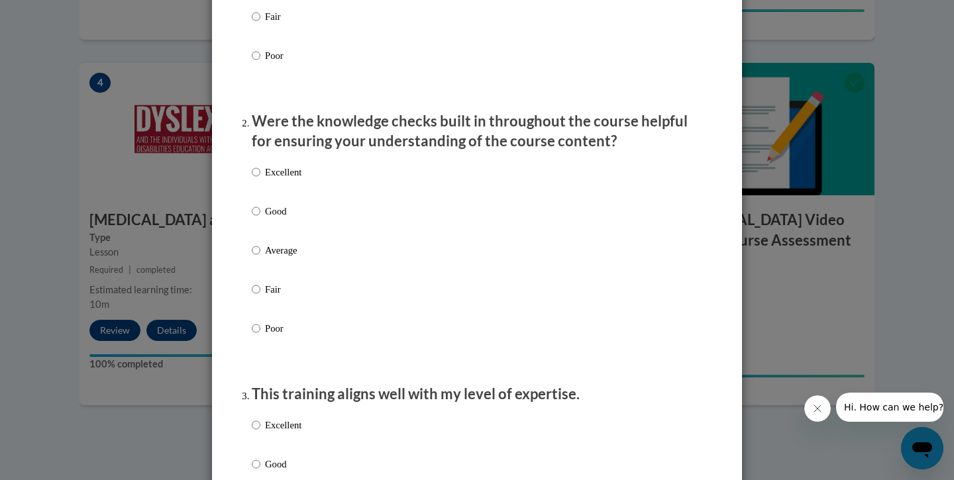
click at [253, 180] on input "Excellent" at bounding box center [256, 172] width 9 height 15
radio input "true"
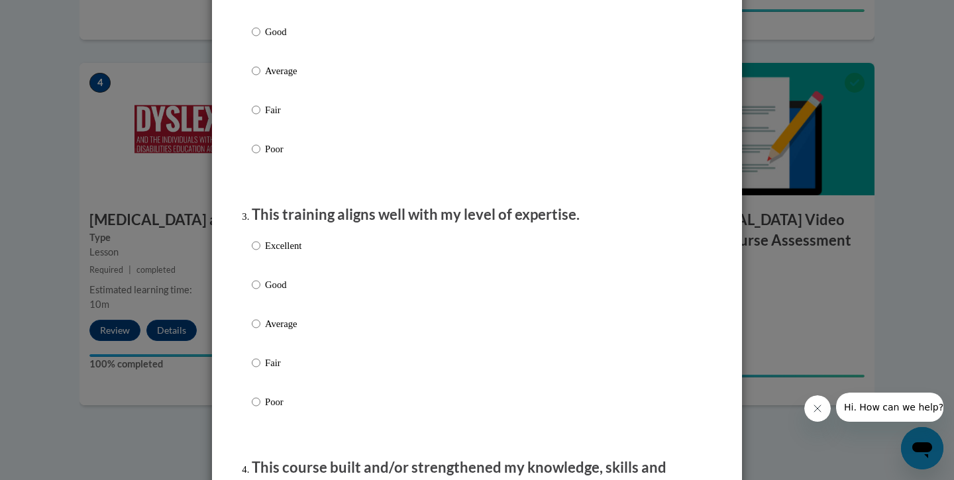
scroll to position [547, 0]
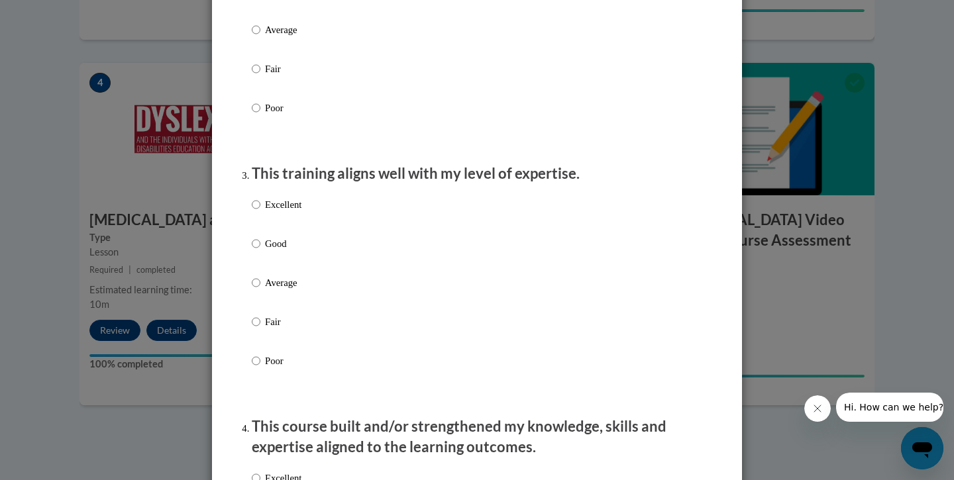
click at [259, 212] on input "Excellent" at bounding box center [256, 204] width 9 height 15
radio input "true"
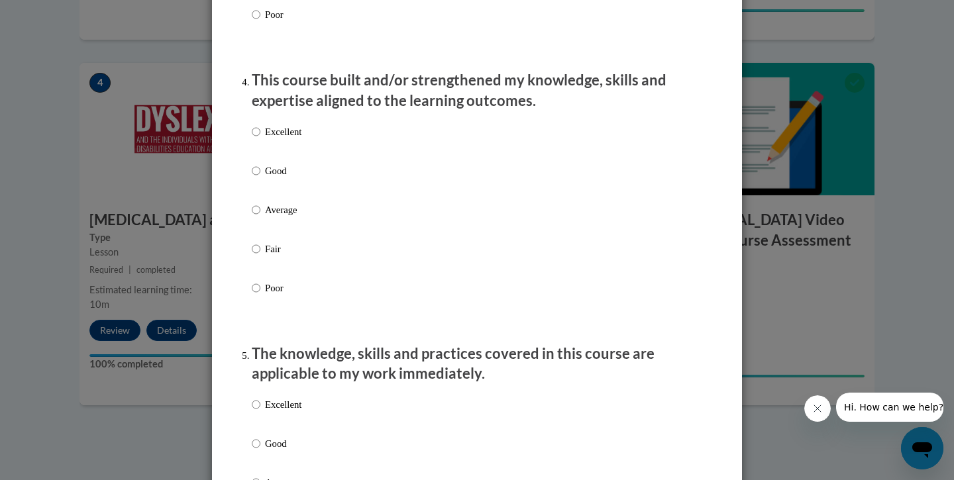
scroll to position [906, 0]
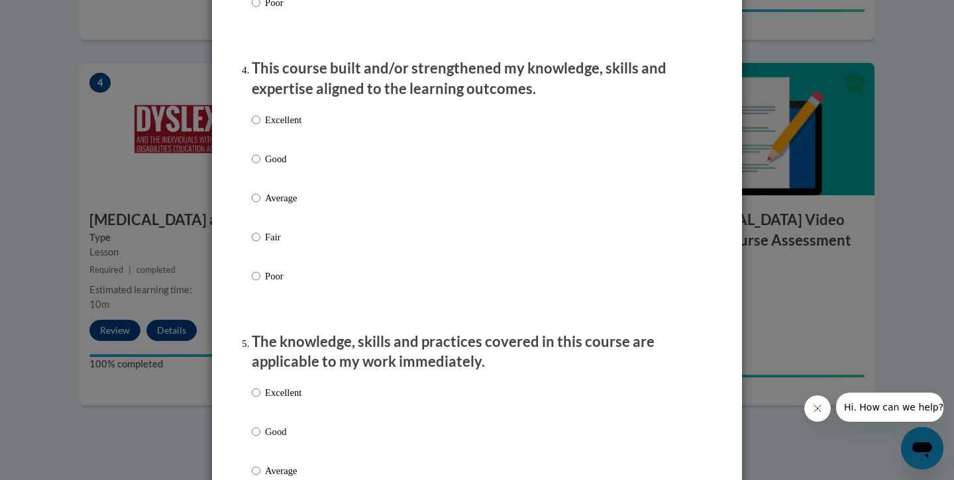
click at [256, 127] on input "Excellent" at bounding box center [256, 120] width 9 height 15
radio input "true"
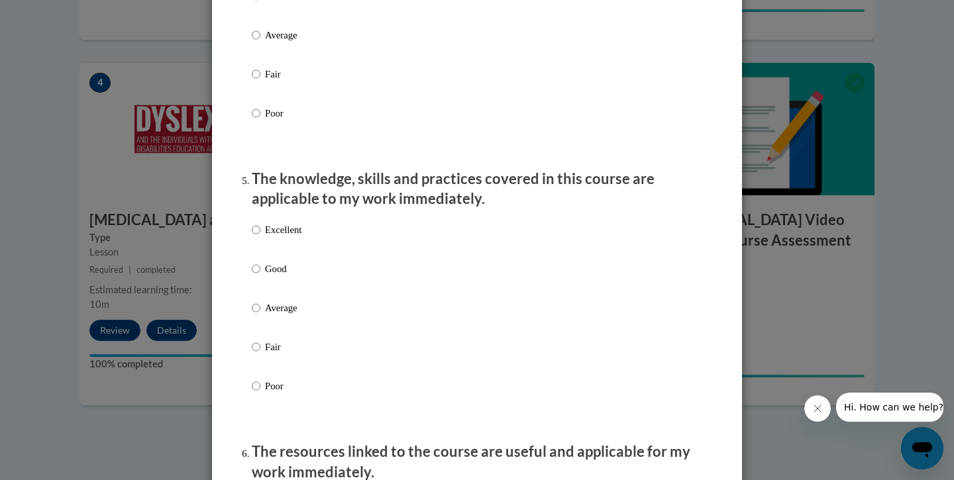
scroll to position [1080, 0]
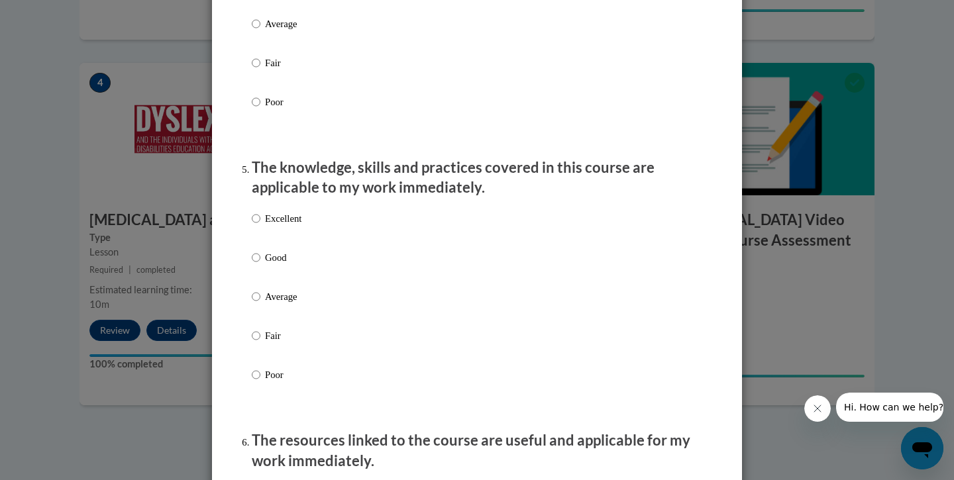
click at [260, 219] on label "Excellent" at bounding box center [277, 229] width 50 height 36
click at [260, 219] on input "Excellent" at bounding box center [256, 218] width 9 height 15
radio input "true"
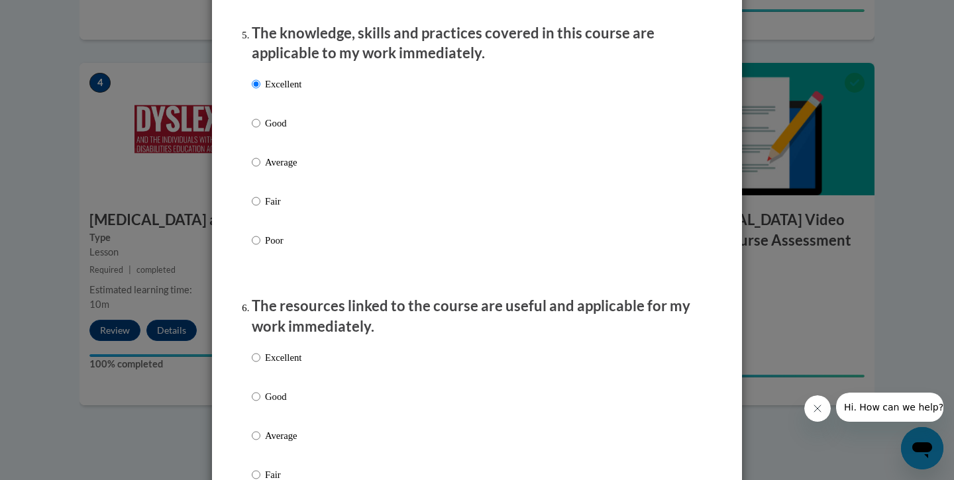
scroll to position [1252, 0]
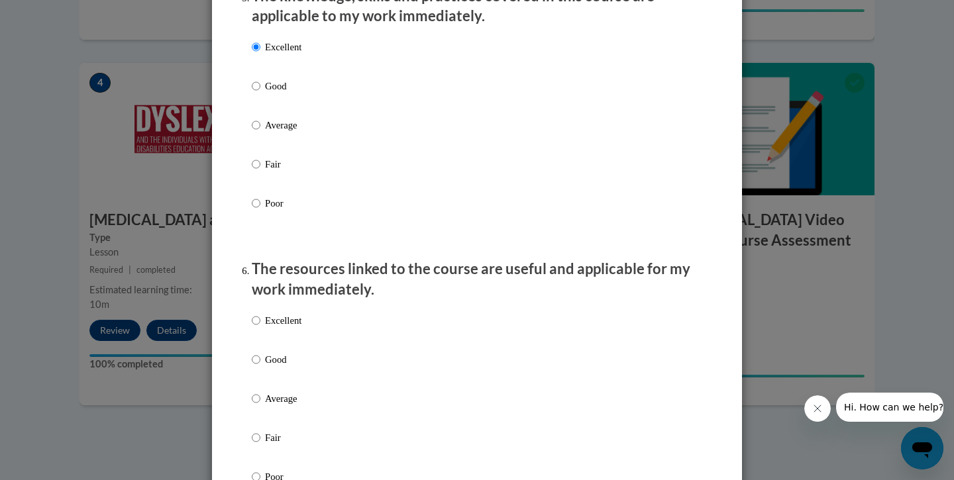
click at [258, 326] on input "Excellent" at bounding box center [256, 320] width 9 height 15
radio input "true"
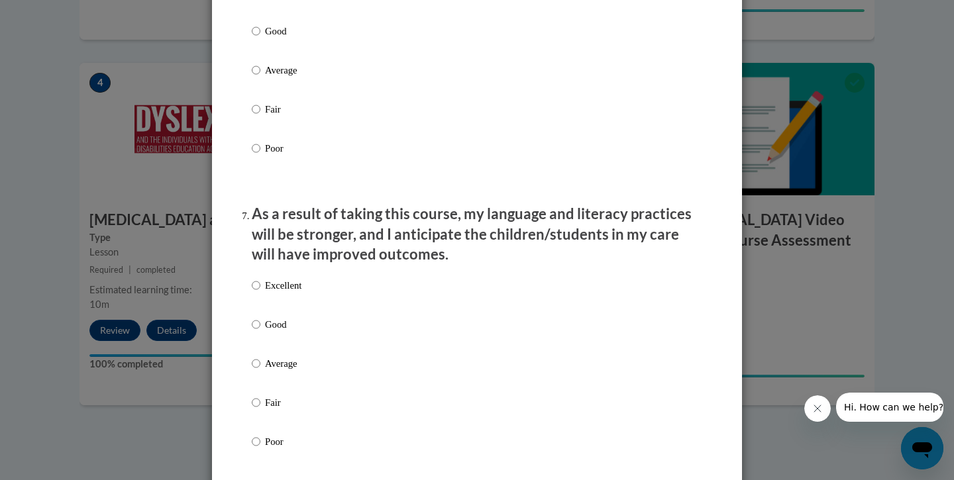
scroll to position [1584, 0]
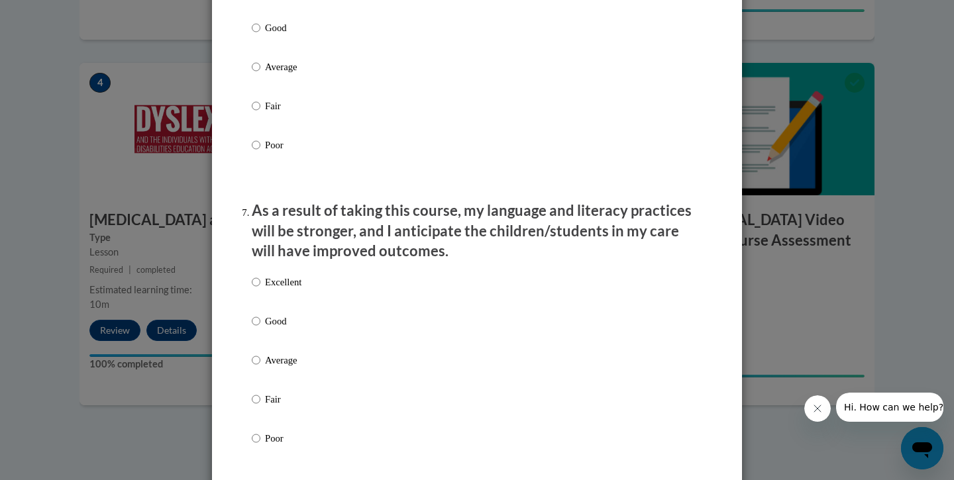
click at [254, 281] on input "Excellent" at bounding box center [256, 282] width 9 height 15
radio input "true"
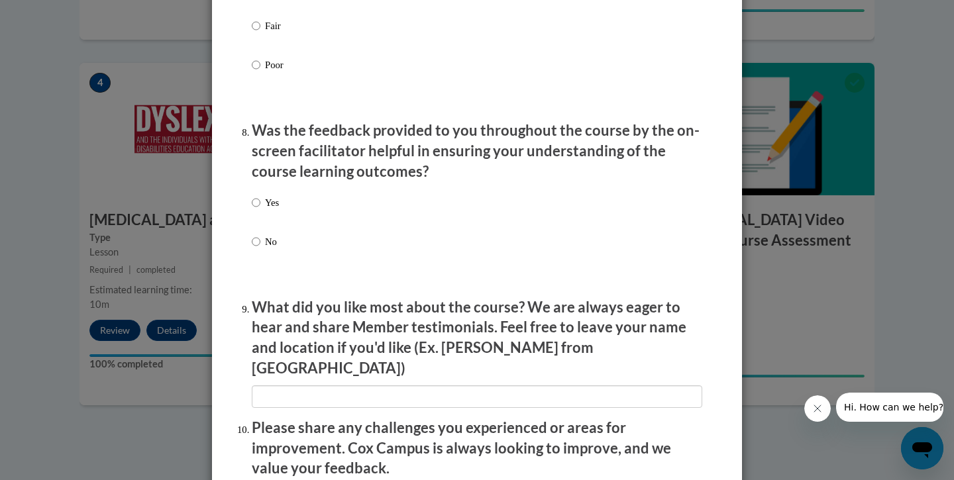
scroll to position [1997, 0]
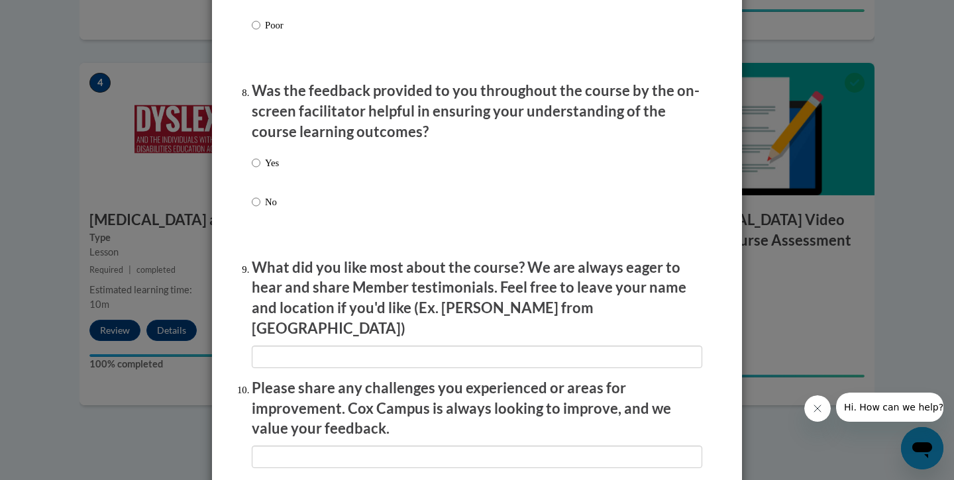
click at [256, 159] on input "Yes" at bounding box center [256, 163] width 9 height 15
radio input "true"
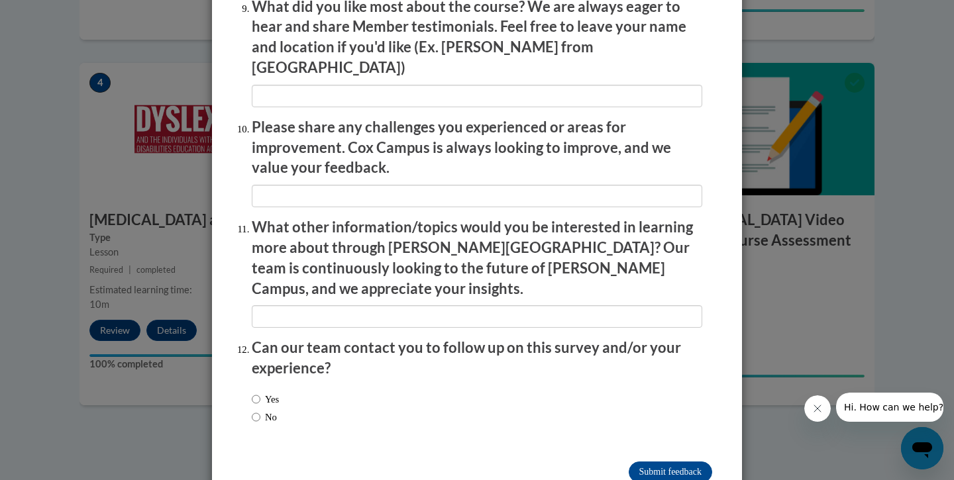
scroll to position [2258, 0]
click at [689, 463] on input "Submit feedback" at bounding box center [670, 473] width 83 height 21
